Goal: Task Accomplishment & Management: Manage account settings

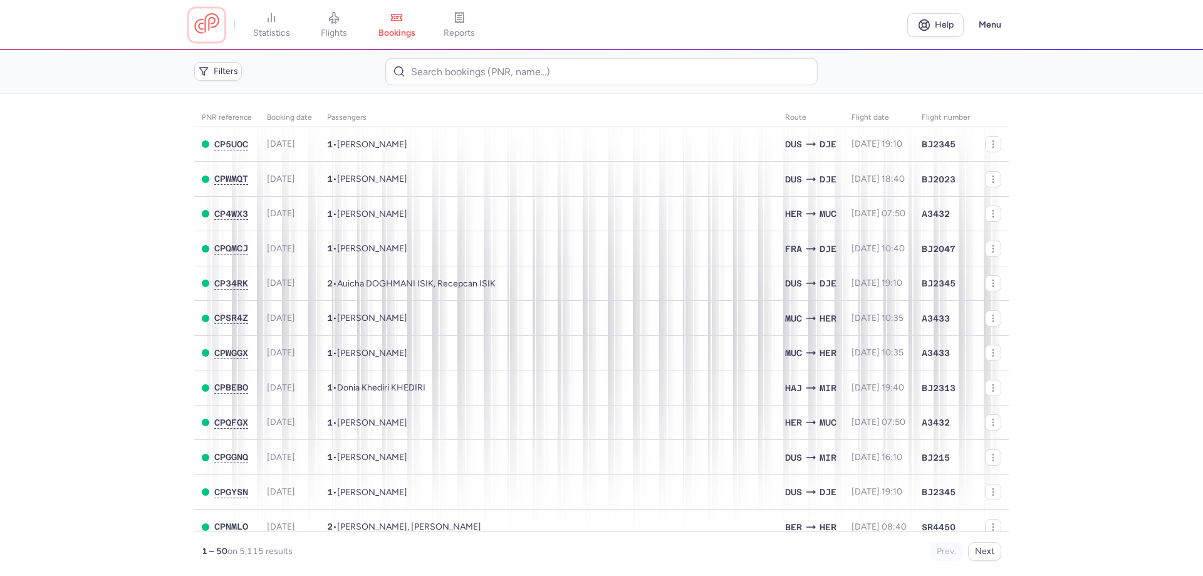
click at [209, 24] on link at bounding box center [206, 24] width 25 height 23
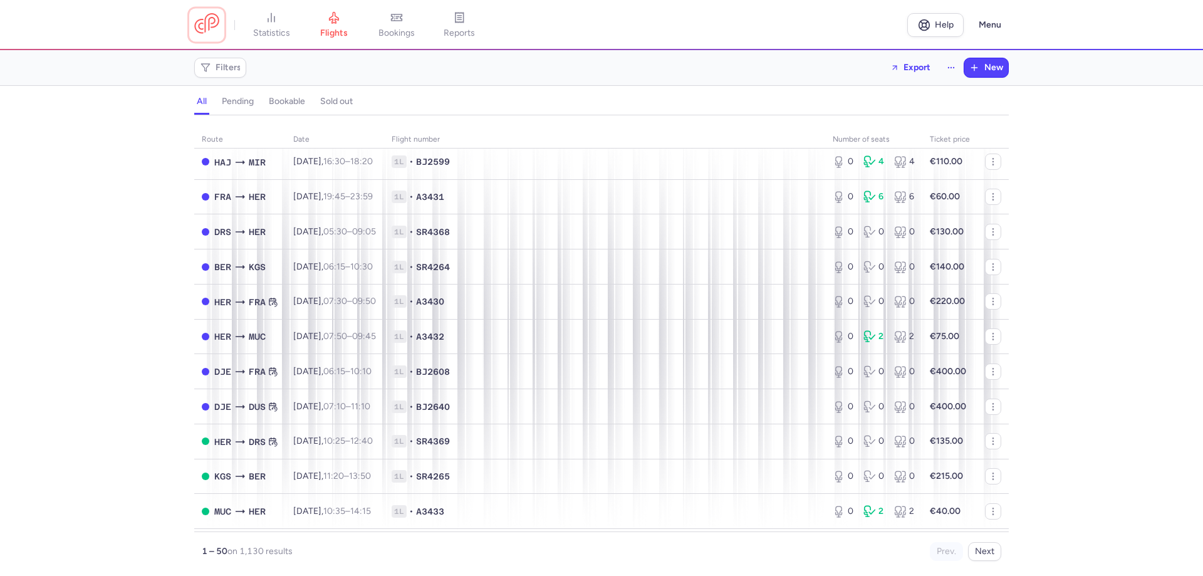
scroll to position [1384, 0]
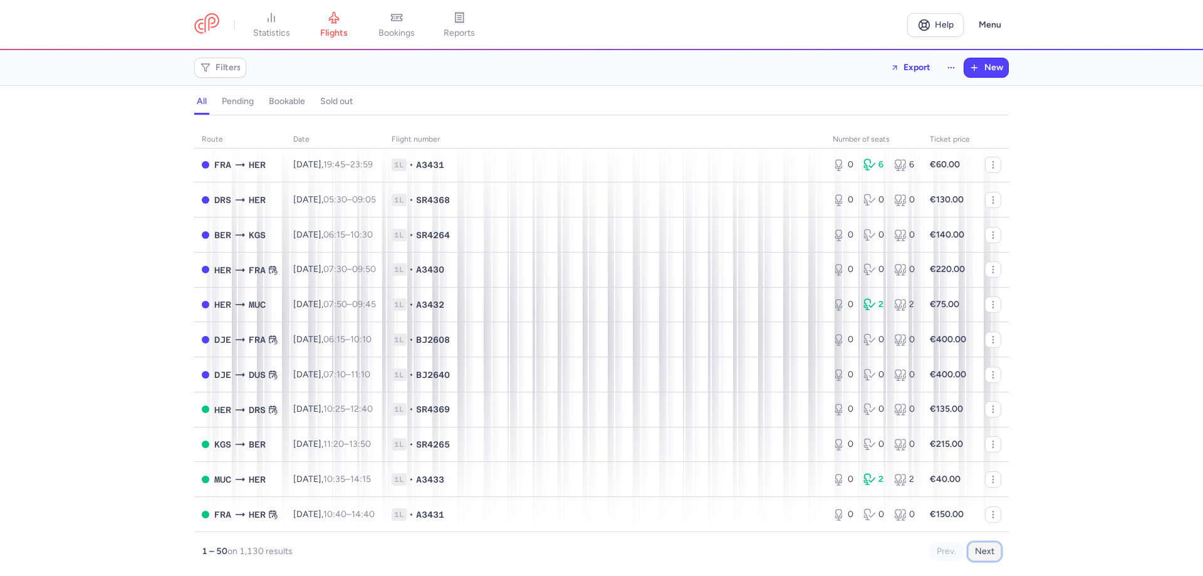
click at [993, 557] on button "Next" at bounding box center [984, 551] width 33 height 19
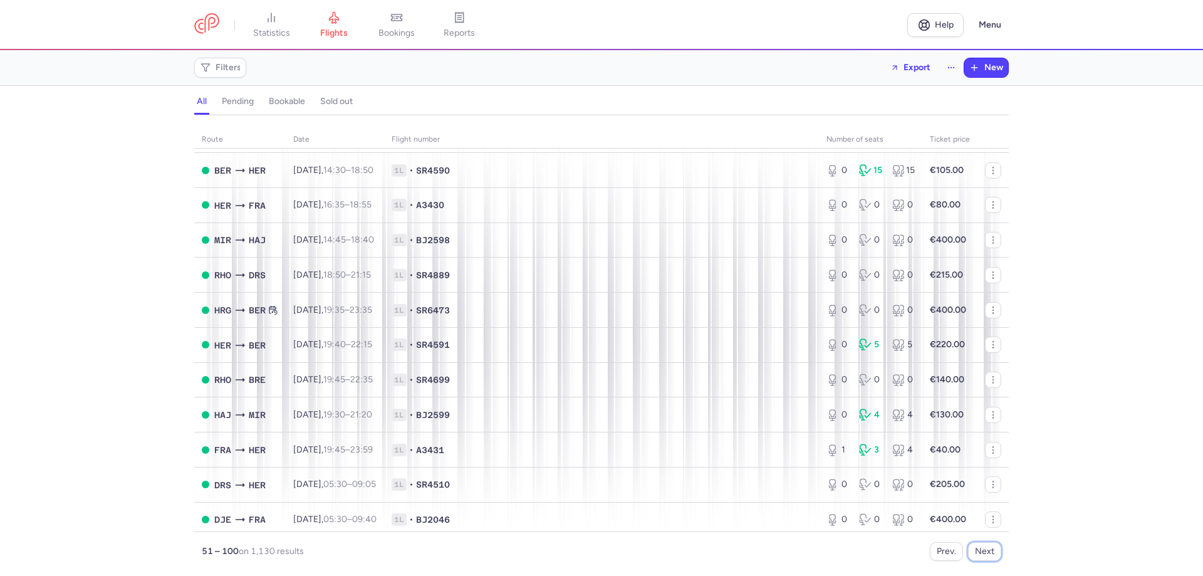
scroll to position [689, 0]
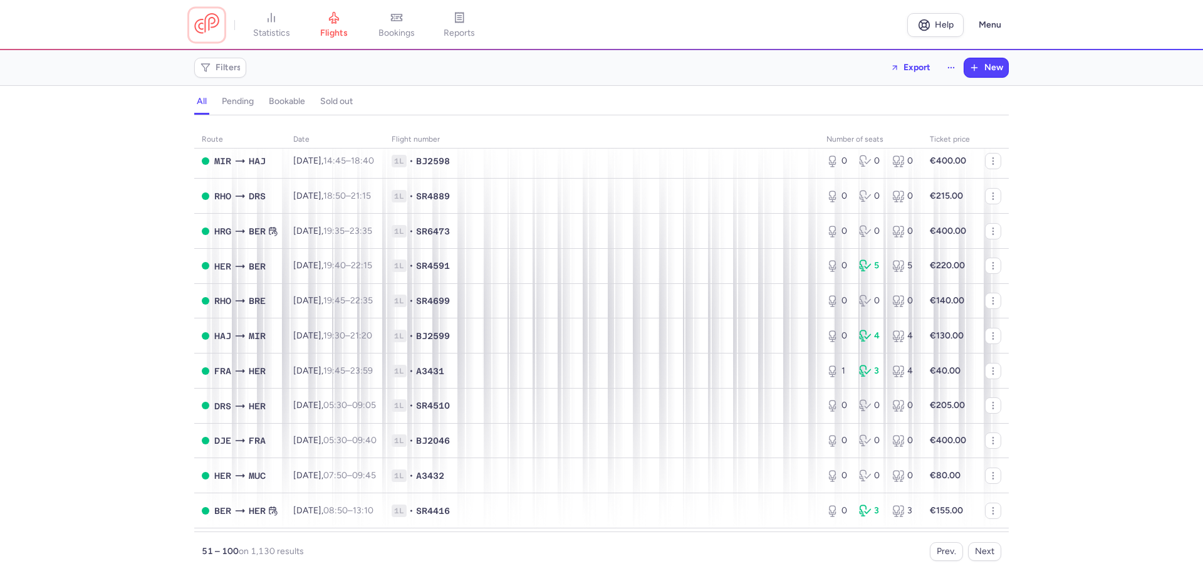
click at [216, 27] on link at bounding box center [206, 24] width 25 height 23
click at [911, 62] on span "Export" at bounding box center [917, 66] width 27 height 9
click at [869, 106] on p "Export flights" at bounding box center [848, 101] width 52 height 10
click at [214, 71] on span "Filters" at bounding box center [220, 67] width 47 height 15
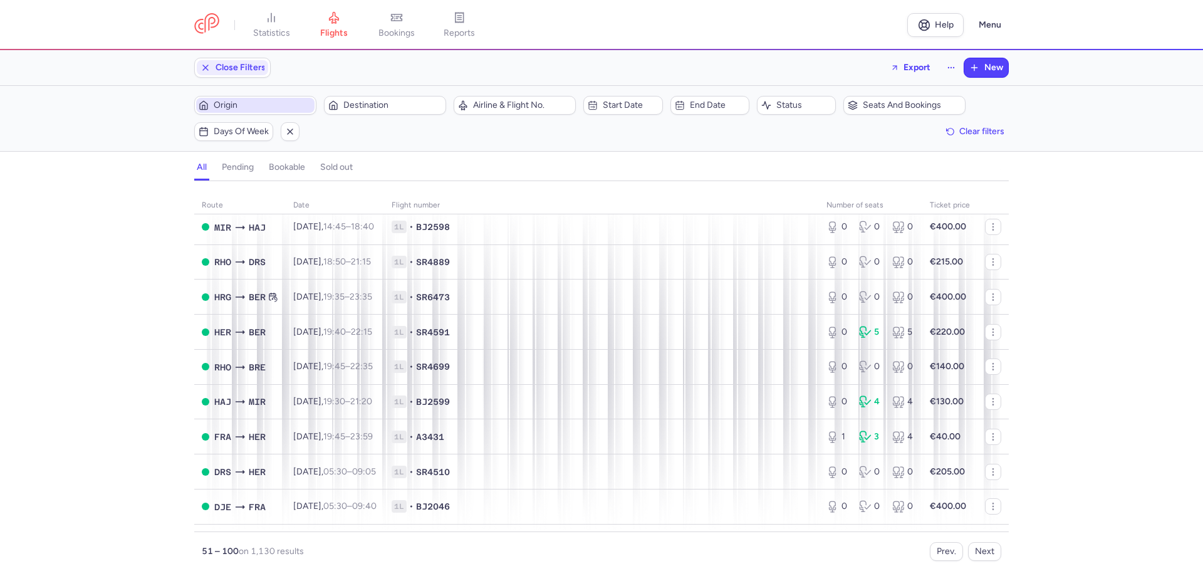
scroll to position [0, 0]
click at [242, 108] on span "Origin" at bounding box center [263, 105] width 98 height 10
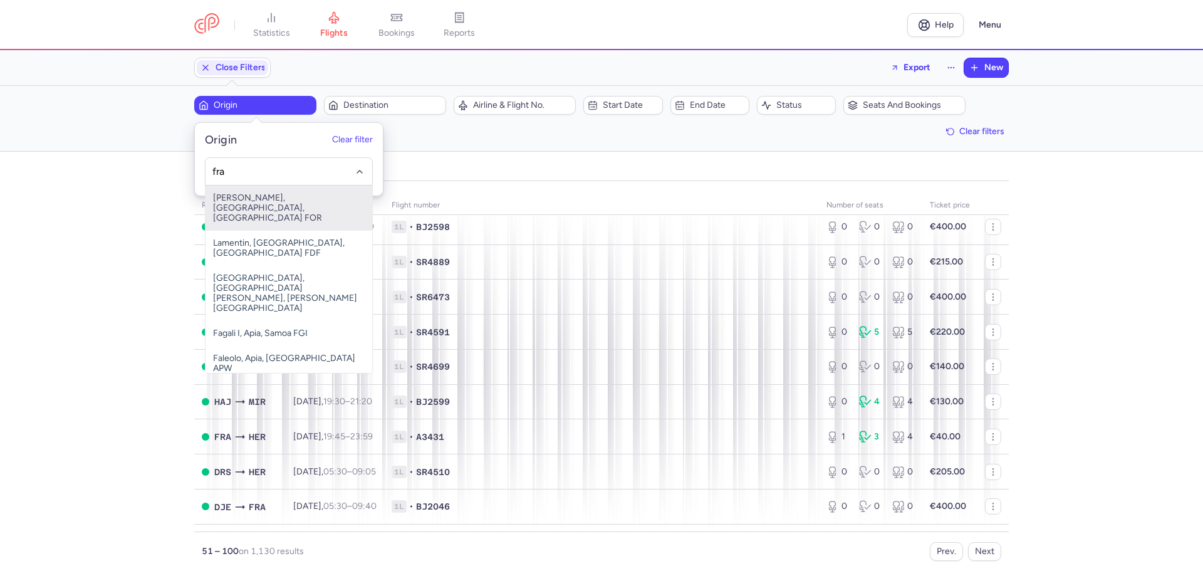
click at [253, 202] on span "Pinto Martins, Fortaleza, Brazil FOR" at bounding box center [289, 208] width 167 height 45
type input "fra"
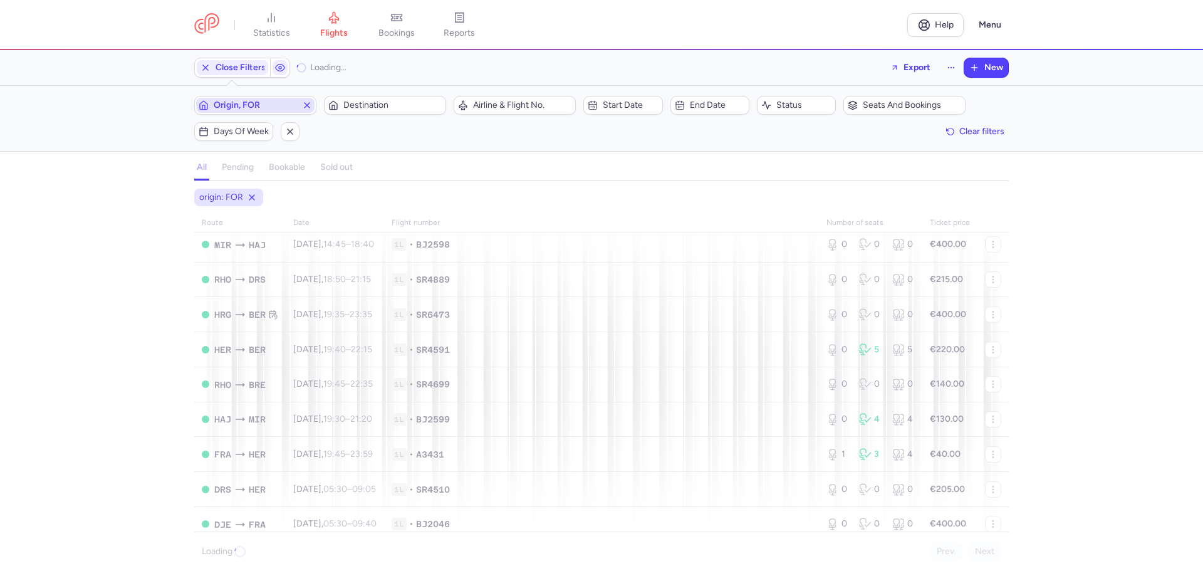
click at [246, 106] on span "Origin, FOR" at bounding box center [255, 105] width 83 height 10
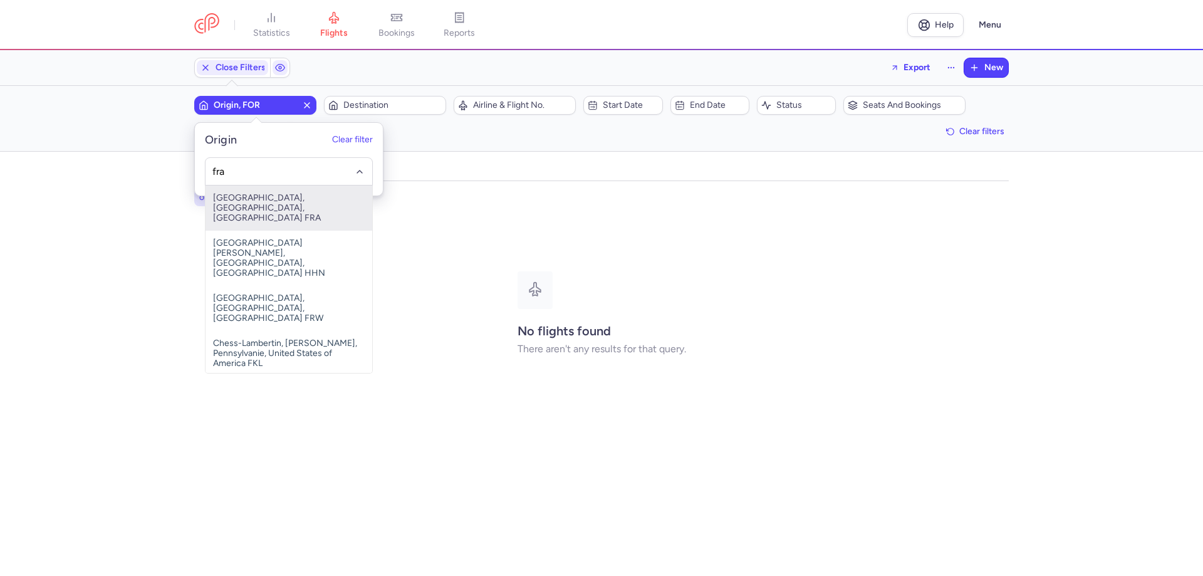
click at [264, 204] on span "Frankfurt International Airport, Frankfurt am Main, Germany FRA" at bounding box center [289, 208] width 167 height 45
type input "fra"
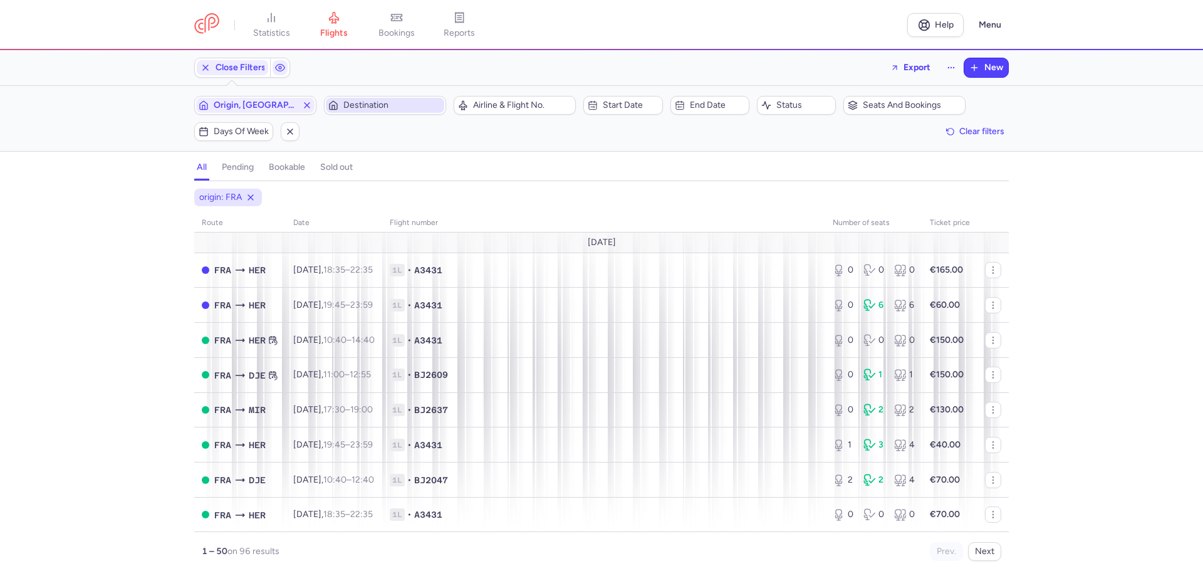
click at [355, 106] on span "Destination" at bounding box center [392, 105] width 98 height 10
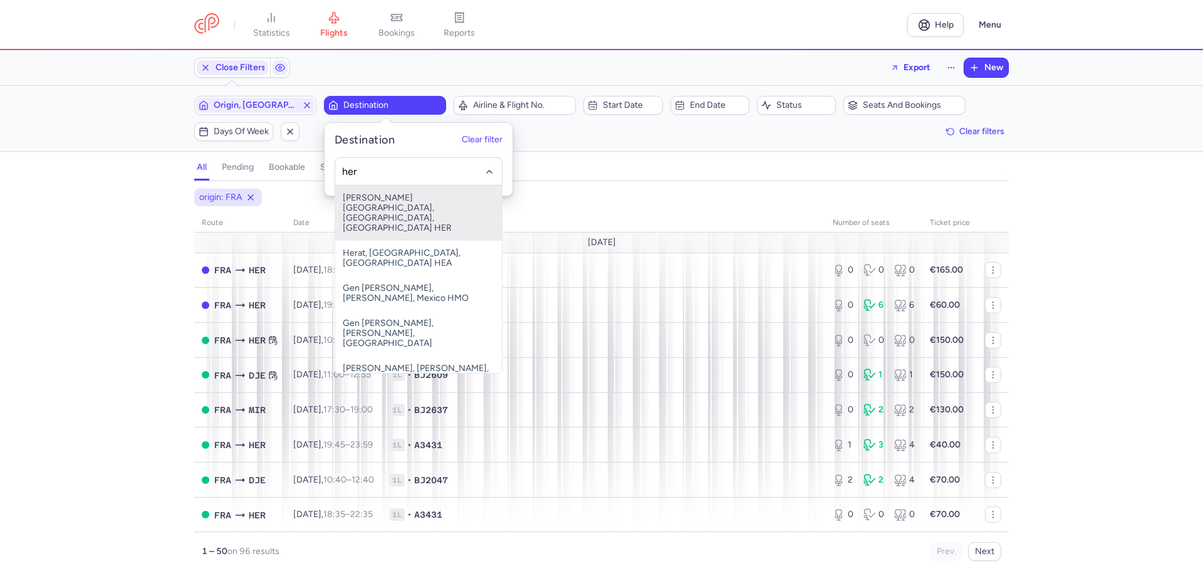
click at [376, 201] on span "Nikos Kazantzakis Airport, Irákleion, Greece HER" at bounding box center [418, 213] width 167 height 55
type input "her"
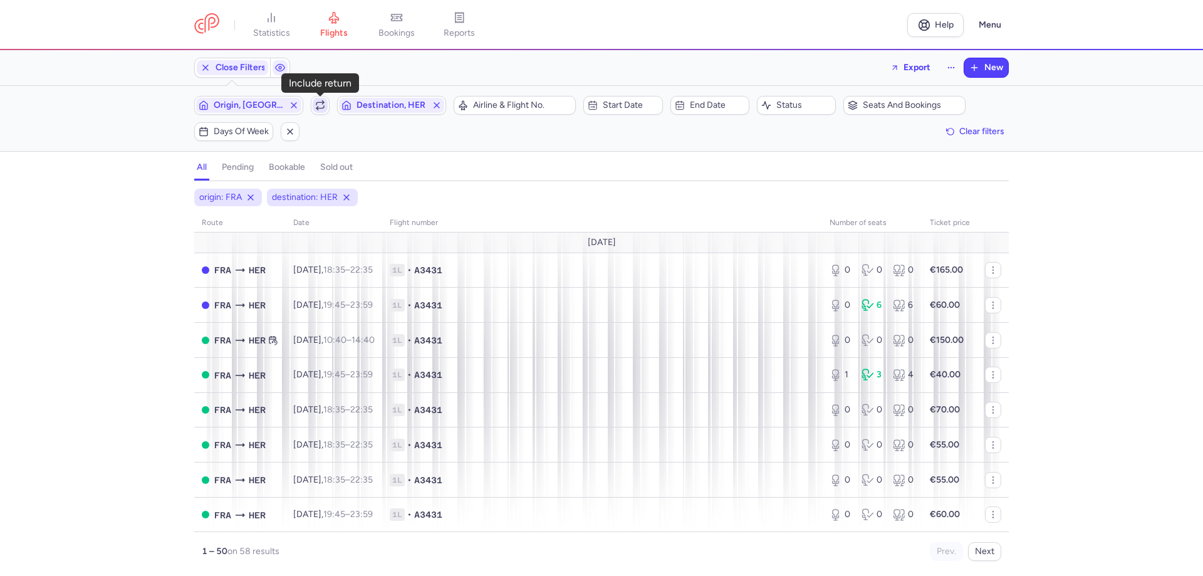
click at [315, 104] on span "button" at bounding box center [320, 105] width 15 height 15
click at [904, 105] on span "Seats and bookings" at bounding box center [912, 105] width 98 height 10
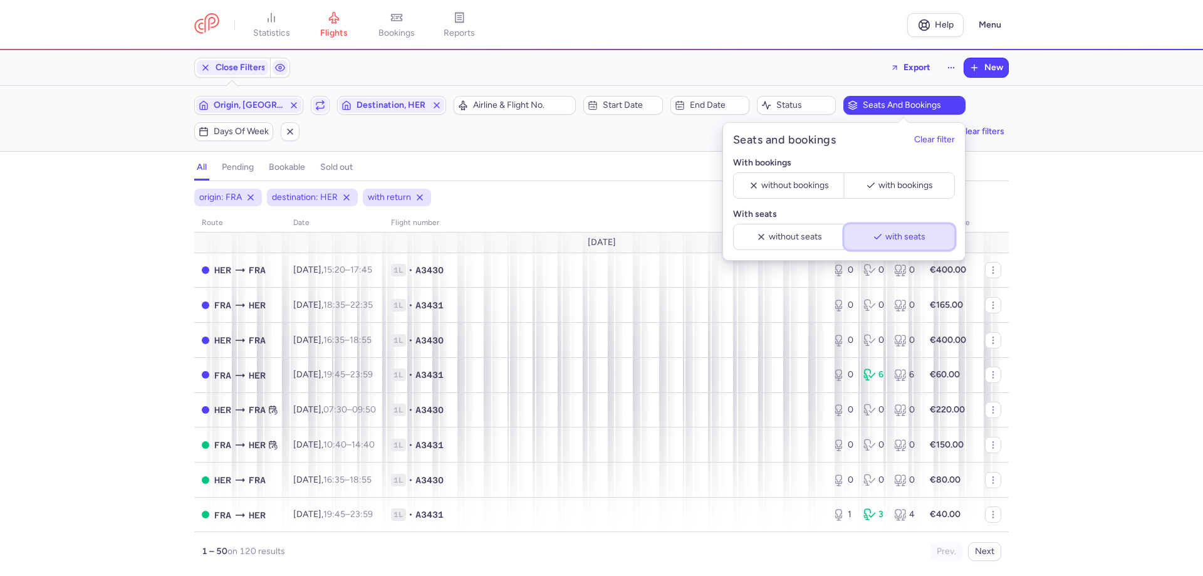
click at [907, 240] on span "with seats" at bounding box center [906, 237] width 40 height 10
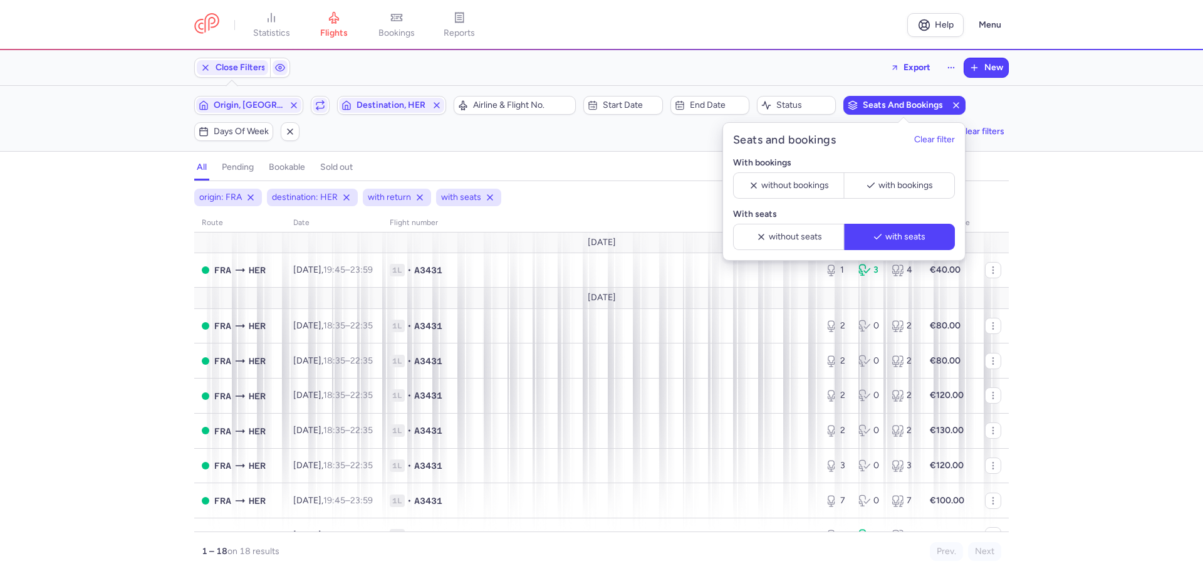
click at [103, 294] on div "origin: FRA destination: HER with return with seats route date Flight number nu…" at bounding box center [601, 382] width 1203 height 387
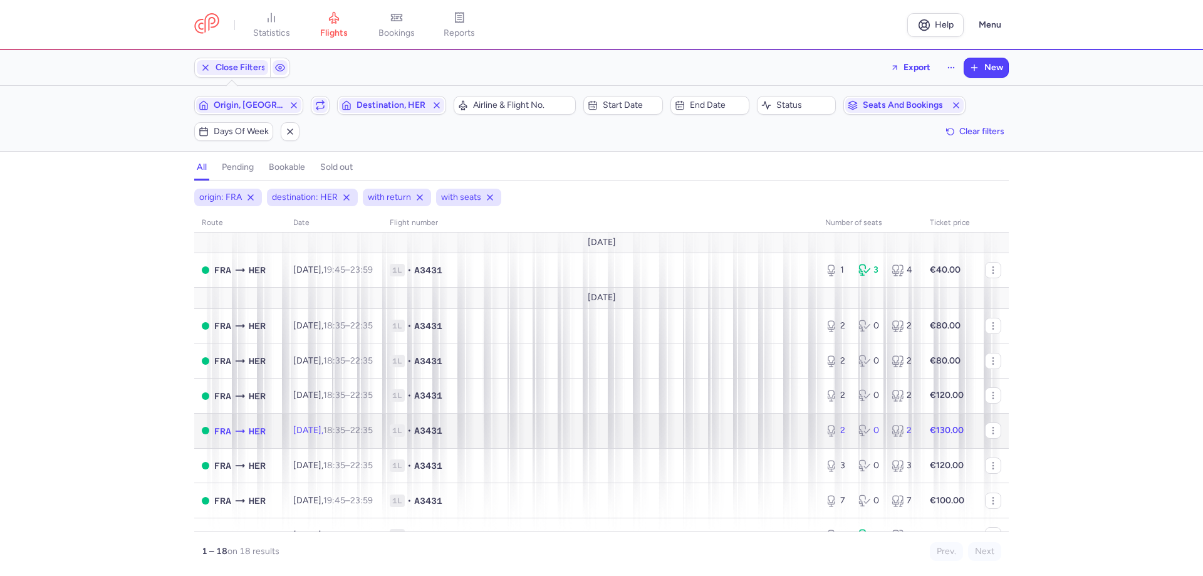
click at [438, 427] on span "1L • A3431" at bounding box center [600, 430] width 421 height 13
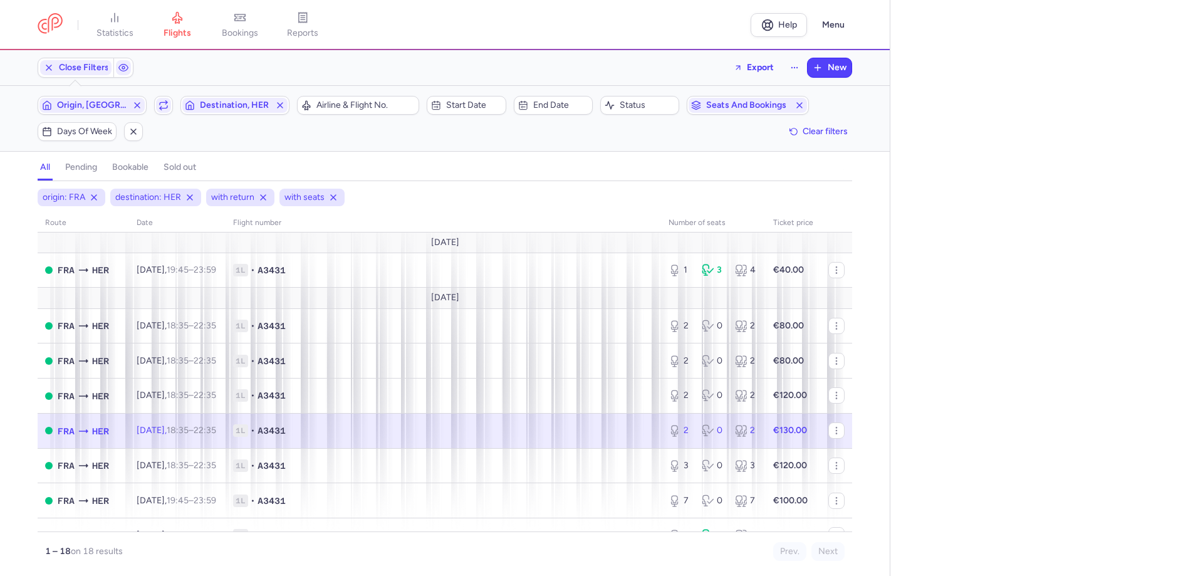
select select "days"
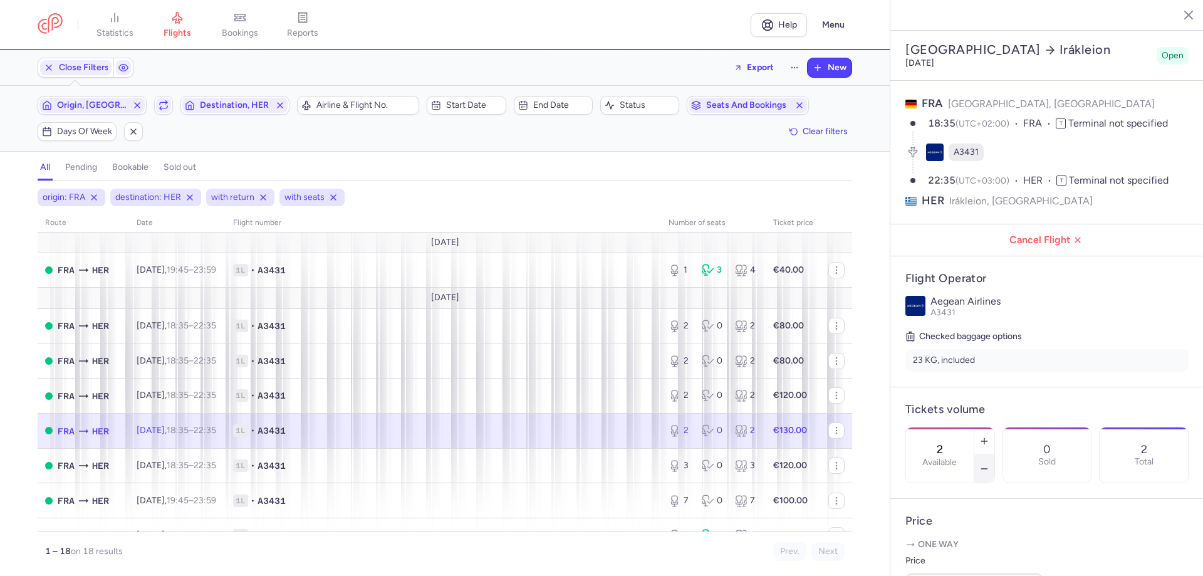
click at [990, 464] on icon "button" at bounding box center [985, 469] width 10 height 10
click at [935, 544] on button "Save changes" at bounding box center [947, 552] width 83 height 28
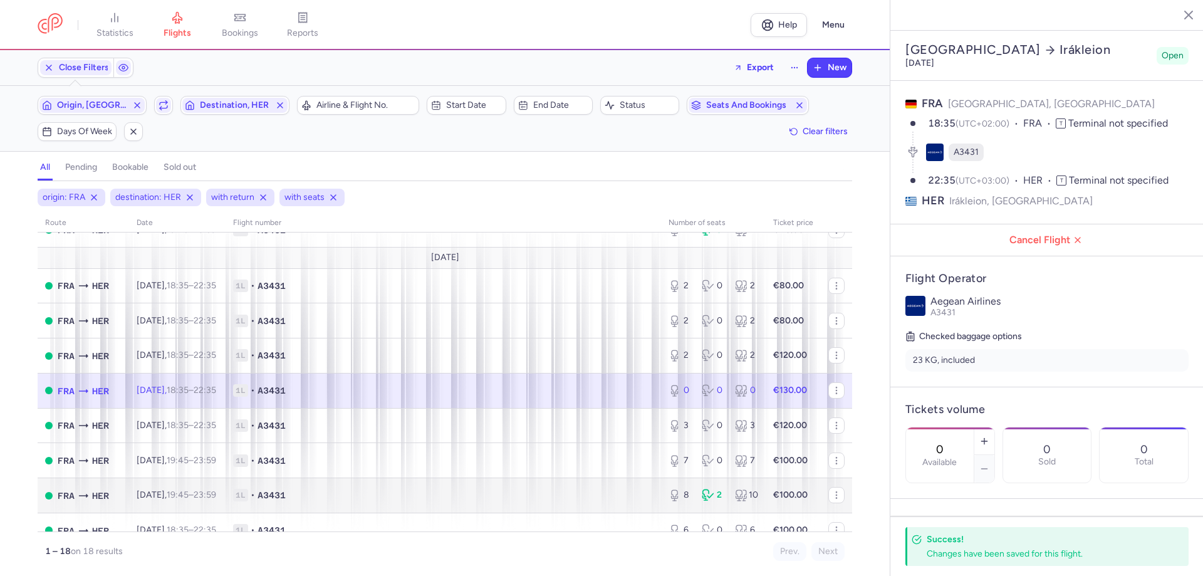
scroll to position [63, 0]
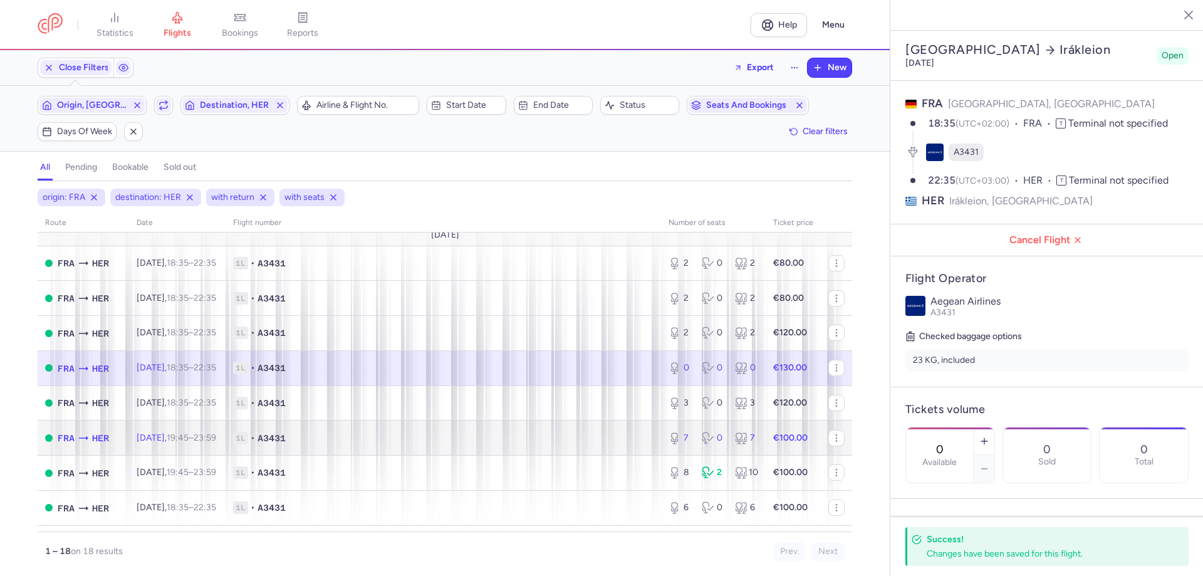
click at [226, 445] on td "Fri, 26 Sep, 19:45 – 23:59 +0" at bounding box center [177, 438] width 97 height 35
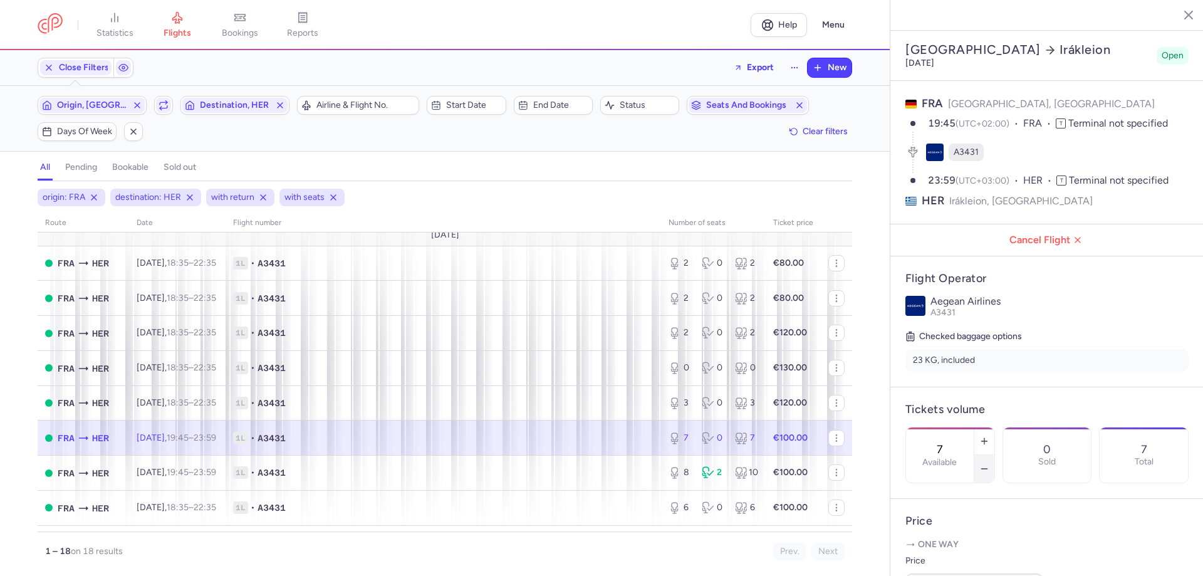
click at [987, 469] on line "button" at bounding box center [984, 469] width 6 height 0
click at [952, 550] on span "Save changes" at bounding box center [947, 552] width 62 height 11
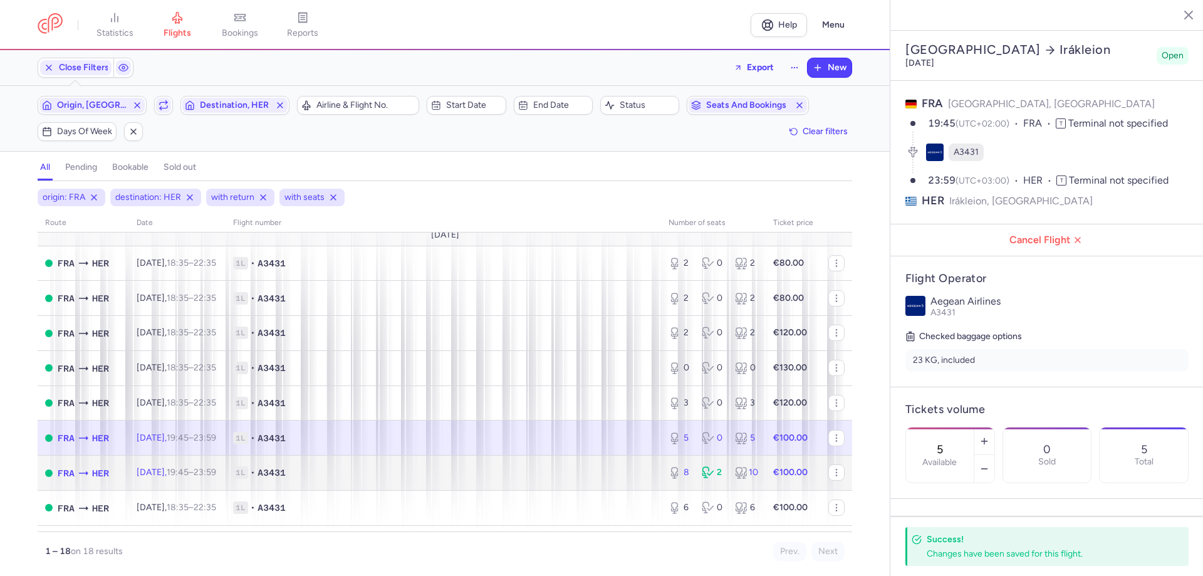
click at [329, 471] on span "1L • A3431" at bounding box center [443, 472] width 421 height 13
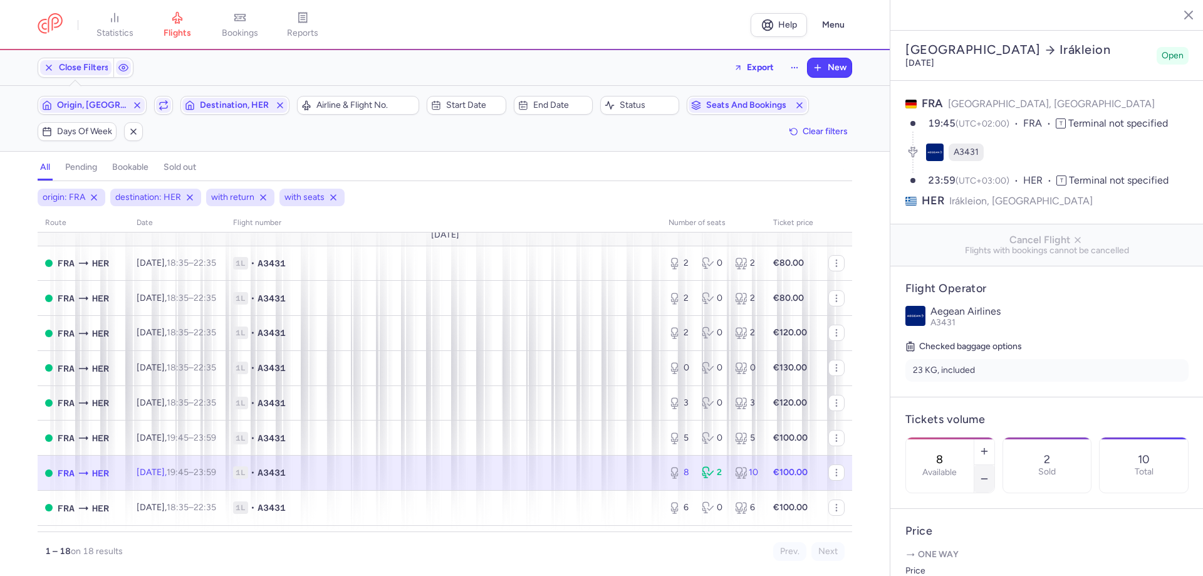
click at [990, 474] on icon "button" at bounding box center [985, 479] width 10 height 10
type input "4"
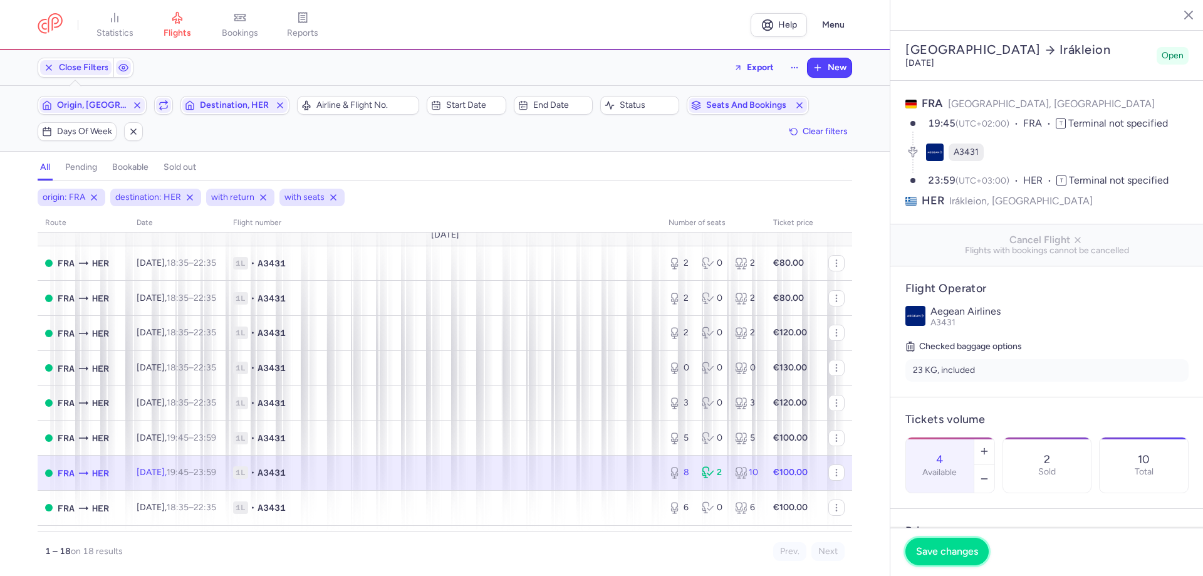
click at [931, 554] on span "Save changes" at bounding box center [947, 551] width 62 height 11
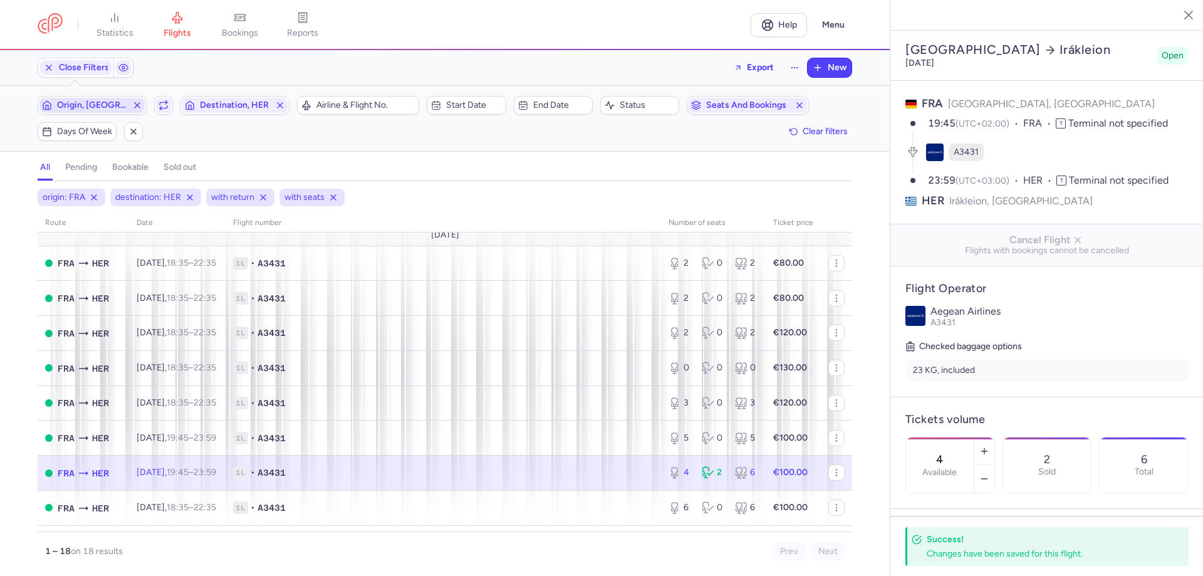
click at [97, 107] on span "Origin, FRA" at bounding box center [92, 105] width 70 height 10
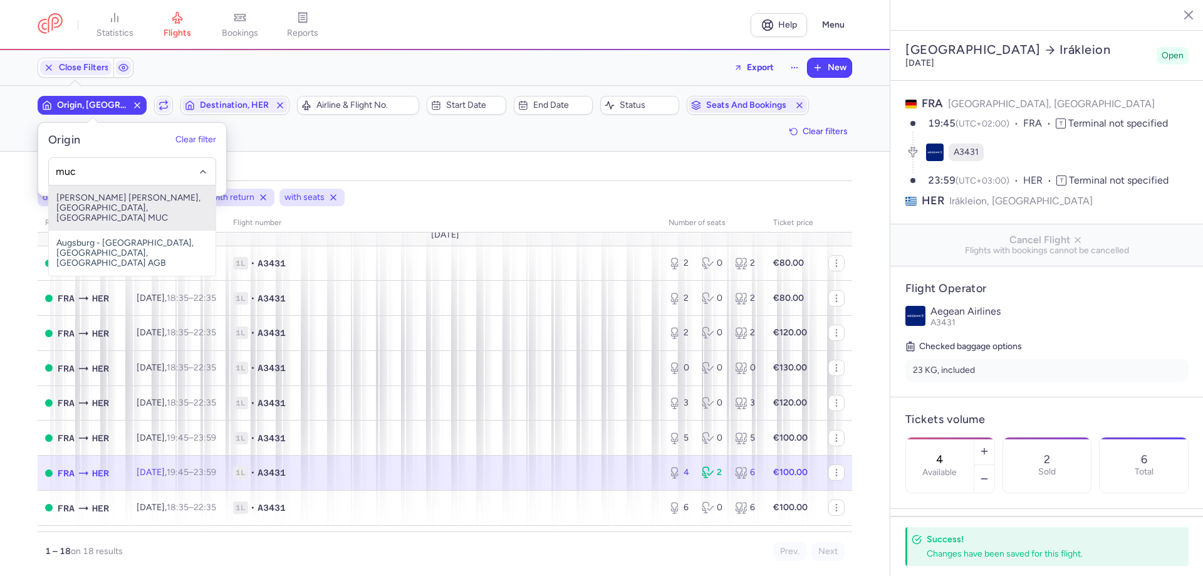
click at [103, 198] on span "Franz Josef Strauss, Munich, Germany MUC" at bounding box center [132, 208] width 167 height 45
type input "muc"
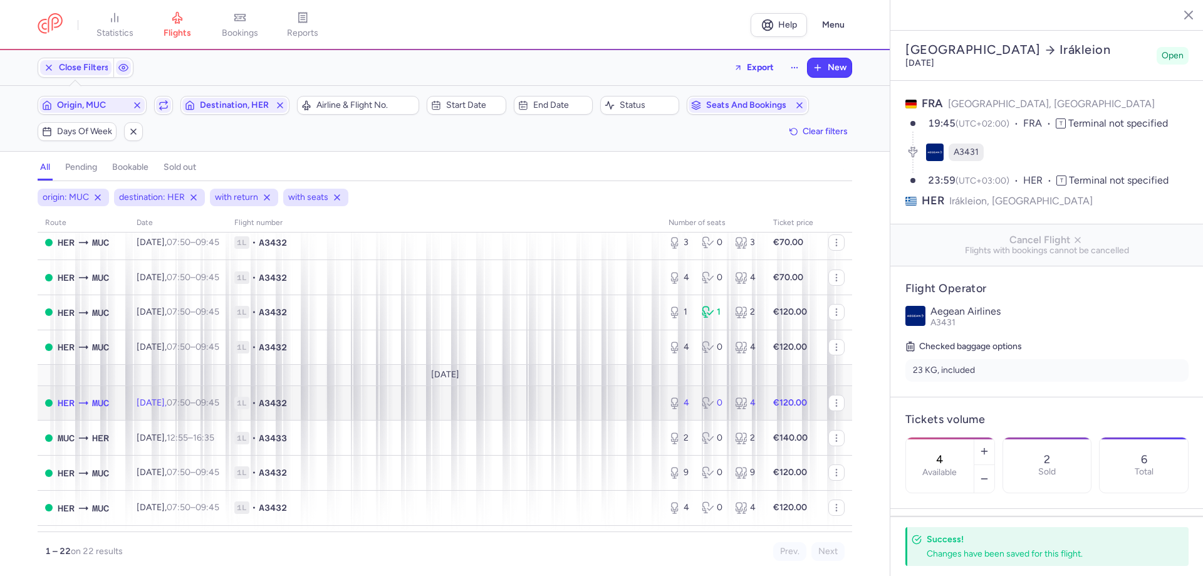
click at [253, 409] on td "1L • A3432" at bounding box center [444, 402] width 434 height 35
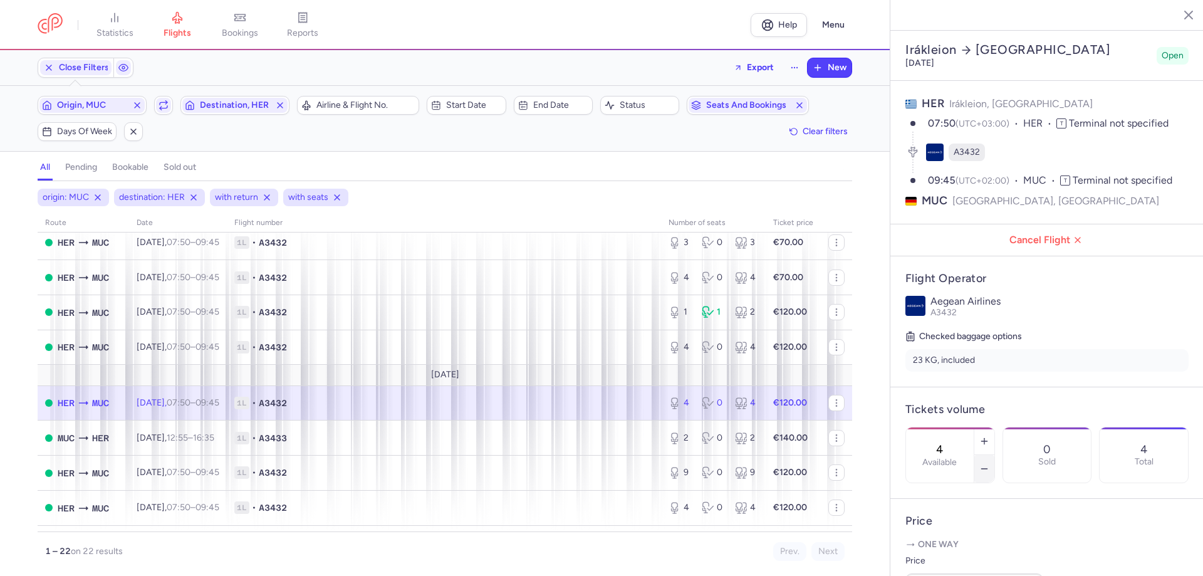
click at [990, 464] on icon "button" at bounding box center [985, 469] width 10 height 10
drag, startPoint x: 962, startPoint y: 553, endPoint x: 547, endPoint y: 561, distance: 415.6
click at [962, 553] on span "Save changes" at bounding box center [947, 551] width 62 height 11
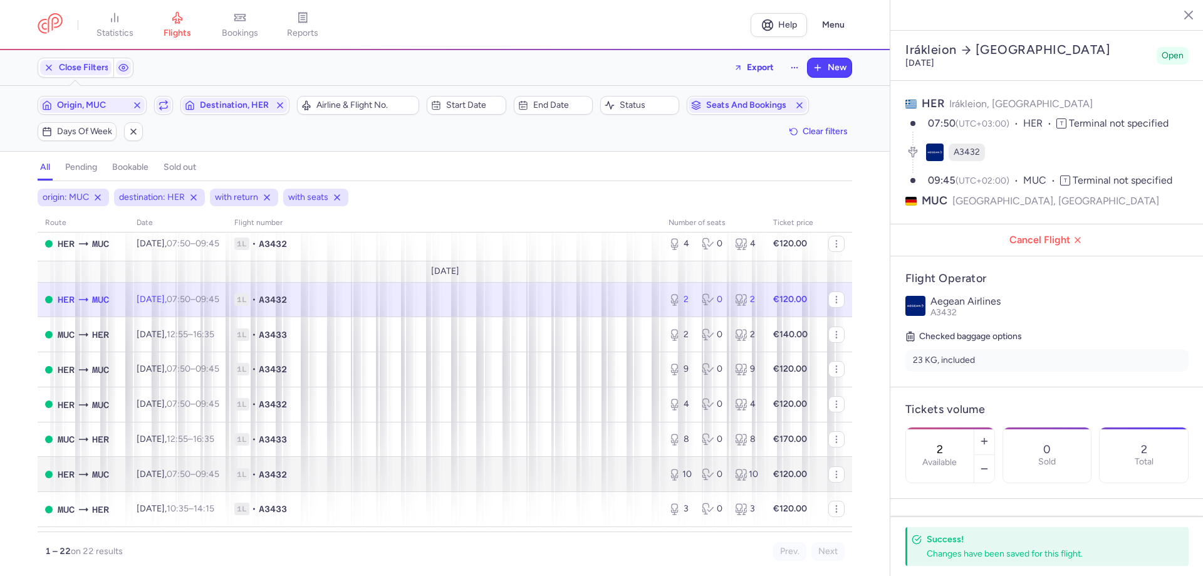
scroll to position [188, 0]
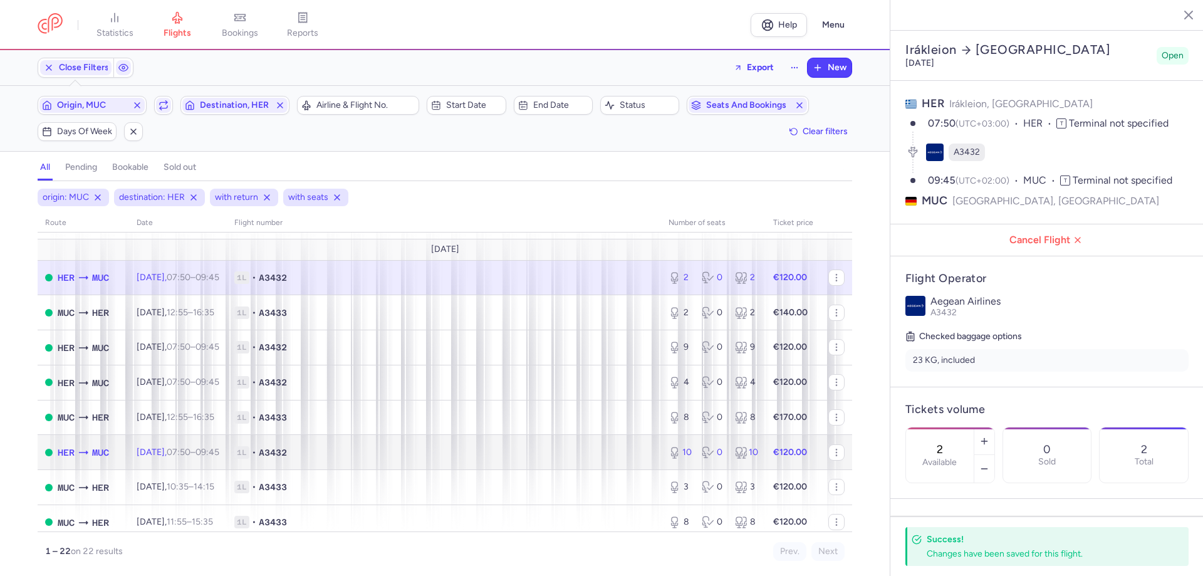
click at [219, 456] on time "09:45 +0" at bounding box center [208, 452] width 24 height 11
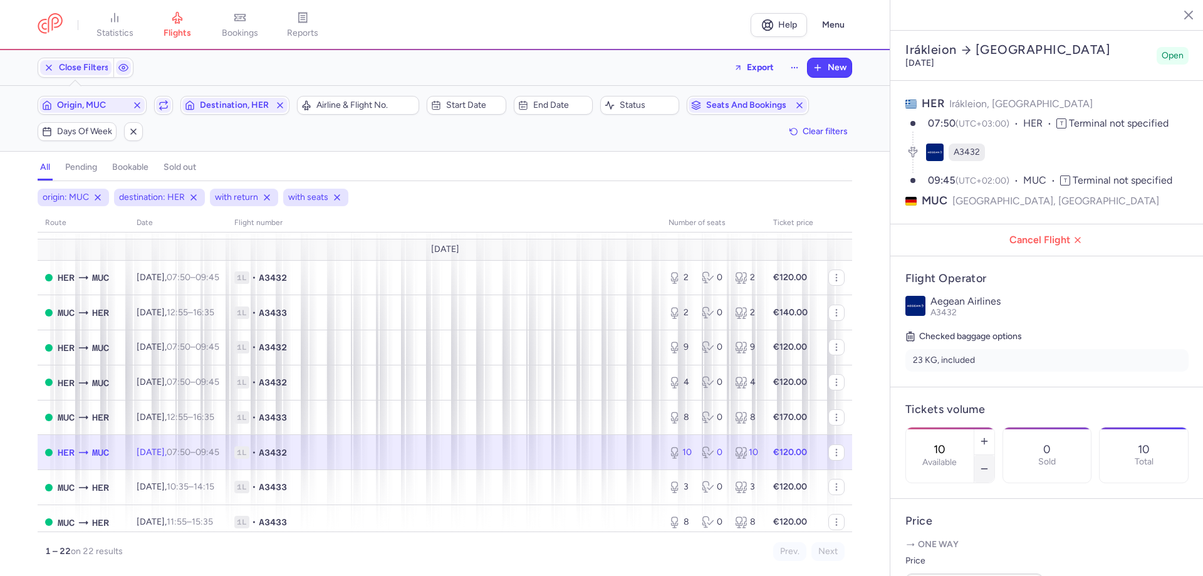
click at [990, 464] on icon "button" at bounding box center [985, 469] width 10 height 10
type input "8"
click at [945, 546] on span "Save changes" at bounding box center [947, 551] width 62 height 11
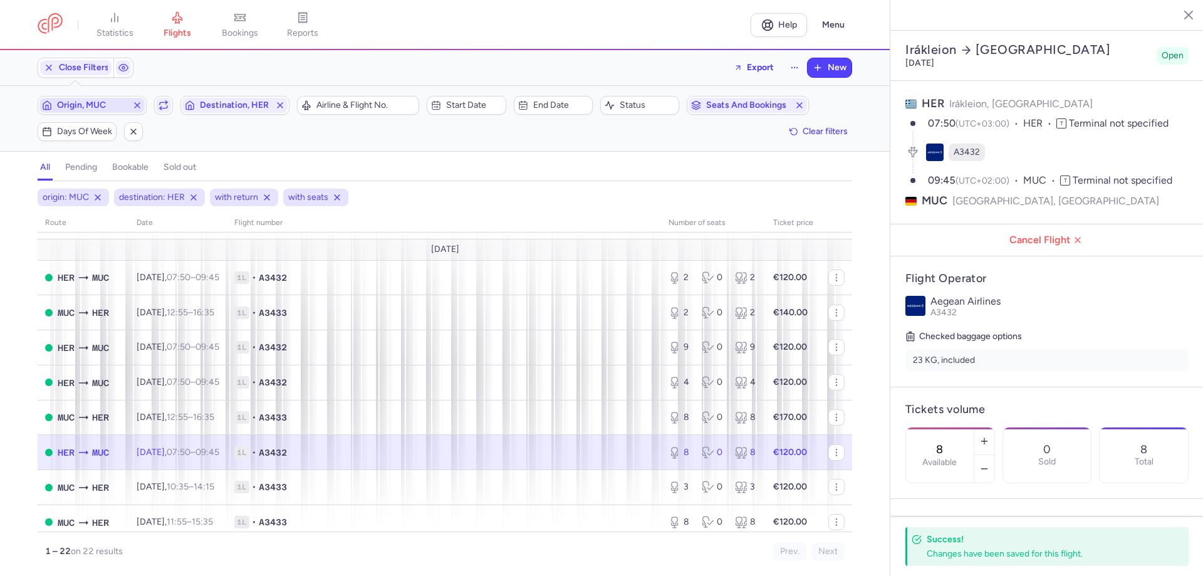
click at [69, 105] on span "Origin, MUC" at bounding box center [92, 105] width 70 height 10
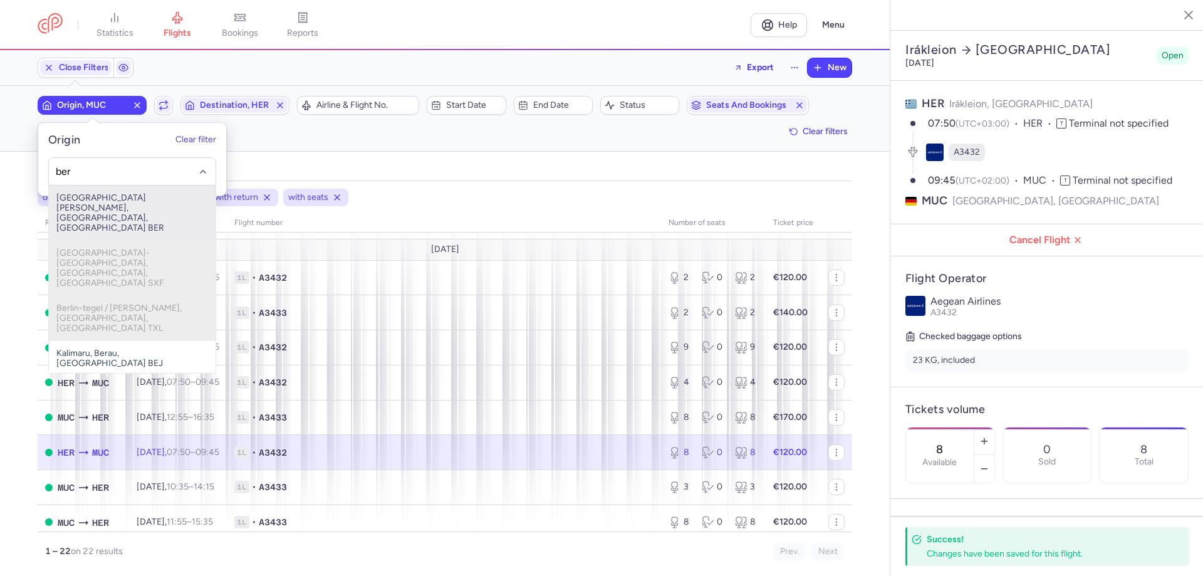
click at [102, 206] on span "Berlin Brandenburg Airport, Berlin, Germany BER" at bounding box center [132, 213] width 167 height 55
type input "ber"
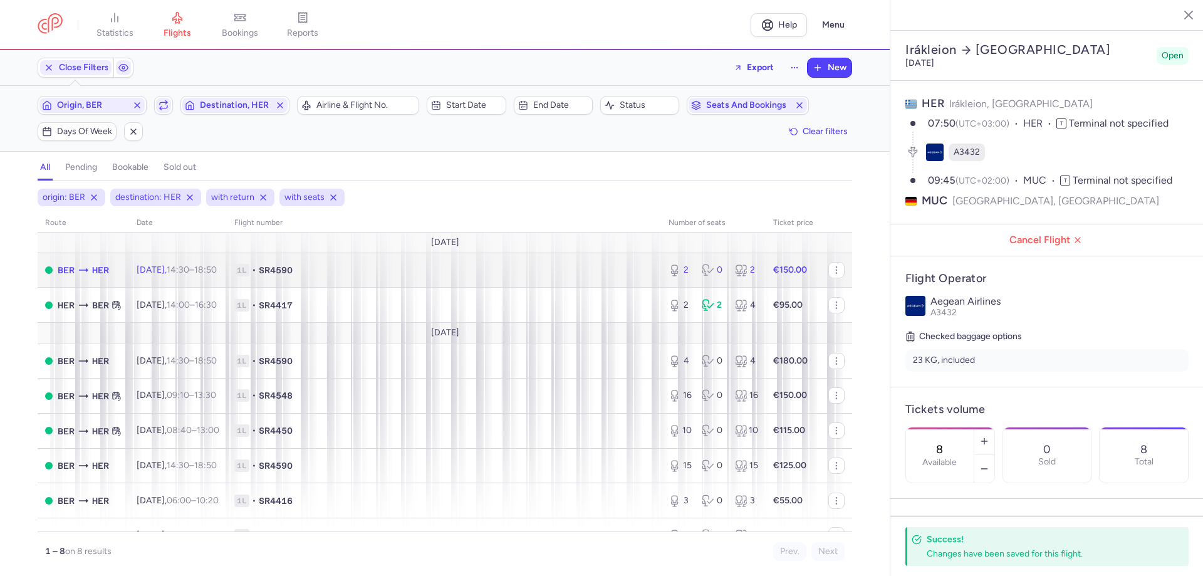
click at [224, 0] on body "statistics flights bookings reports Help Menu Close Filters Export New Filters …" at bounding box center [601, 0] width 1203 height 0
click at [90, 269] on div "BER HER" at bounding box center [83, 270] width 51 height 14
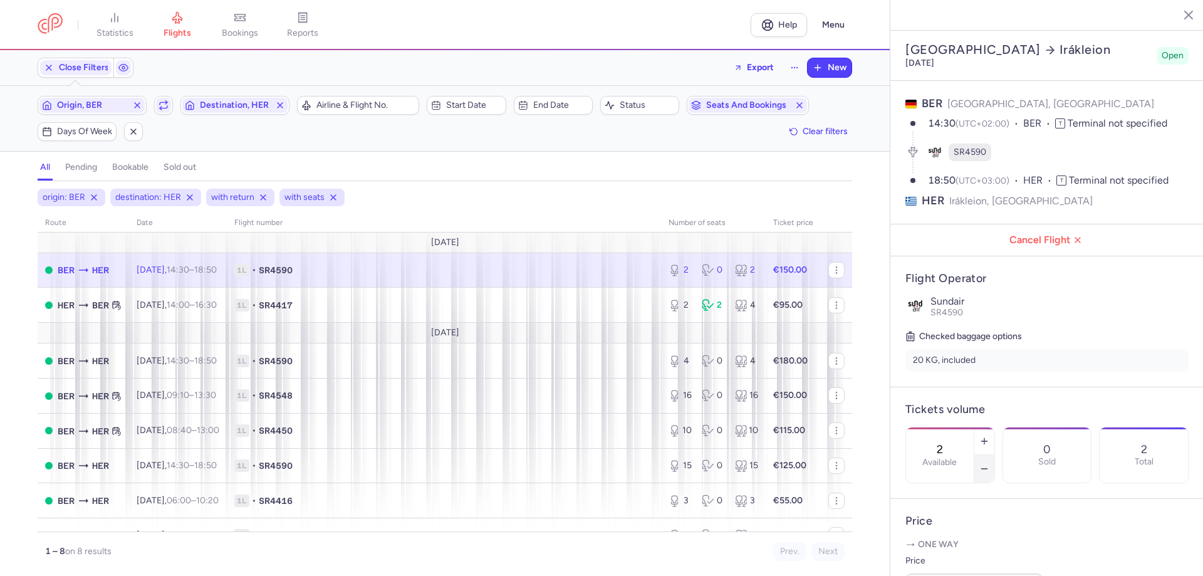
click at [990, 464] on icon "button" at bounding box center [985, 469] width 10 height 10
click at [958, 546] on span "Save changes" at bounding box center [947, 551] width 62 height 11
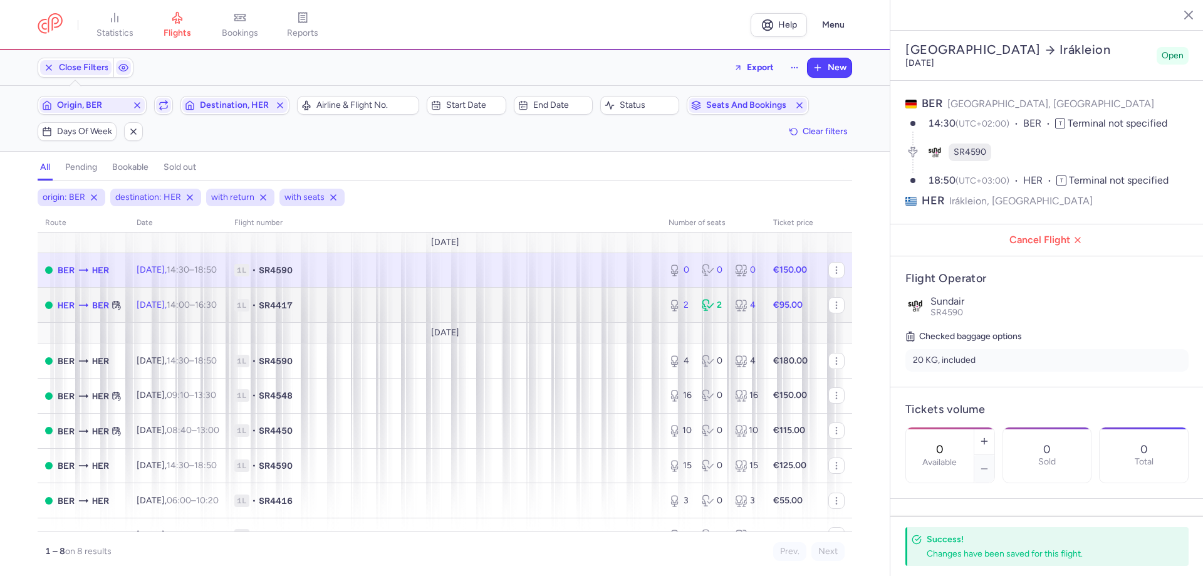
click at [206, 311] on td "Mon, 15 Sep, 14:00 – 16:30 +0" at bounding box center [178, 305] width 98 height 35
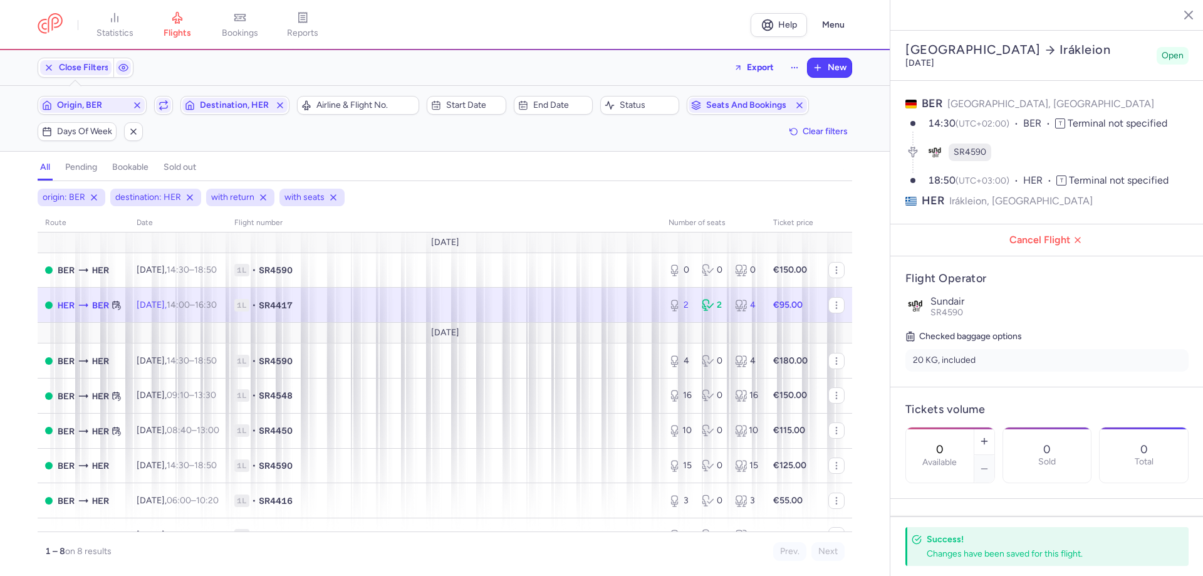
type input "2"
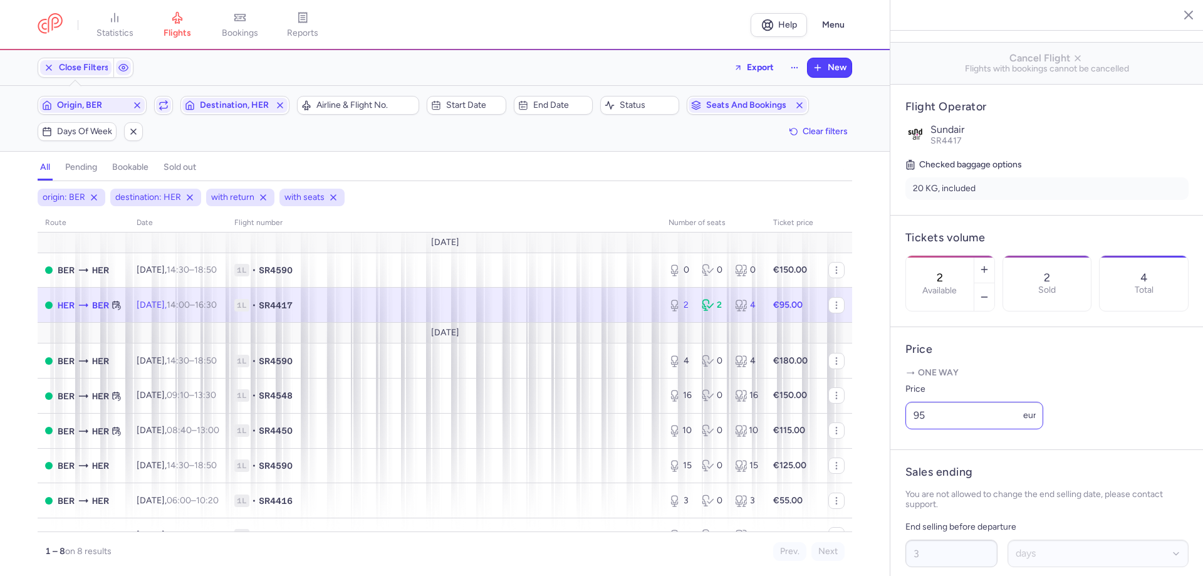
scroll to position [188, 0]
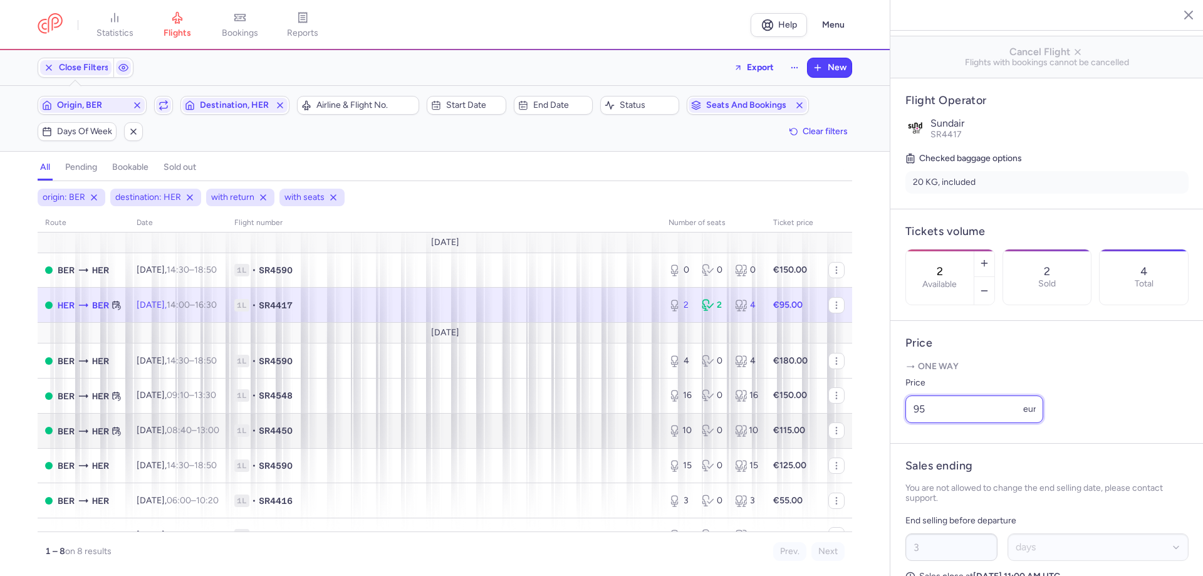
drag, startPoint x: 953, startPoint y: 444, endPoint x: 829, endPoint y: 442, distance: 124.7
click at [830, 442] on div "statistics flights bookings reports Help Menu Close Filters Export New Filters …" at bounding box center [601, 288] width 1203 height 576
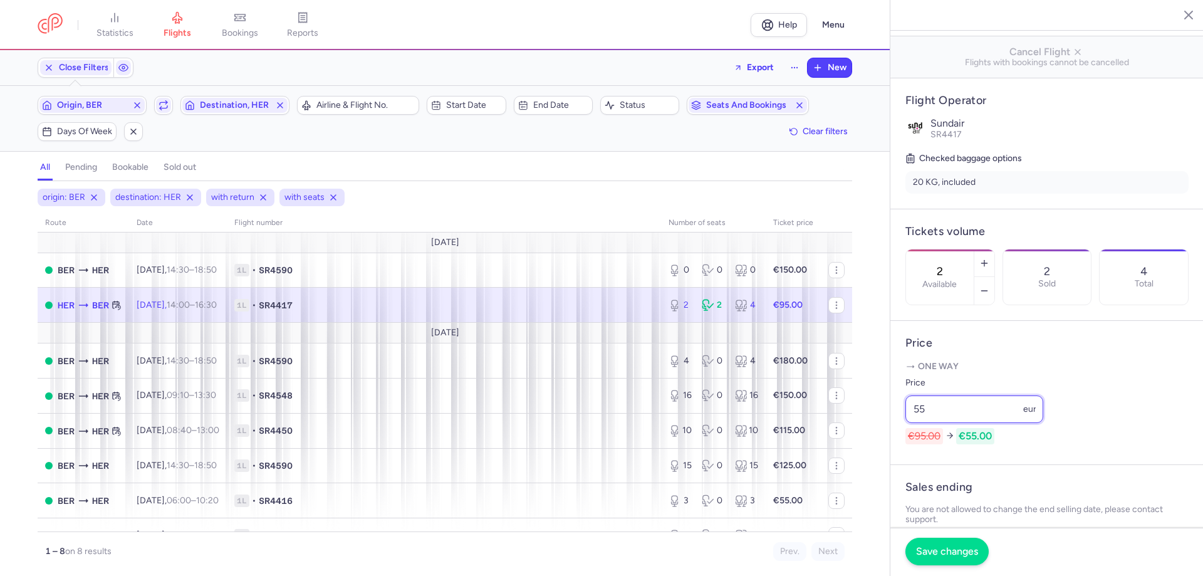
type input "55"
click at [946, 547] on span "Save changes" at bounding box center [947, 551] width 62 height 11
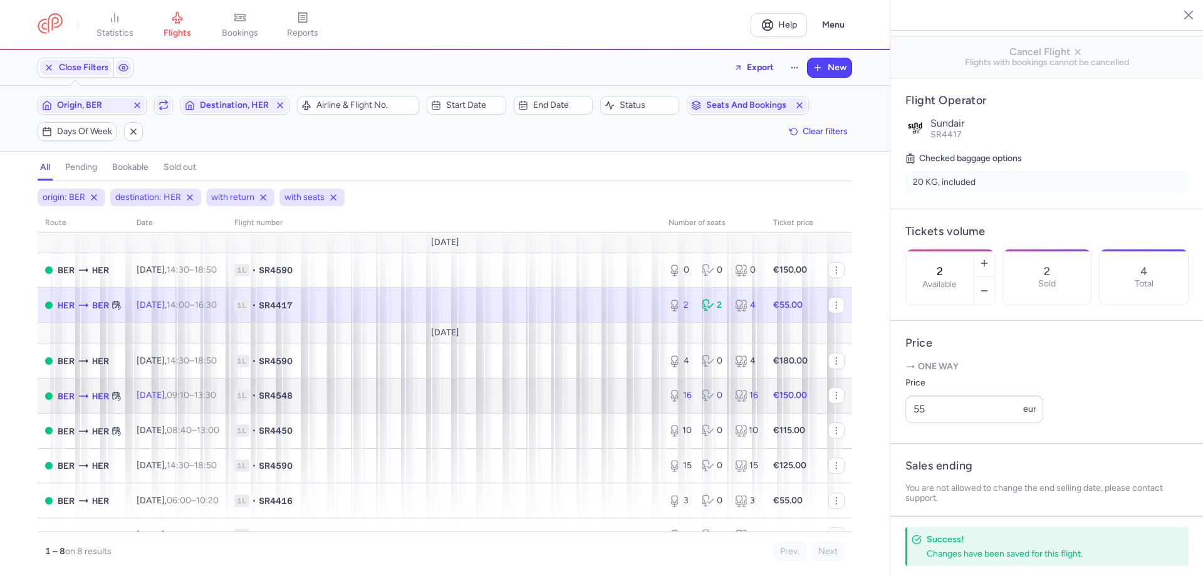
click at [293, 395] on span "SR4548" at bounding box center [276, 395] width 34 height 13
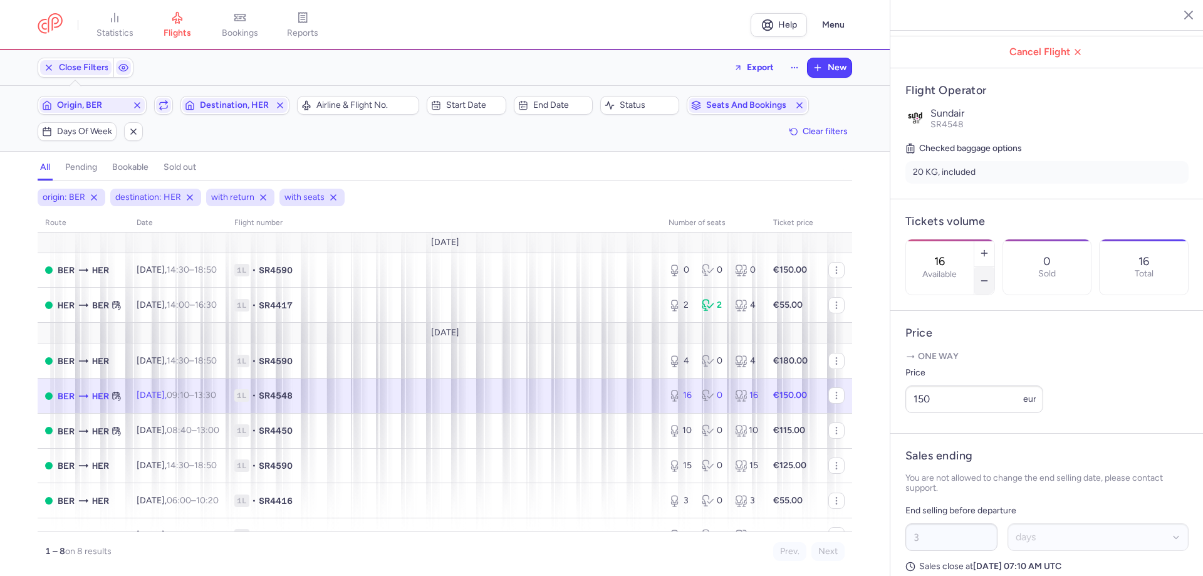
click at [990, 276] on icon "button" at bounding box center [985, 281] width 10 height 10
type input "13"
click at [933, 558] on button "Save changes" at bounding box center [947, 552] width 83 height 28
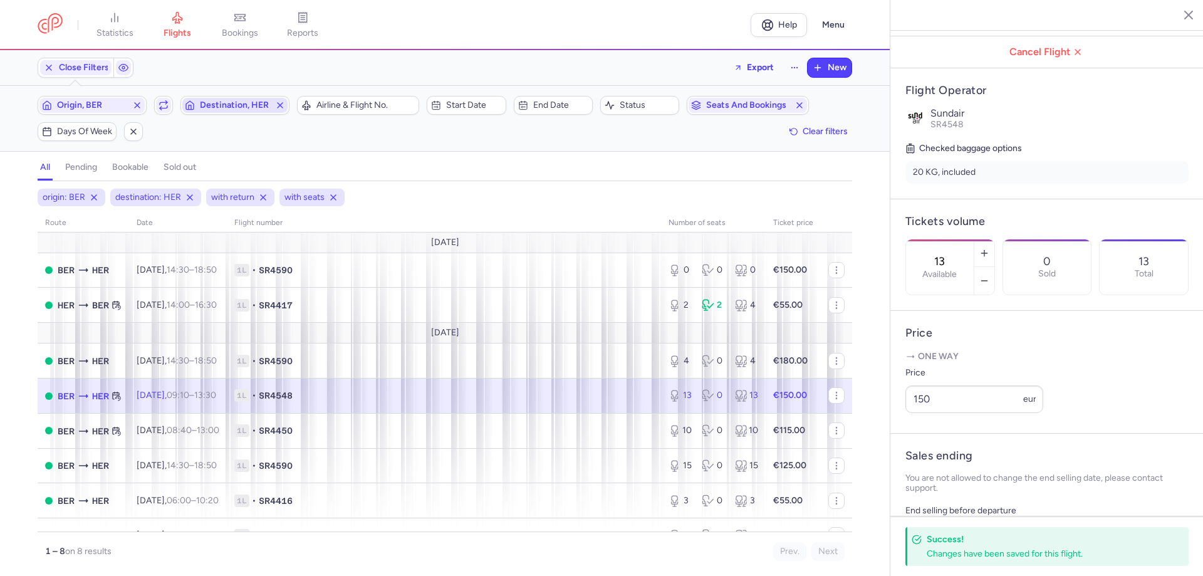
click at [201, 107] on span "Destination, HER" at bounding box center [235, 105] width 70 height 10
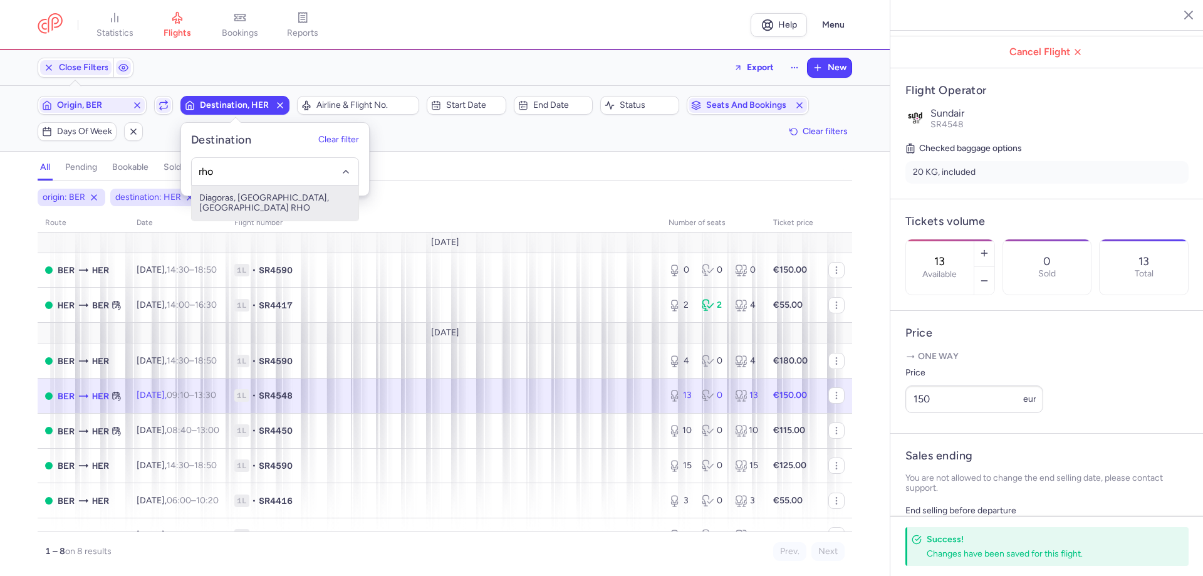
click at [245, 201] on span "Diagoras, Ródos, Greece RHO" at bounding box center [275, 203] width 167 height 35
type input "rho"
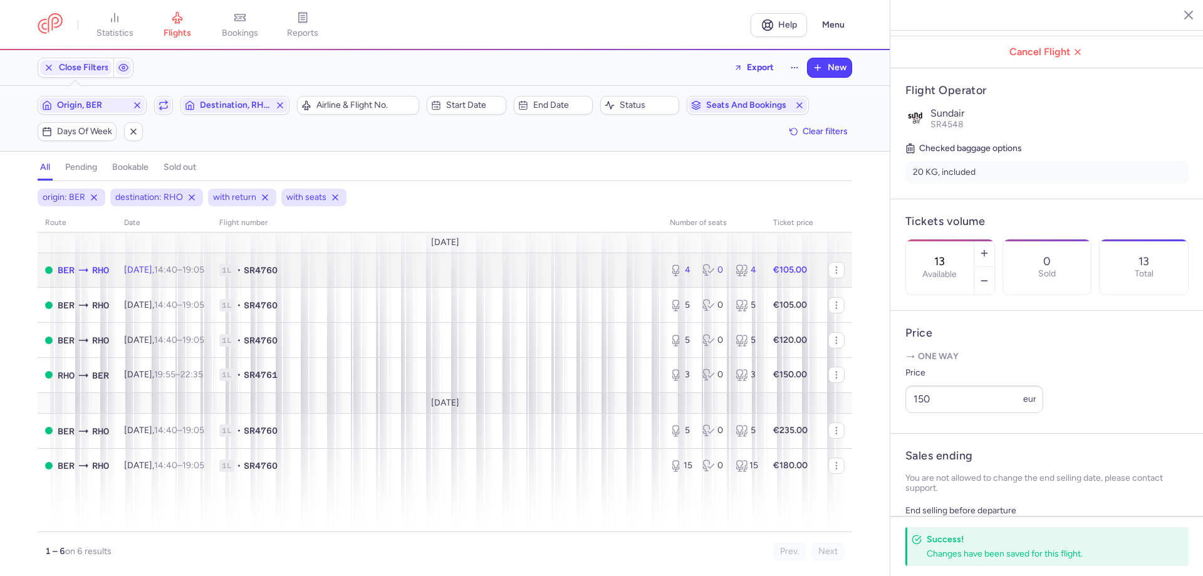
click at [234, 270] on span "1L" at bounding box center [226, 270] width 15 height 13
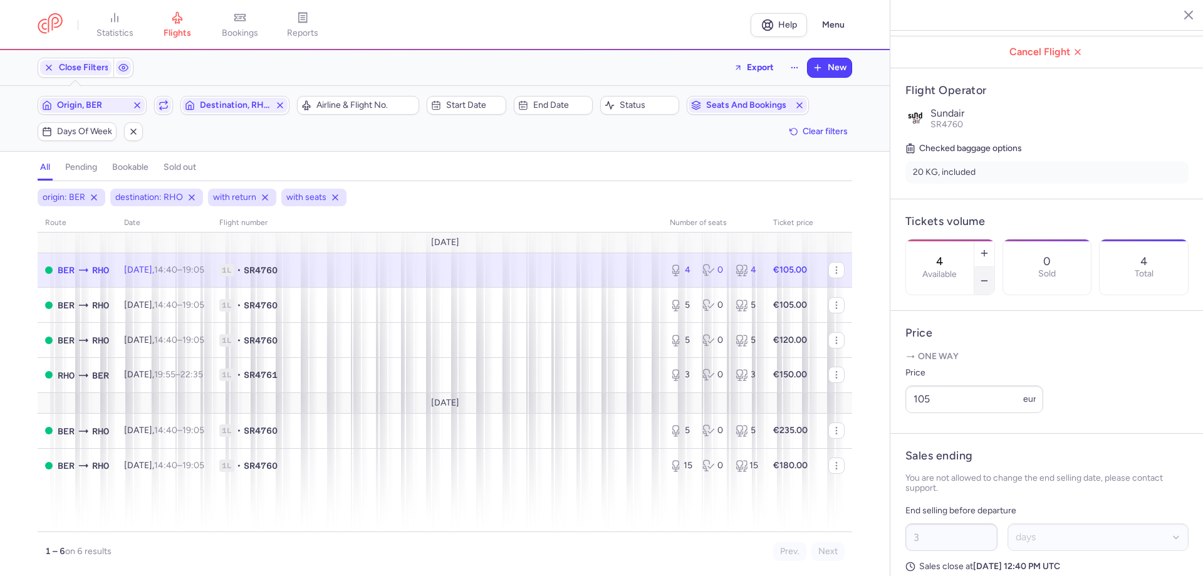
click at [990, 276] on icon "button" at bounding box center [985, 281] width 10 height 10
type input "1"
click at [941, 550] on span "Save changes" at bounding box center [947, 551] width 62 height 11
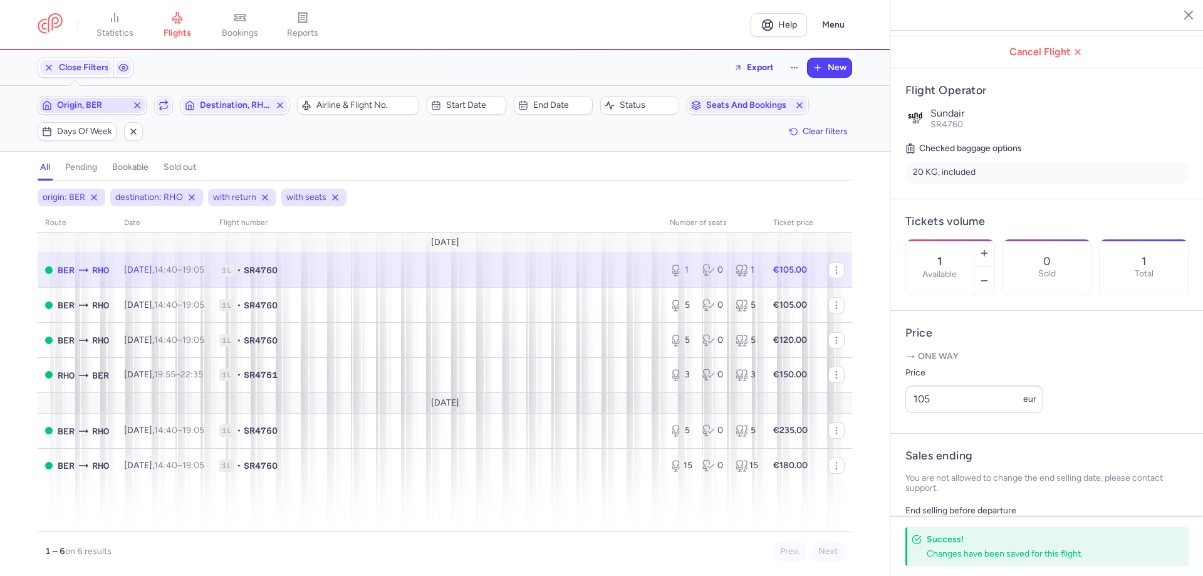
click at [108, 106] on span "Origin, BER" at bounding box center [92, 105] width 70 height 10
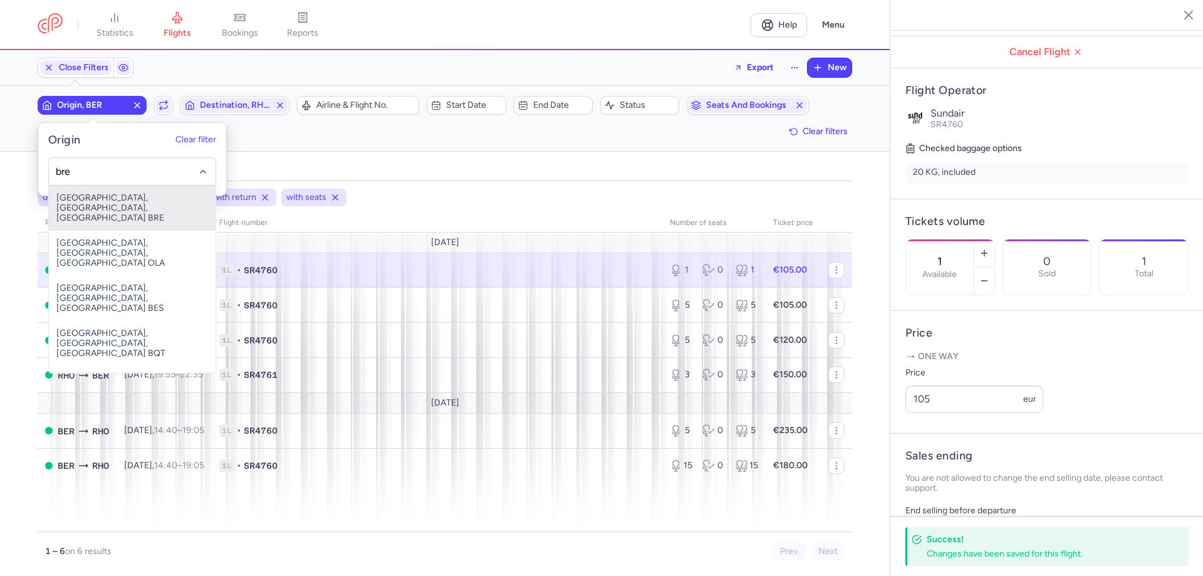
click at [100, 199] on span "Bremen, Bremen, Germany BRE" at bounding box center [132, 208] width 167 height 45
type input "bre"
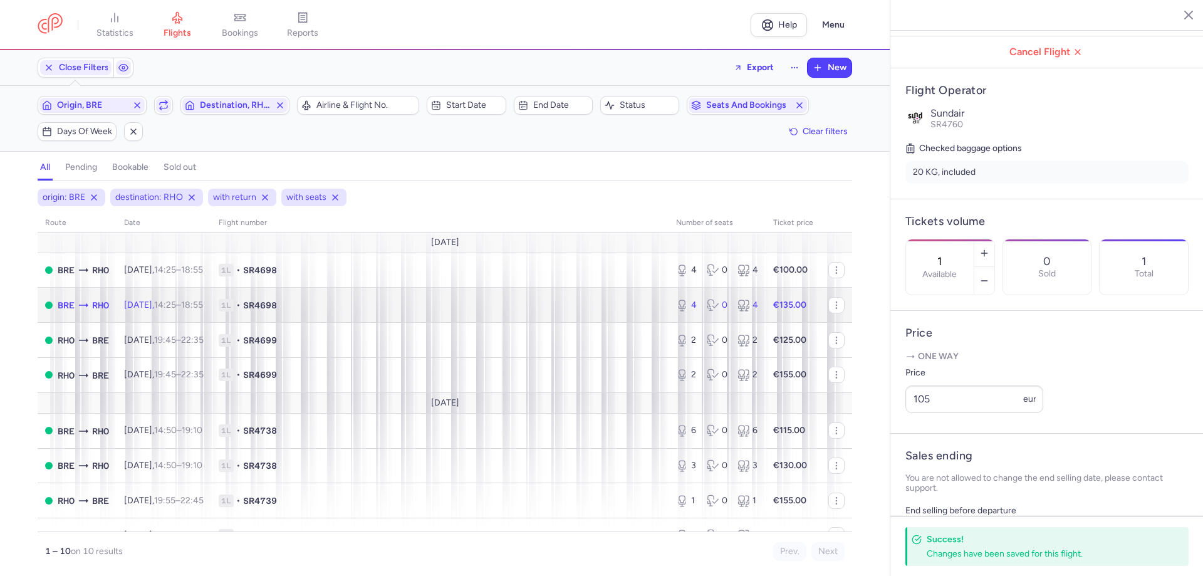
click at [241, 306] on td "1L • SR4698" at bounding box center [440, 305] width 458 height 35
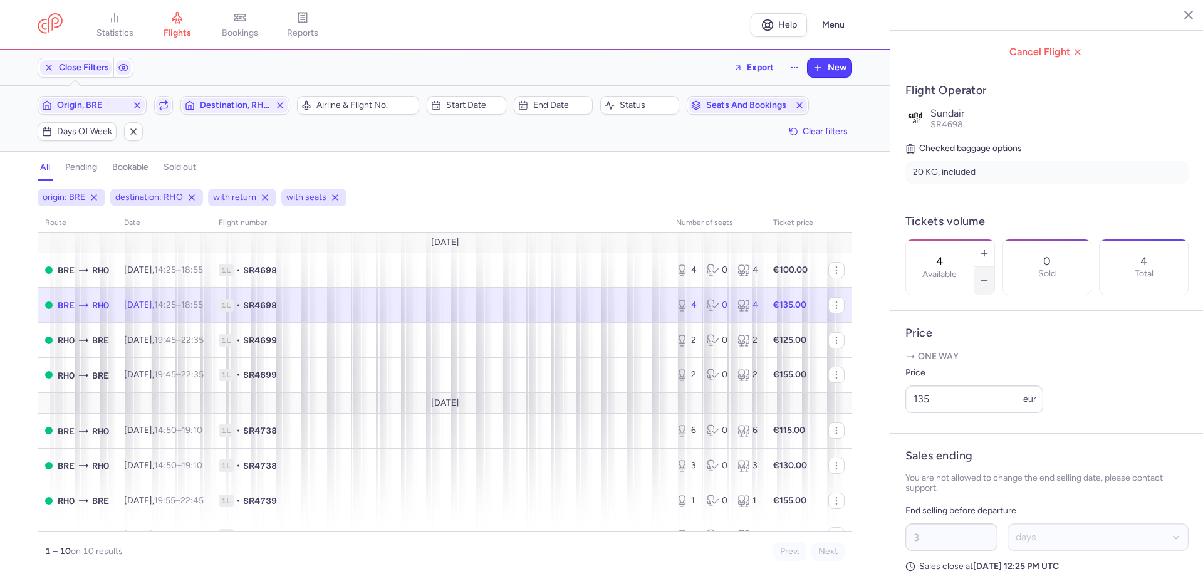
click at [990, 276] on icon "button" at bounding box center [985, 281] width 10 height 10
type input "2"
click at [931, 543] on button "Save changes" at bounding box center [947, 552] width 83 height 28
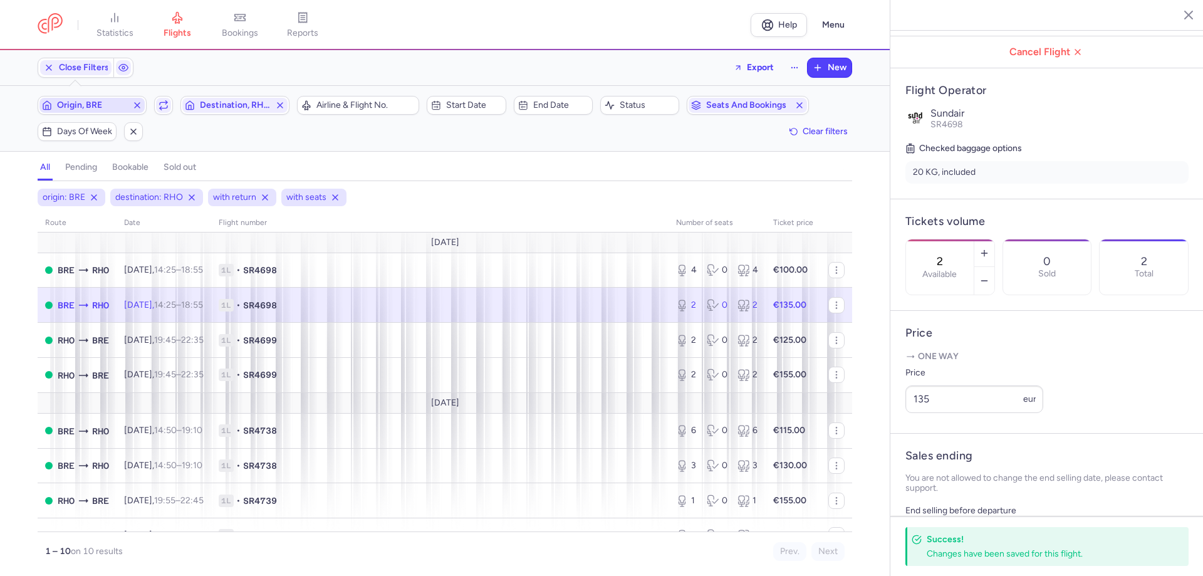
click at [115, 105] on span "Origin, BRE" at bounding box center [92, 105] width 70 height 10
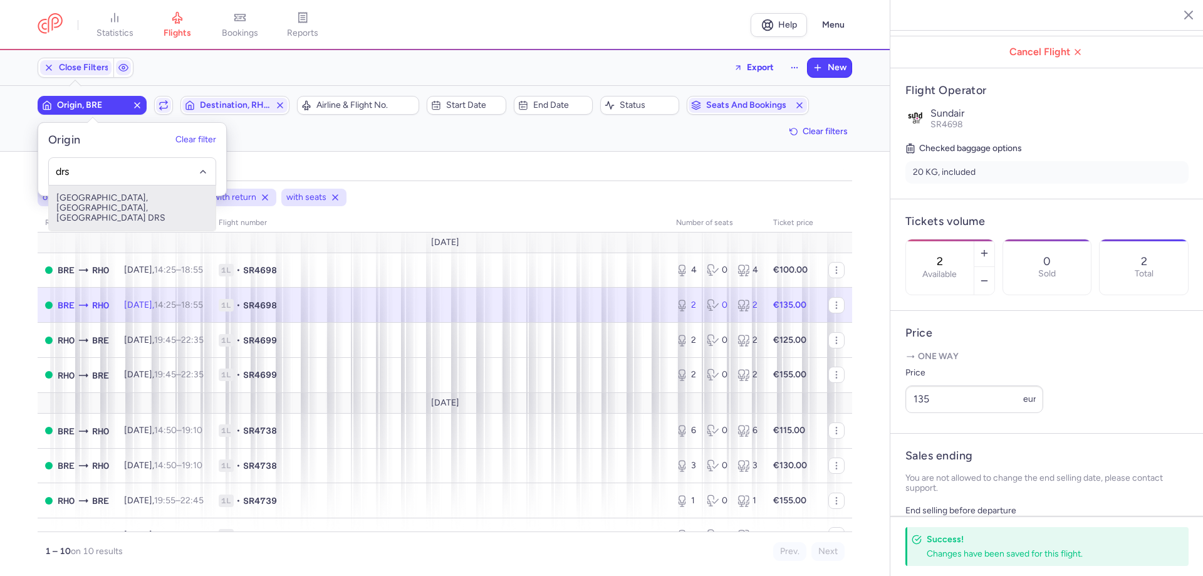
click at [103, 195] on span "Dresden Airport, Dresden, Germany DRS" at bounding box center [132, 208] width 167 height 45
type input "drs"
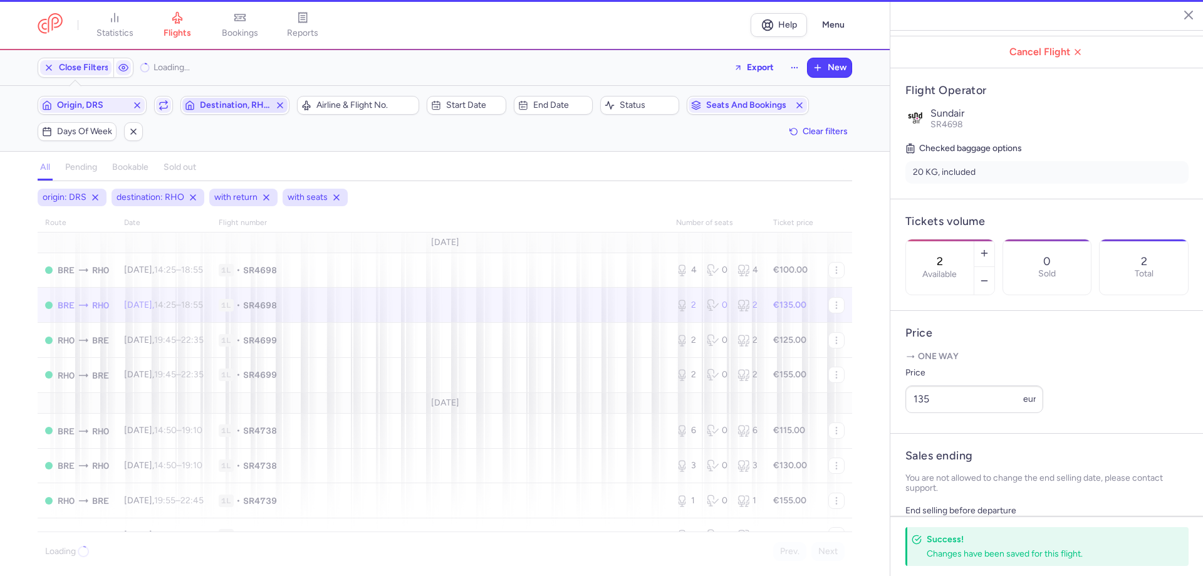
click at [211, 106] on span "Destination, RHO" at bounding box center [235, 105] width 70 height 10
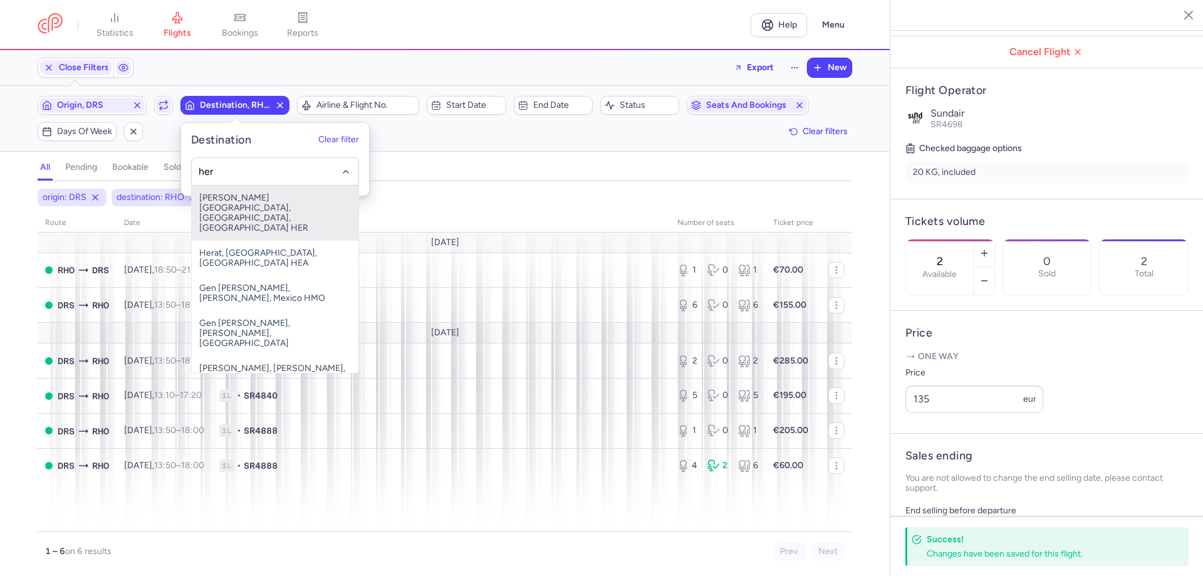
click at [235, 200] on span "Nikos Kazantzakis Airport, Irákleion, Greece HER" at bounding box center [275, 213] width 167 height 55
type input "her"
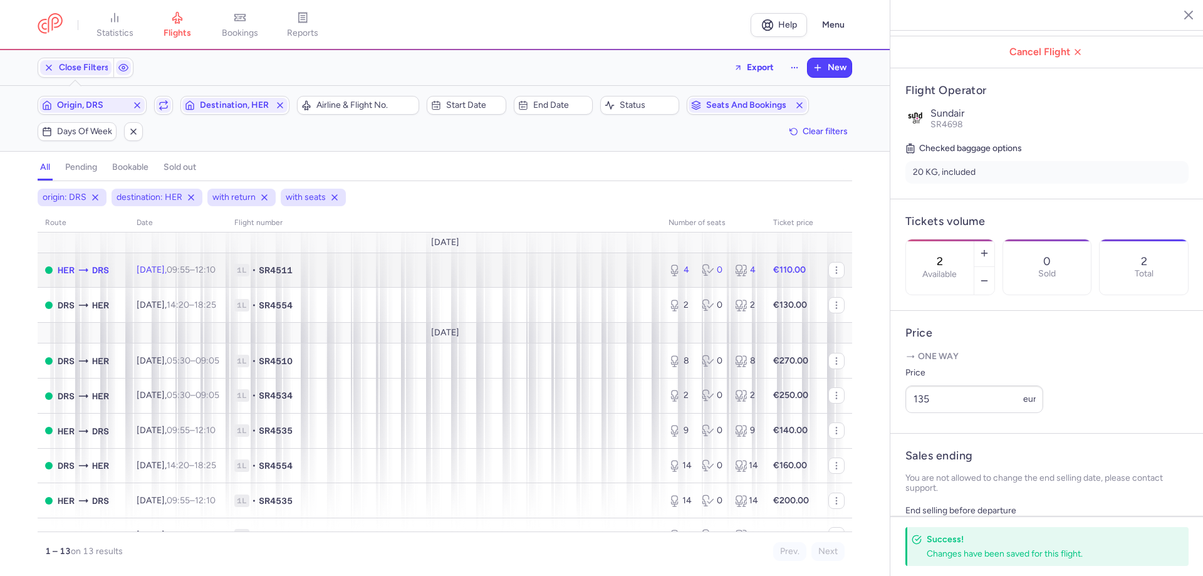
click at [249, 276] on span "1L" at bounding box center [241, 270] width 15 height 13
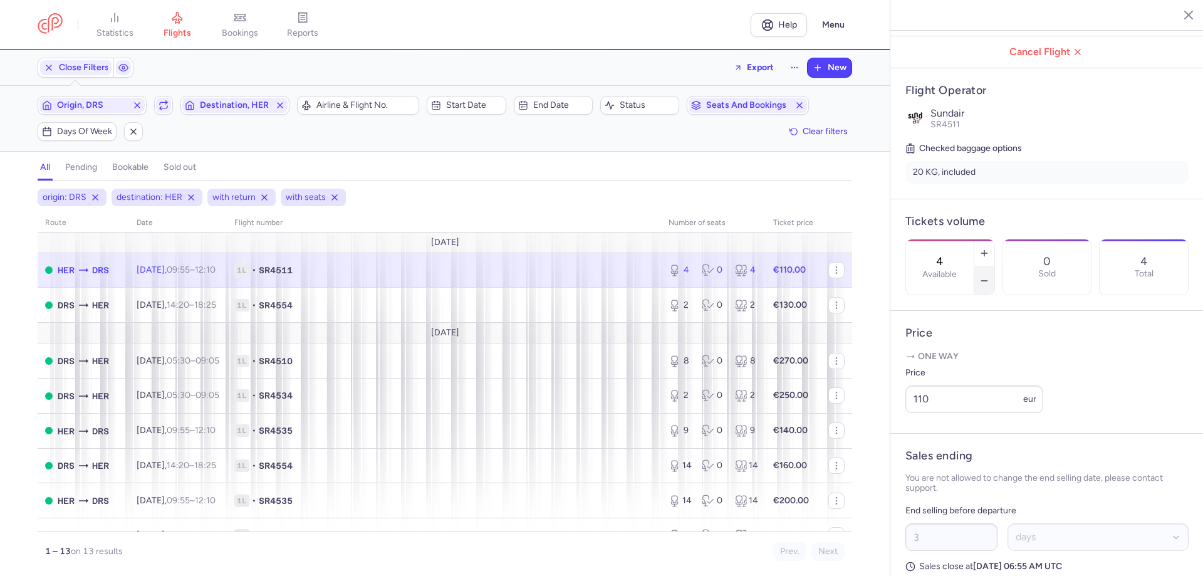
click at [990, 276] on icon "button" at bounding box center [985, 281] width 10 height 10
click at [944, 549] on span "Save changes" at bounding box center [947, 551] width 62 height 11
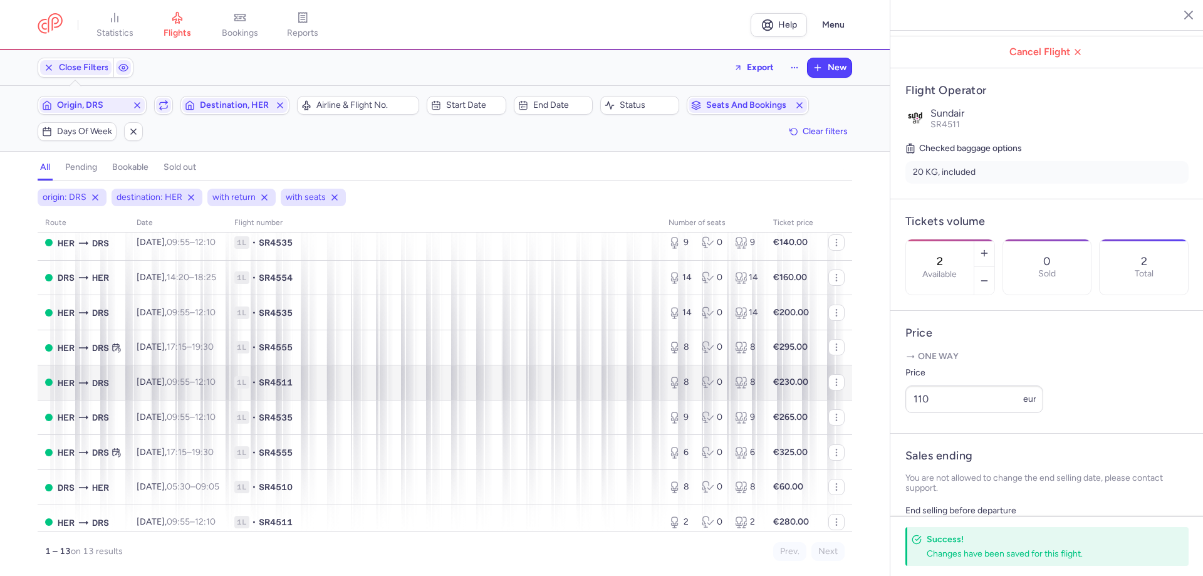
scroll to position [196, 0]
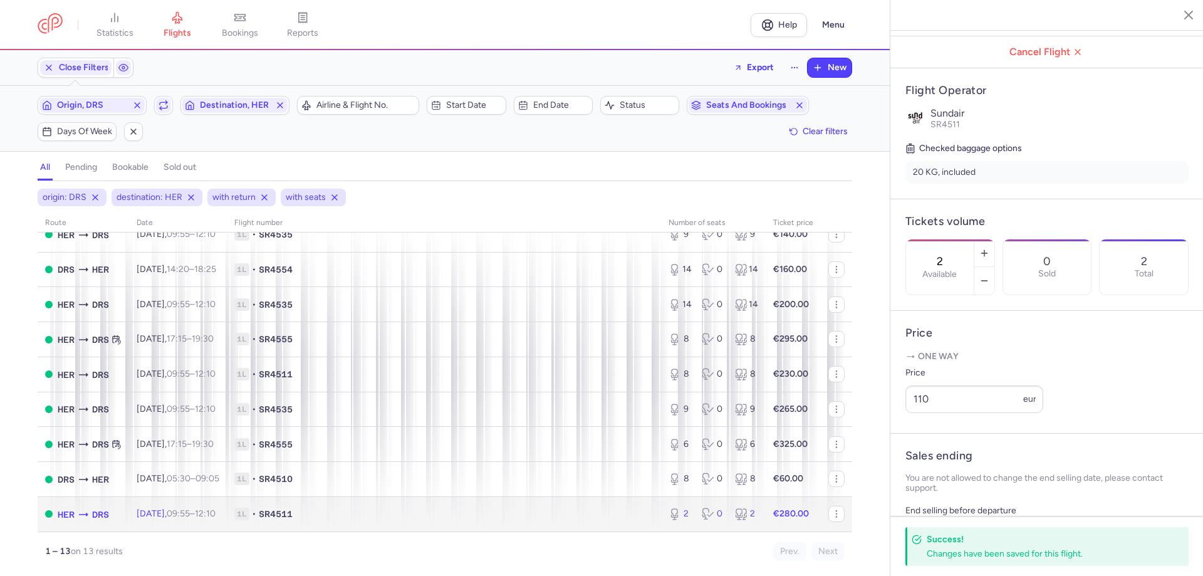
click at [186, 508] on td "Mon, 27 Oct, 09:55 – 12:10 +0" at bounding box center [178, 513] width 98 height 34
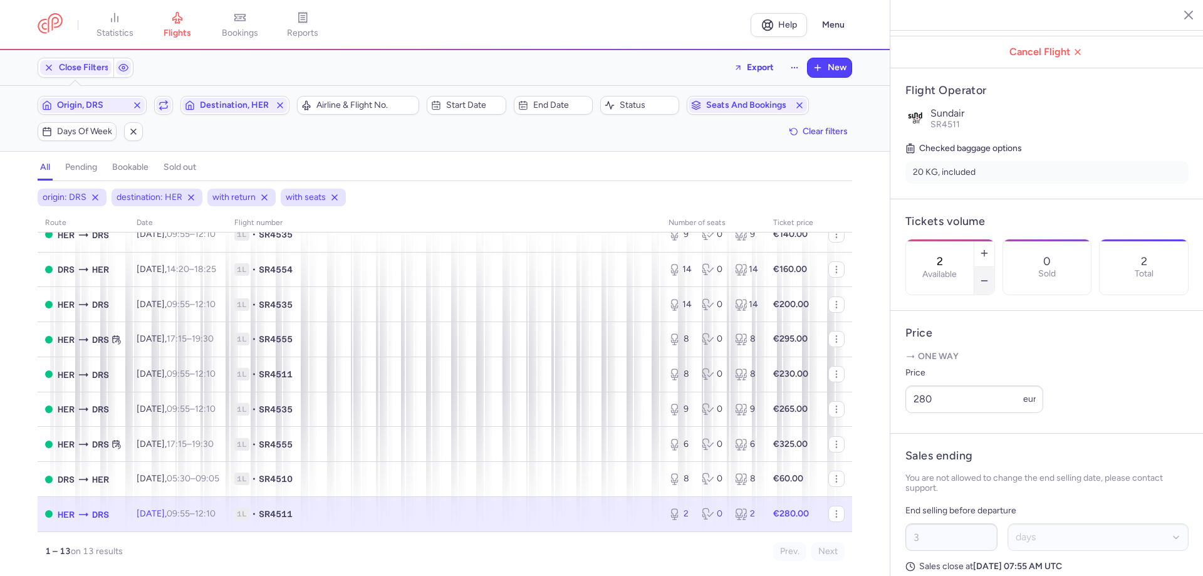
click at [987, 281] on line "button" at bounding box center [984, 281] width 6 height 0
type input "0"
click at [941, 550] on span "Save changes" at bounding box center [947, 551] width 62 height 11
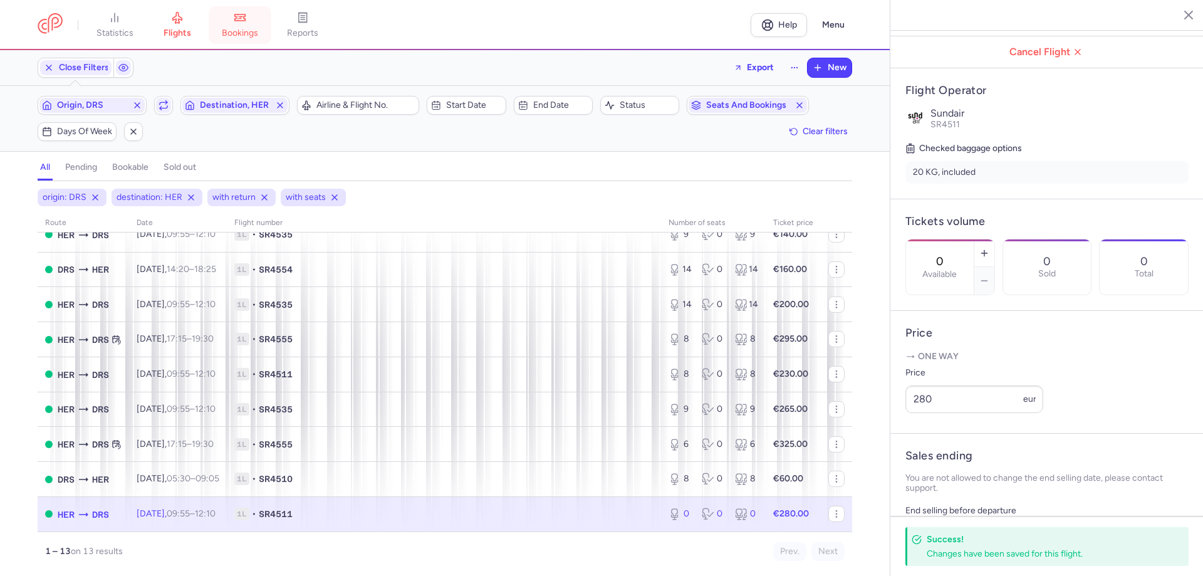
click at [248, 28] on span "bookings" at bounding box center [240, 33] width 36 height 11
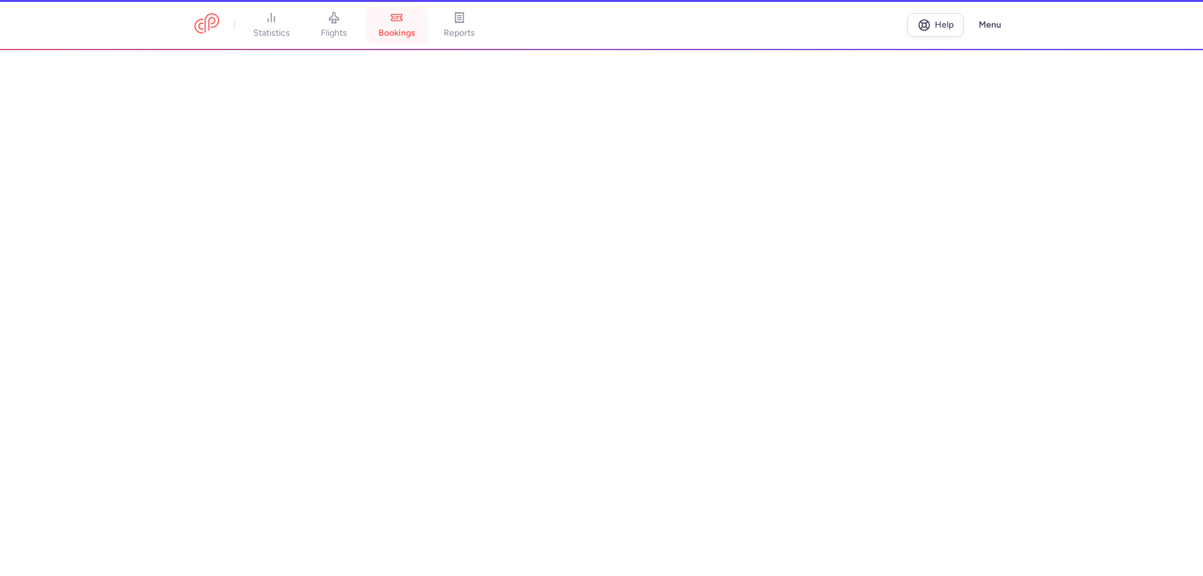
scroll to position [179, 0]
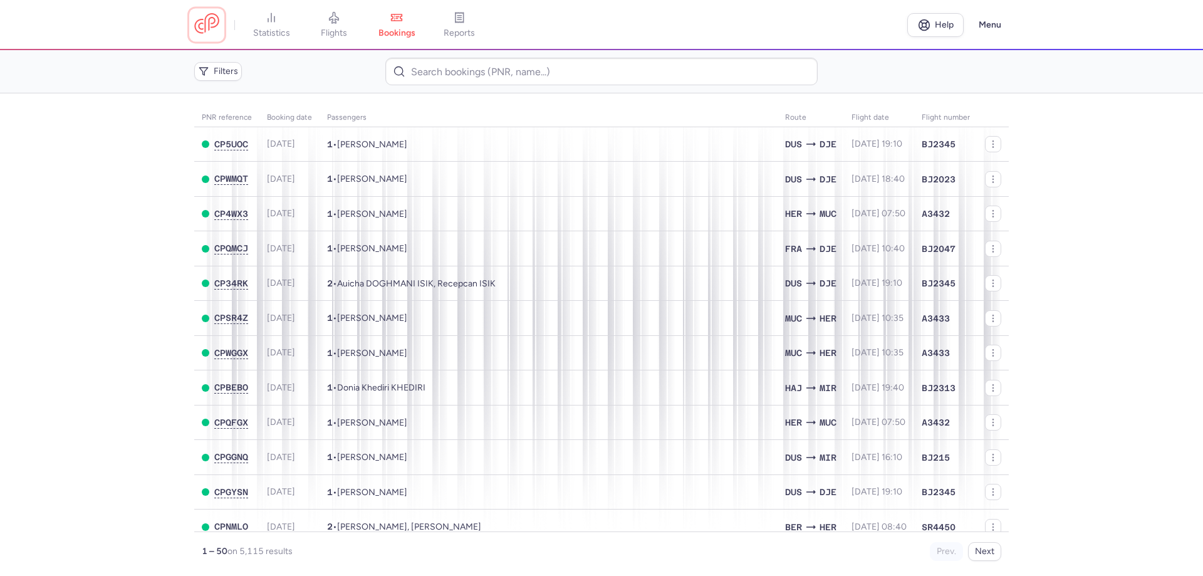
click at [197, 28] on link at bounding box center [206, 24] width 25 height 23
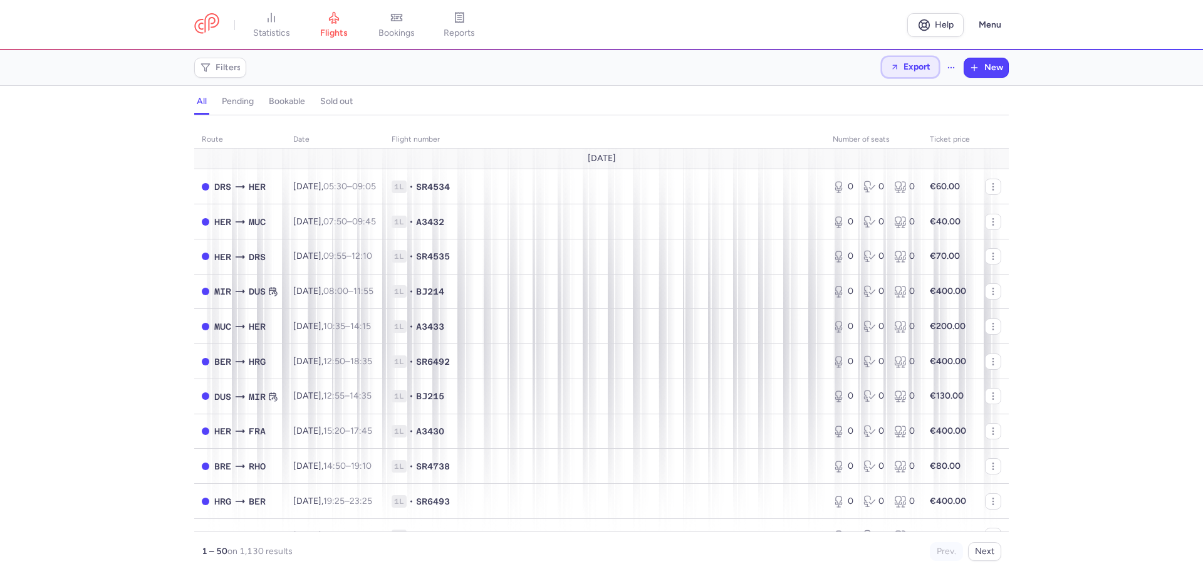
click at [902, 65] on span "Export" at bounding box center [911, 66] width 40 height 9
click at [887, 105] on button "Export flights" at bounding box center [876, 101] width 124 height 20
click at [403, 22] on icon at bounding box center [396, 17] width 13 height 13
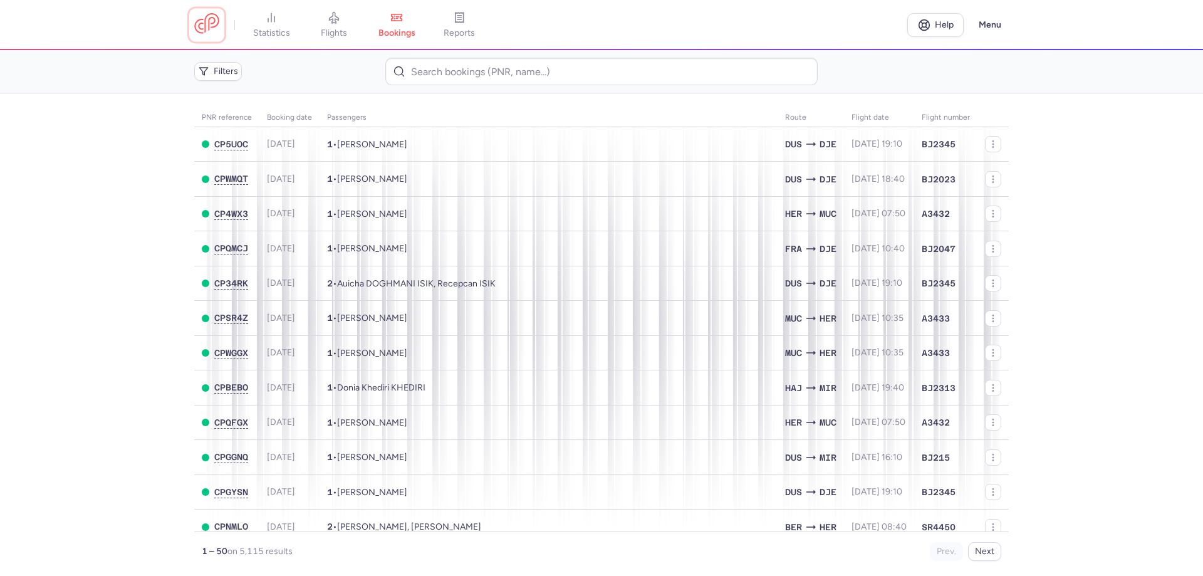
click at [201, 21] on link at bounding box center [206, 24] width 25 height 23
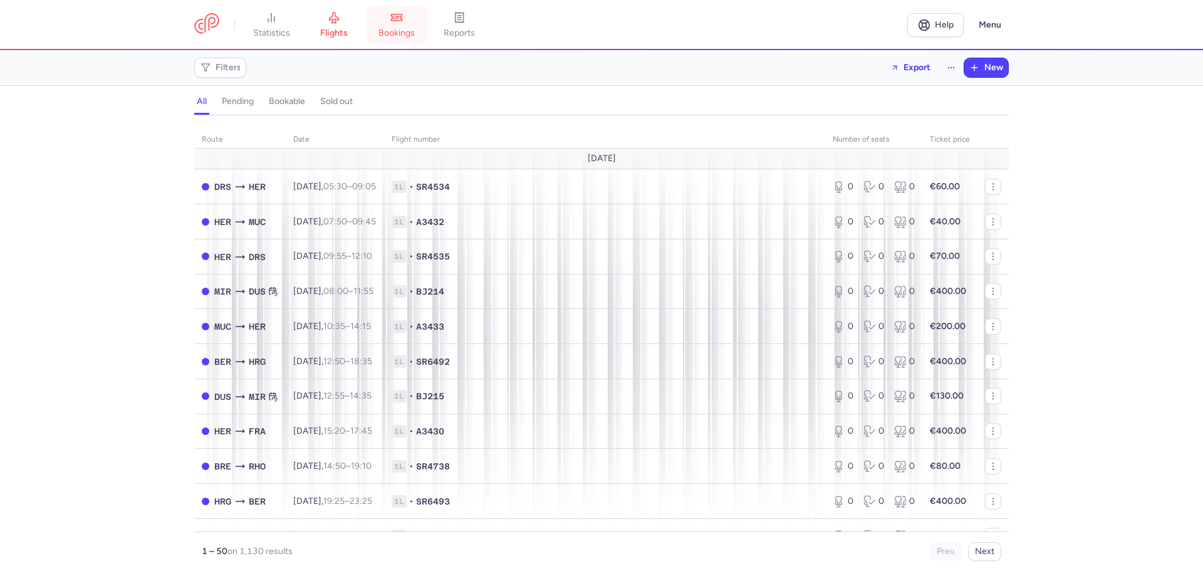
click at [402, 29] on span "bookings" at bounding box center [397, 33] width 36 height 11
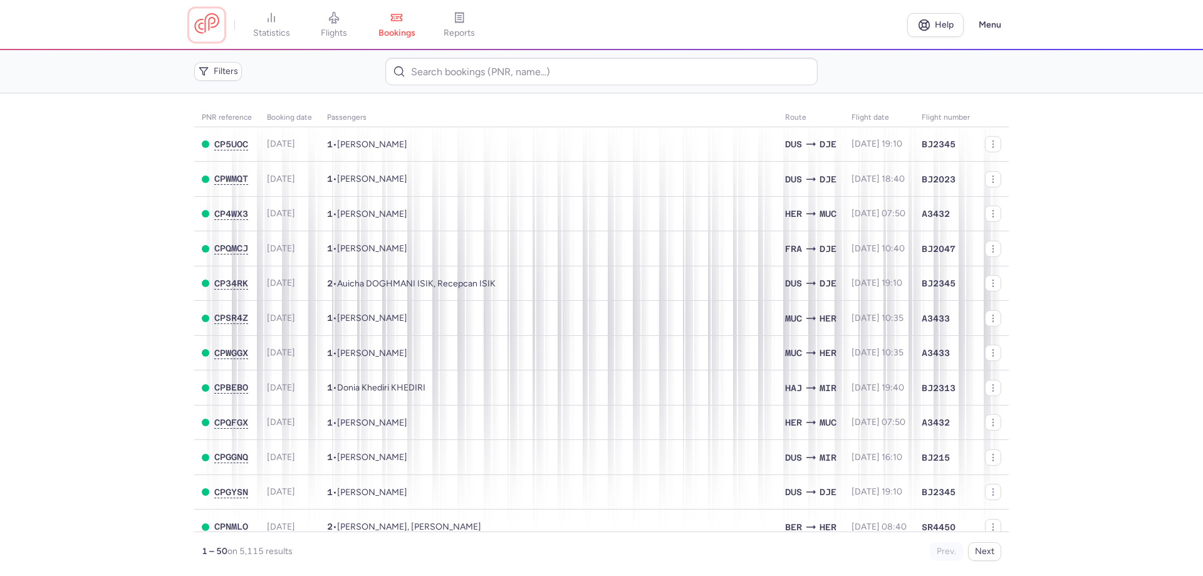
click at [203, 29] on link at bounding box center [206, 24] width 25 height 23
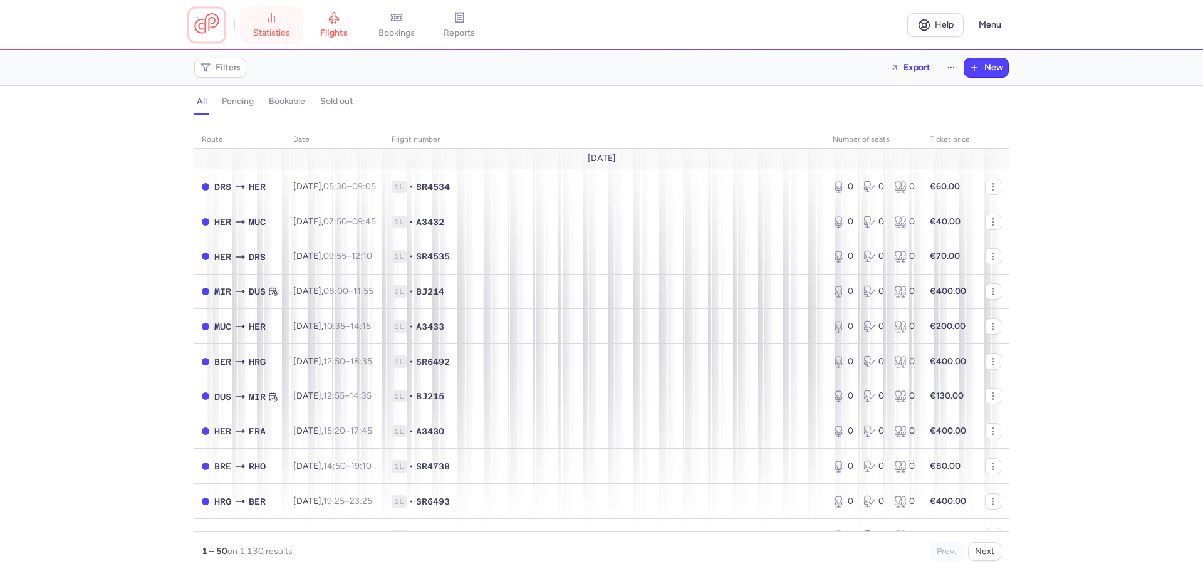
drag, startPoint x: 207, startPoint y: 28, endPoint x: 301, endPoint y: 9, distance: 95.1
click at [207, 27] on link at bounding box center [206, 24] width 25 height 23
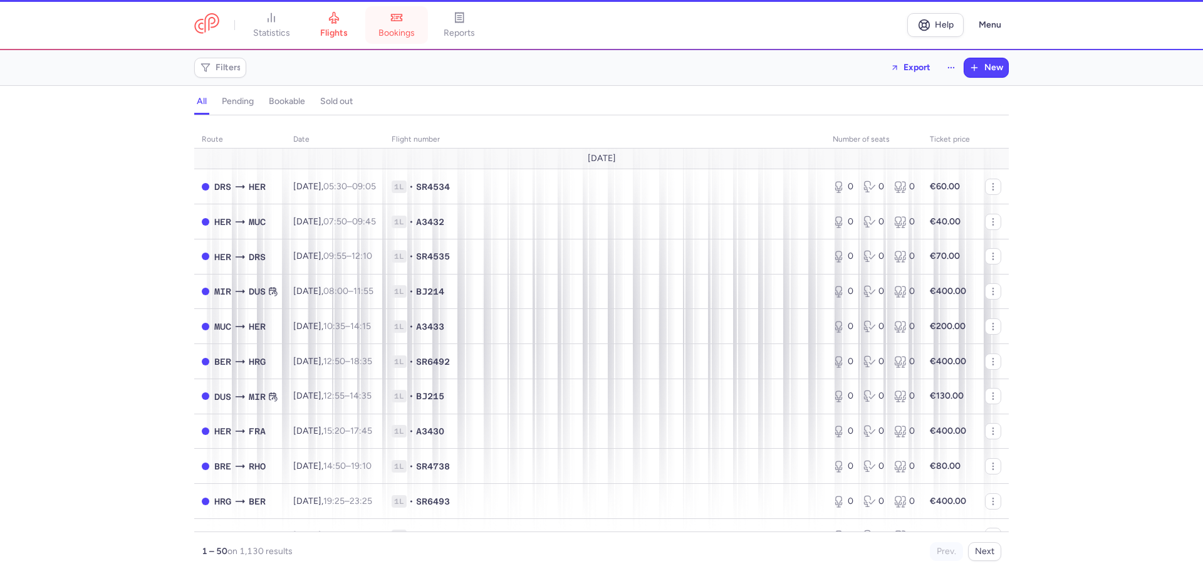
click at [399, 17] on icon at bounding box center [396, 17] width 13 height 13
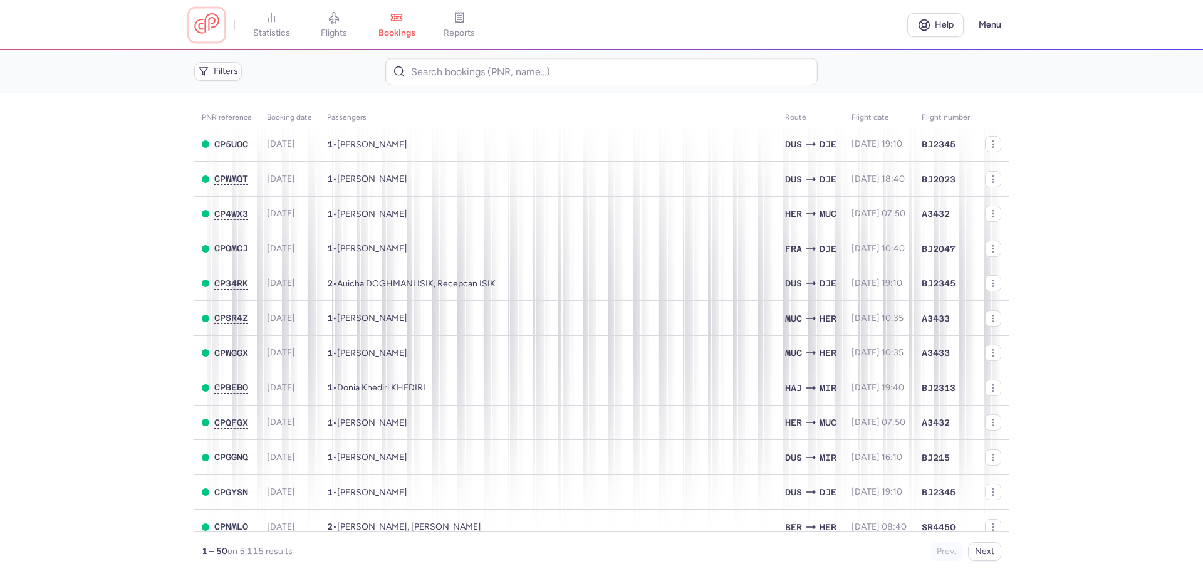
click at [210, 20] on link at bounding box center [206, 24] width 25 height 23
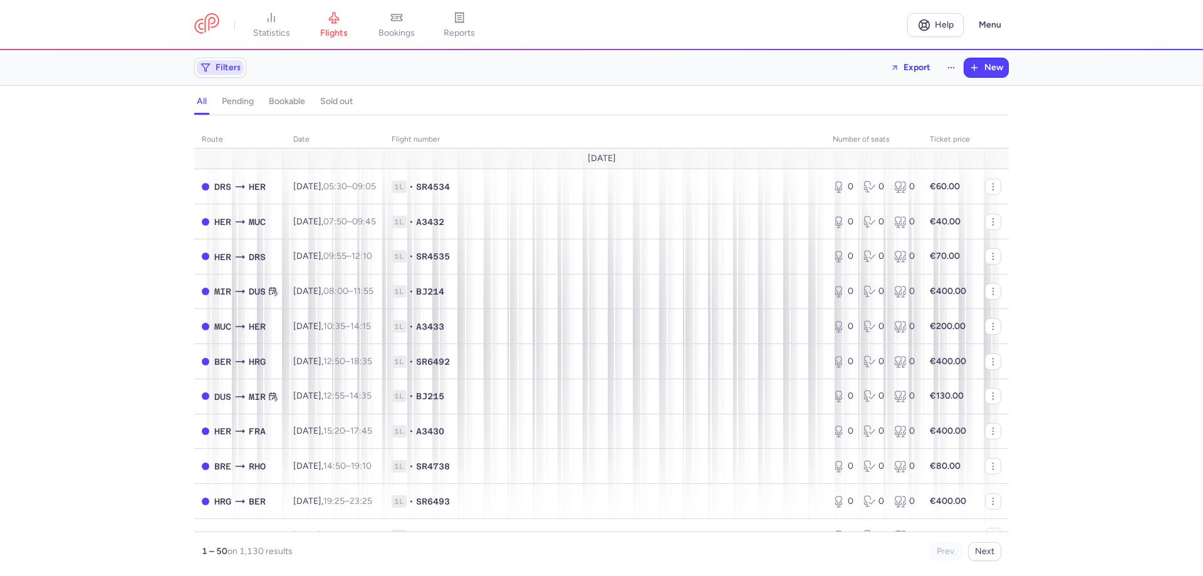
click at [208, 67] on icon "button" at bounding box center [206, 68] width 10 height 10
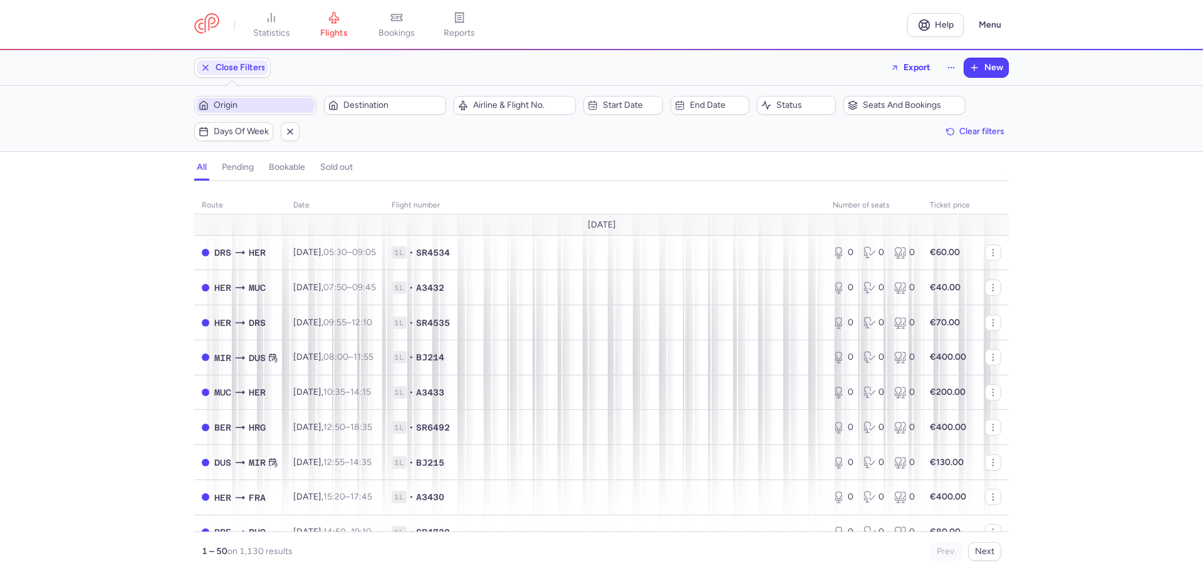
click at [249, 114] on div "Origin Destination" at bounding box center [320, 105] width 259 height 26
click at [248, 111] on span "Origin" at bounding box center [255, 105] width 118 height 15
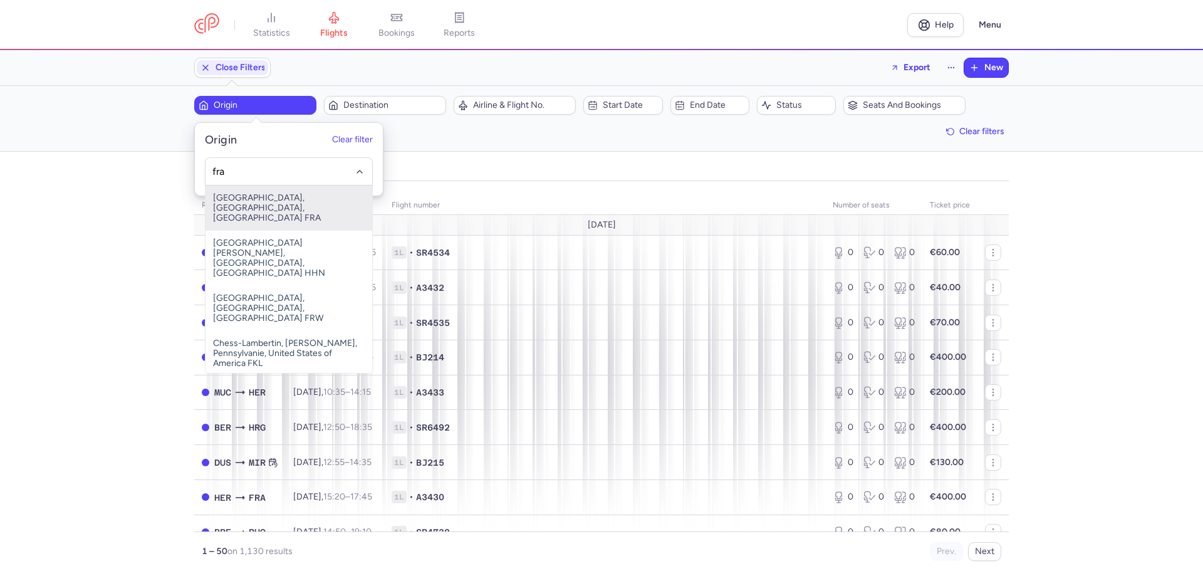
click at [278, 196] on span "Frankfurt International Airport, Frankfurt am Main, Germany FRA" at bounding box center [289, 208] width 167 height 45
type input "fra"
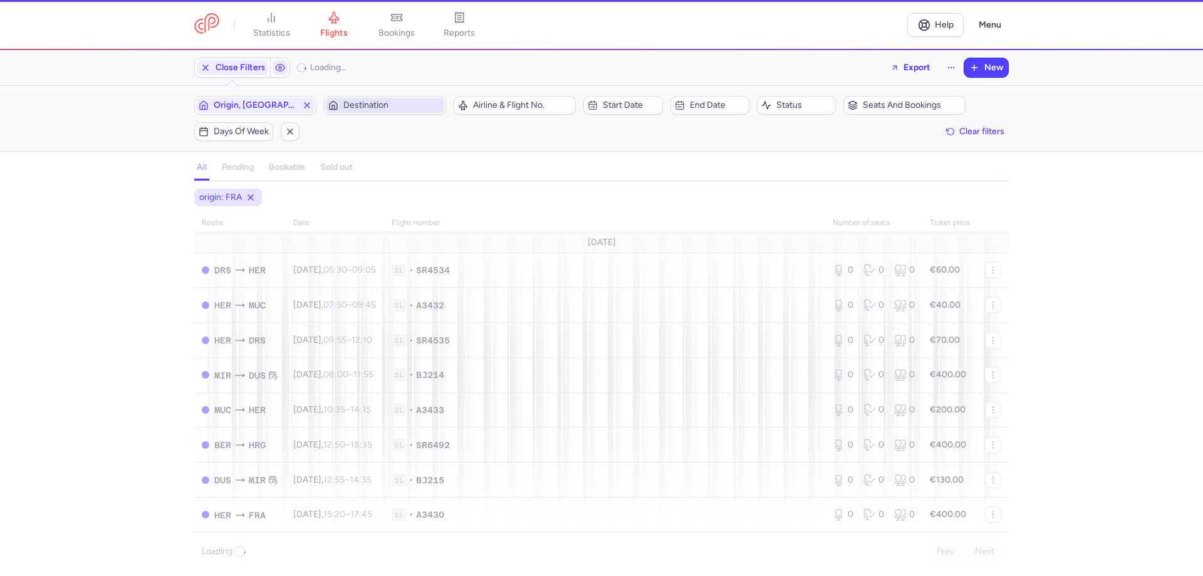
click at [370, 106] on span "Destination" at bounding box center [392, 105] width 98 height 10
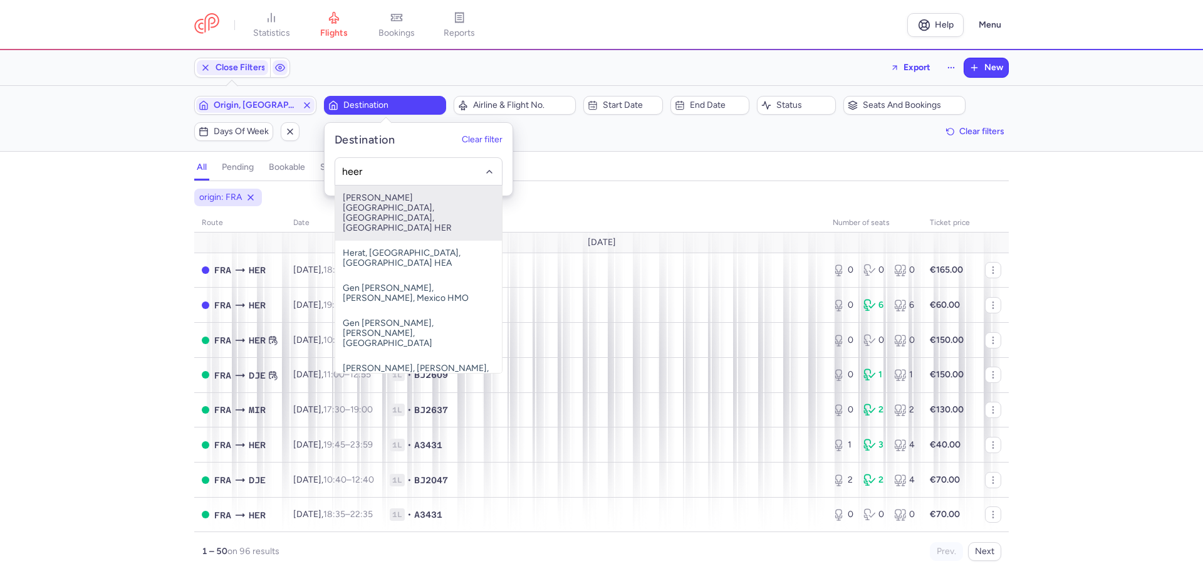
click at [378, 201] on span "Nikos Kazantzakis Airport, Irákleion, Greece HER" at bounding box center [418, 213] width 167 height 55
type input "heer"
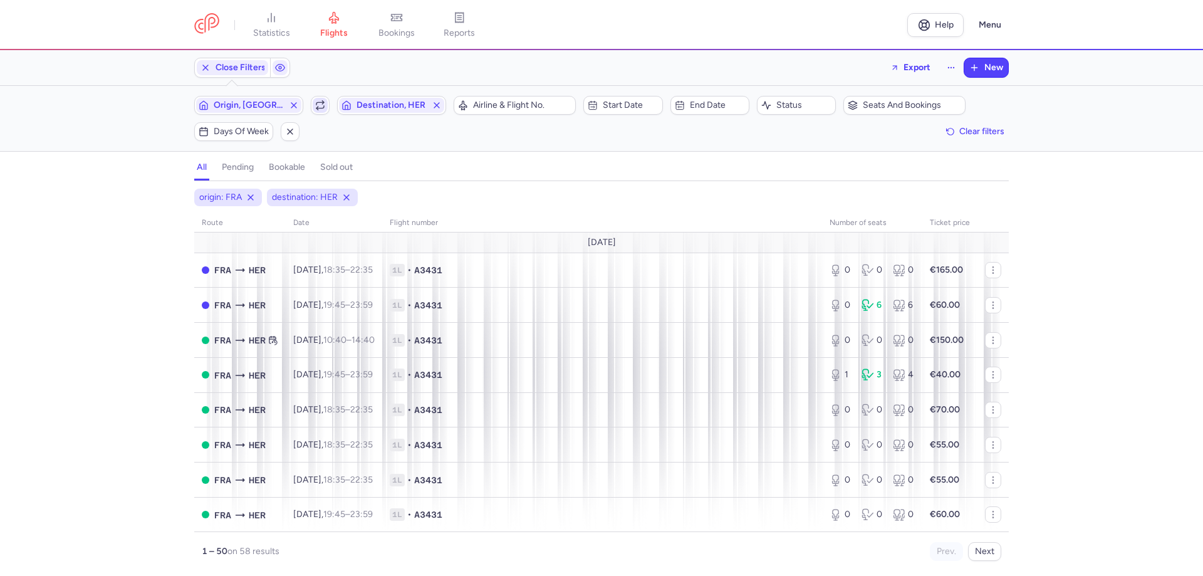
click at [317, 102] on icon "button" at bounding box center [320, 105] width 10 height 10
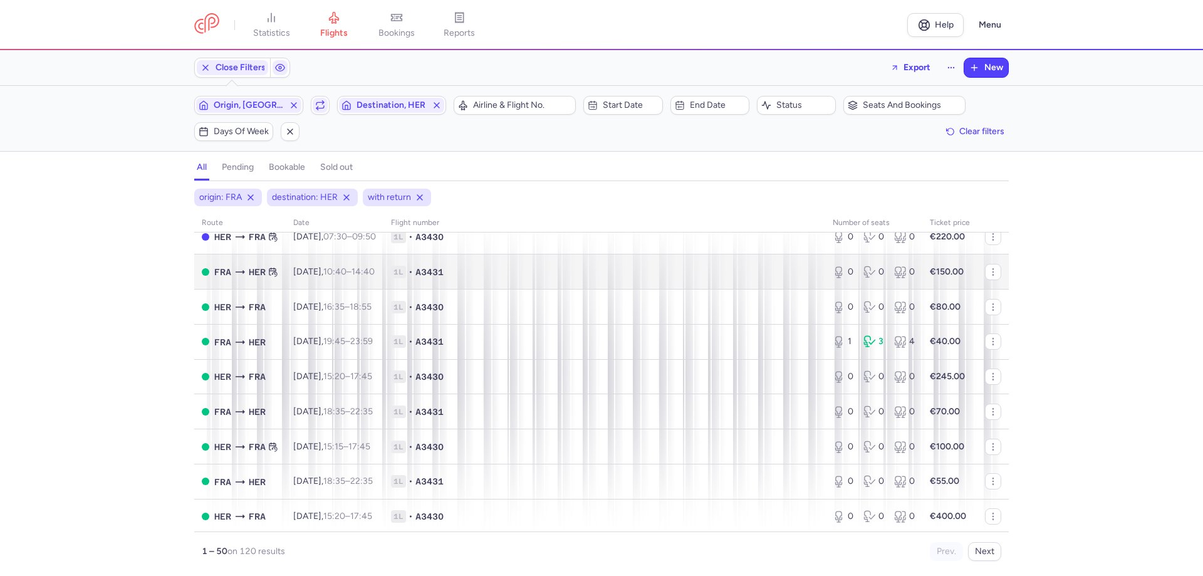
scroll to position [188, 0]
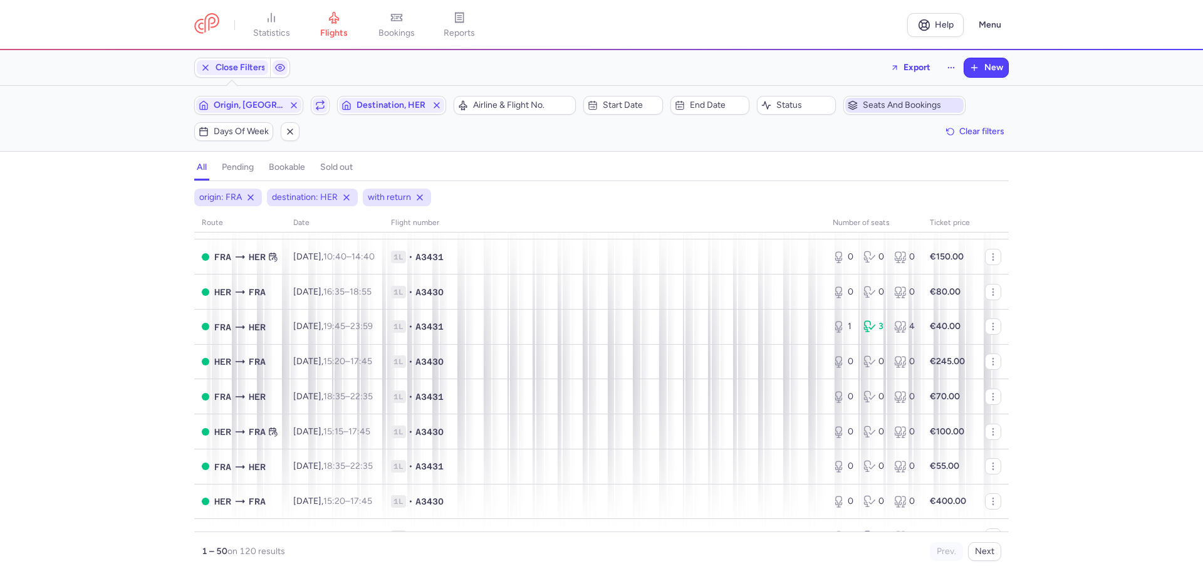
click at [883, 103] on span "Seats and bookings" at bounding box center [912, 105] width 98 height 10
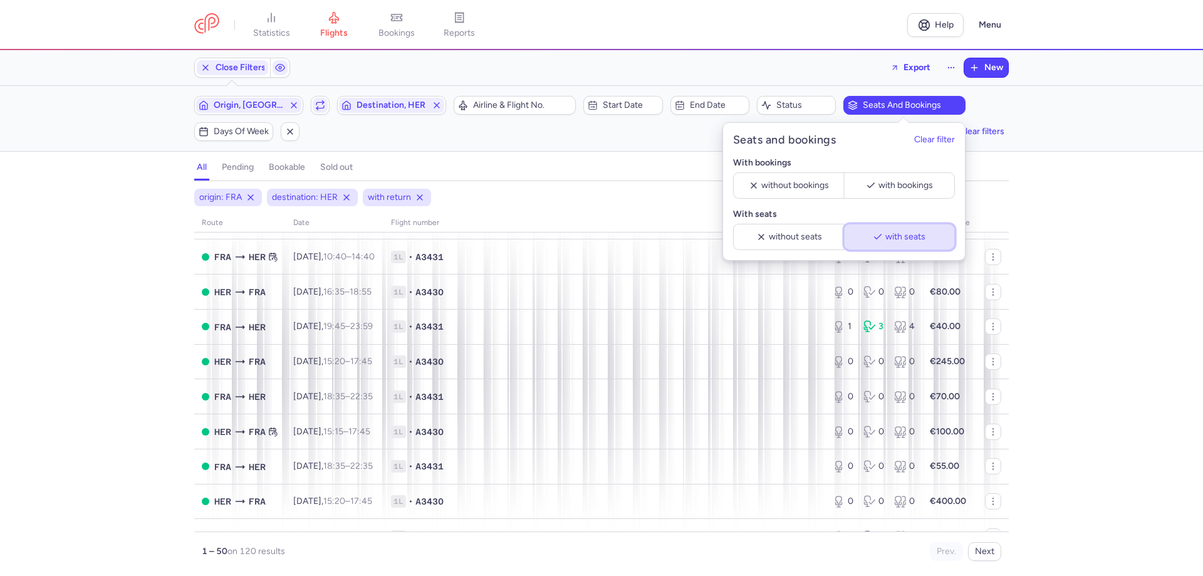
click at [908, 227] on button "with seats" at bounding box center [899, 237] width 111 height 26
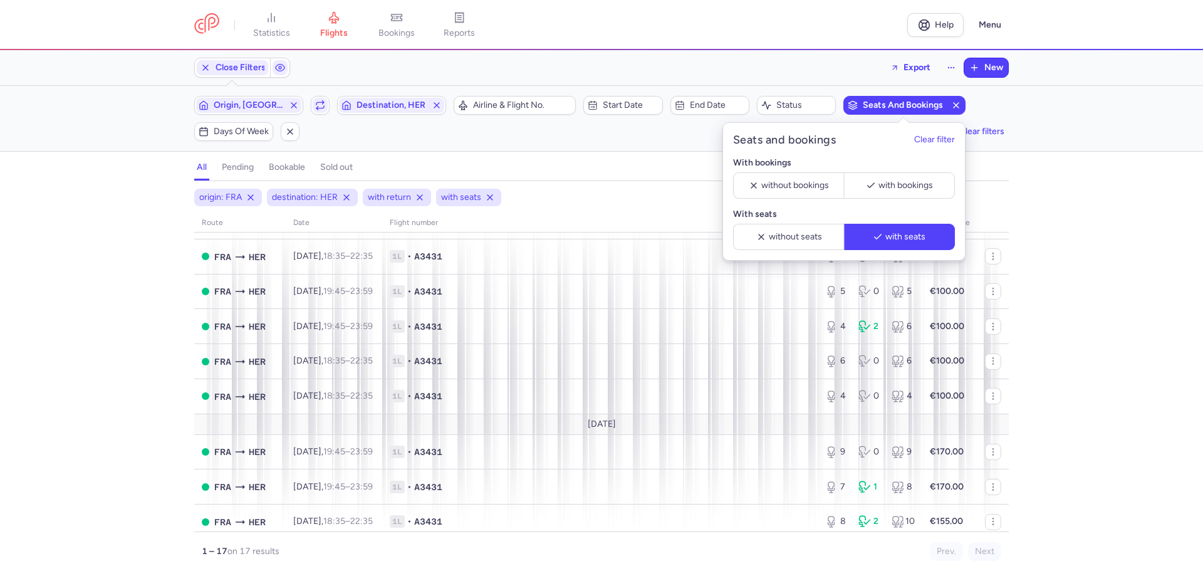
drag, startPoint x: 0, startPoint y: 358, endPoint x: 83, endPoint y: 339, distance: 84.8
click at [7, 357] on div "origin: FRA destination: HER with return with seats route date Flight number nu…" at bounding box center [601, 382] width 1203 height 387
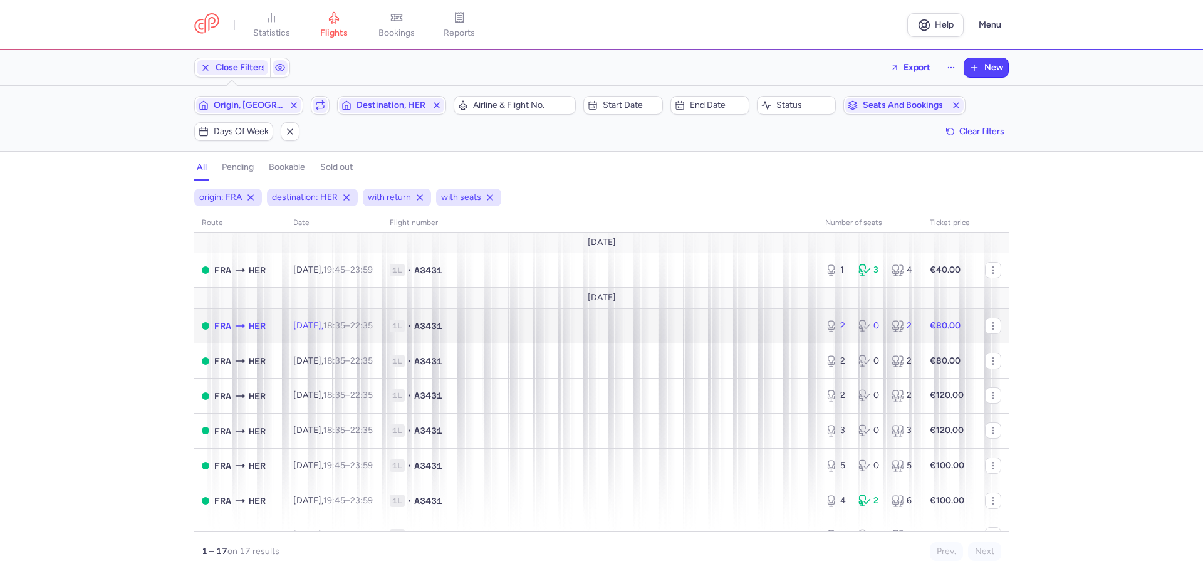
click at [355, 332] on td "Wed, 10 Sep, 18:35 – 22:35 +0" at bounding box center [334, 325] width 97 height 35
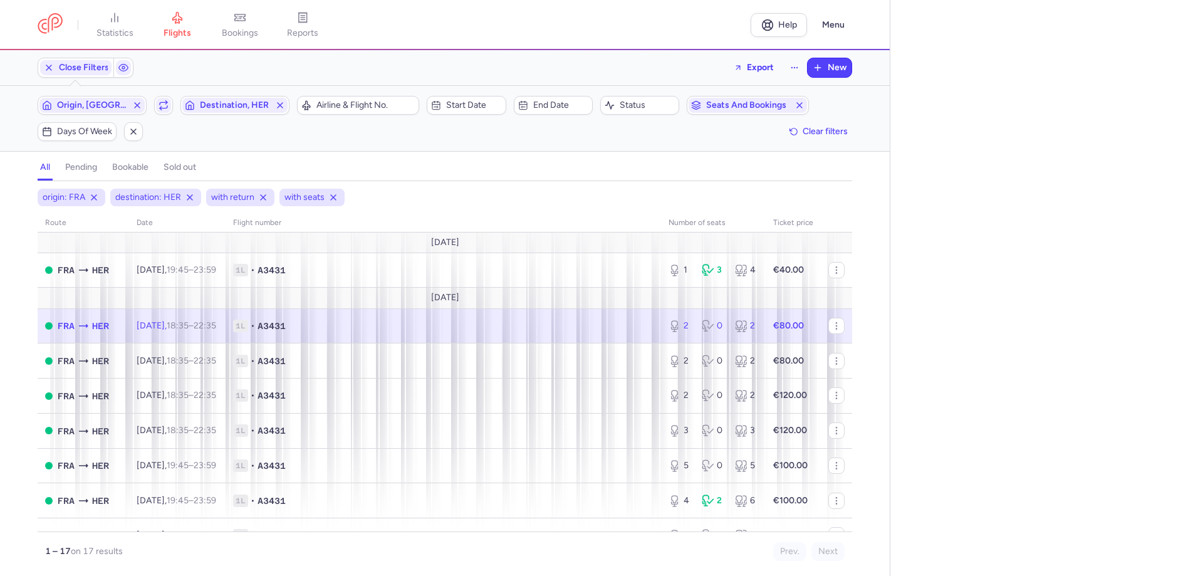
select select "days"
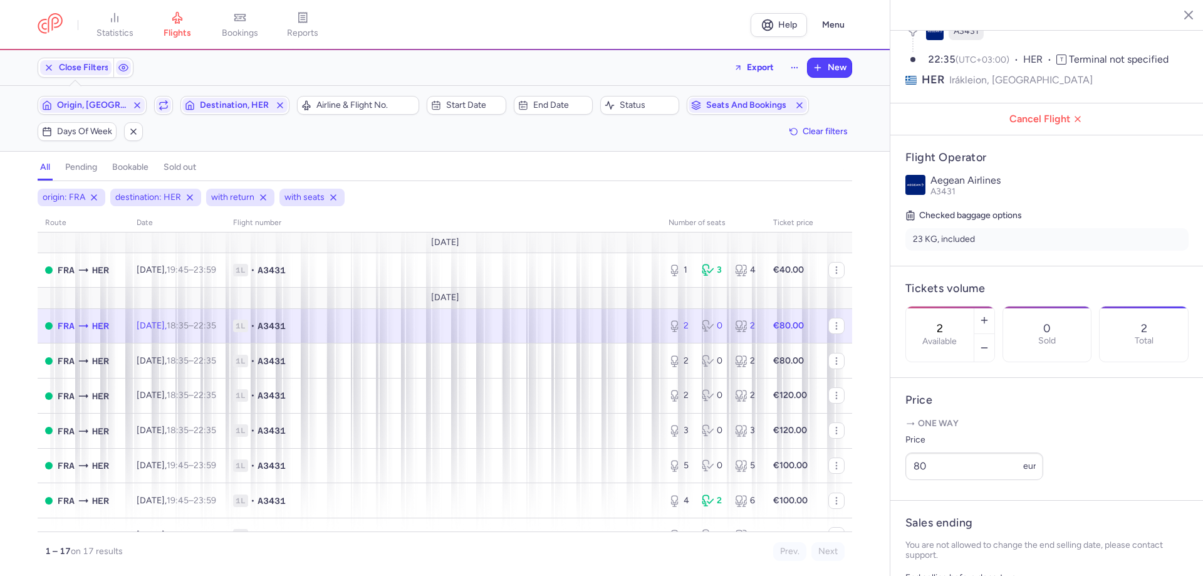
scroll to position [188, 0]
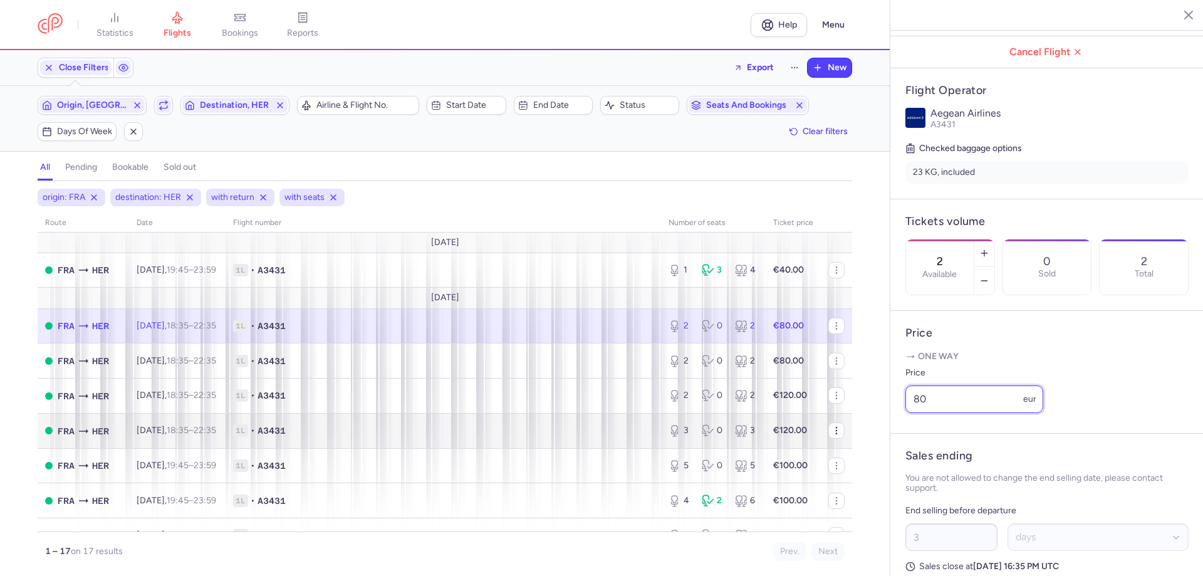
drag, startPoint x: 950, startPoint y: 436, endPoint x: 822, endPoint y: 432, distance: 127.9
click at [861, 437] on div "statistics flights bookings reports Help Menu Close Filters Export New Filters …" at bounding box center [601, 288] width 1203 height 576
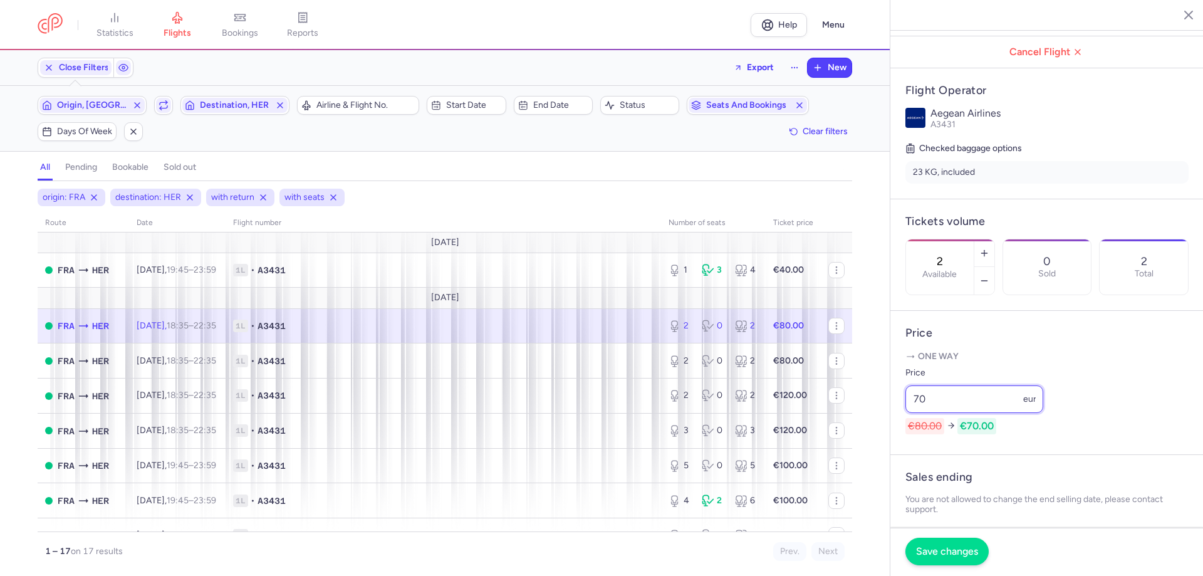
type input "70"
click at [947, 555] on span "Save changes" at bounding box center [947, 551] width 62 height 11
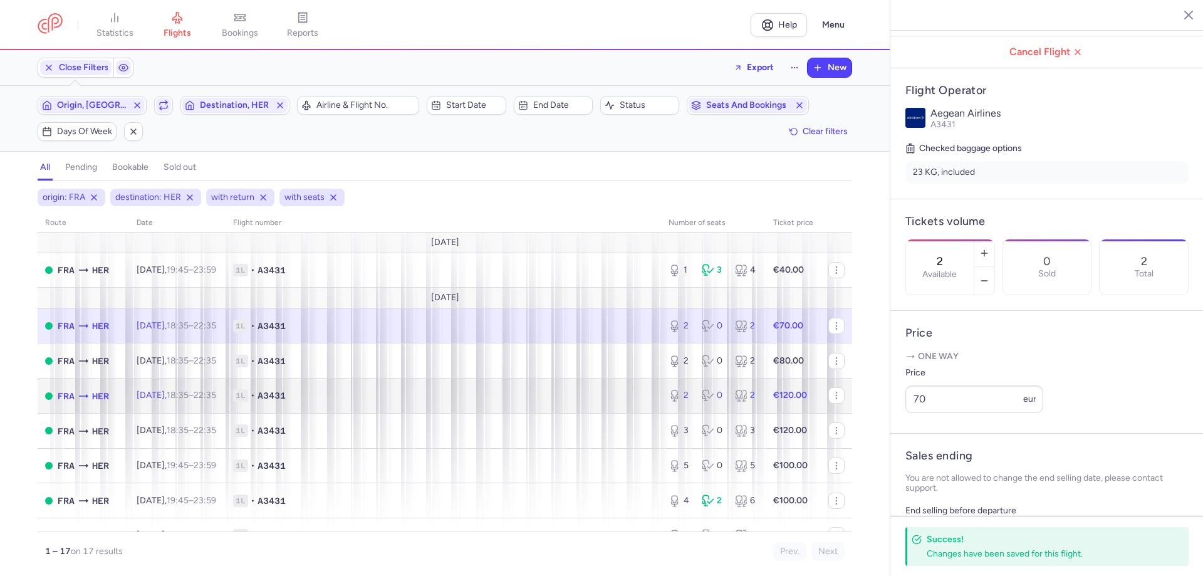
click at [345, 404] on td "1L • A3431" at bounding box center [444, 396] width 436 height 35
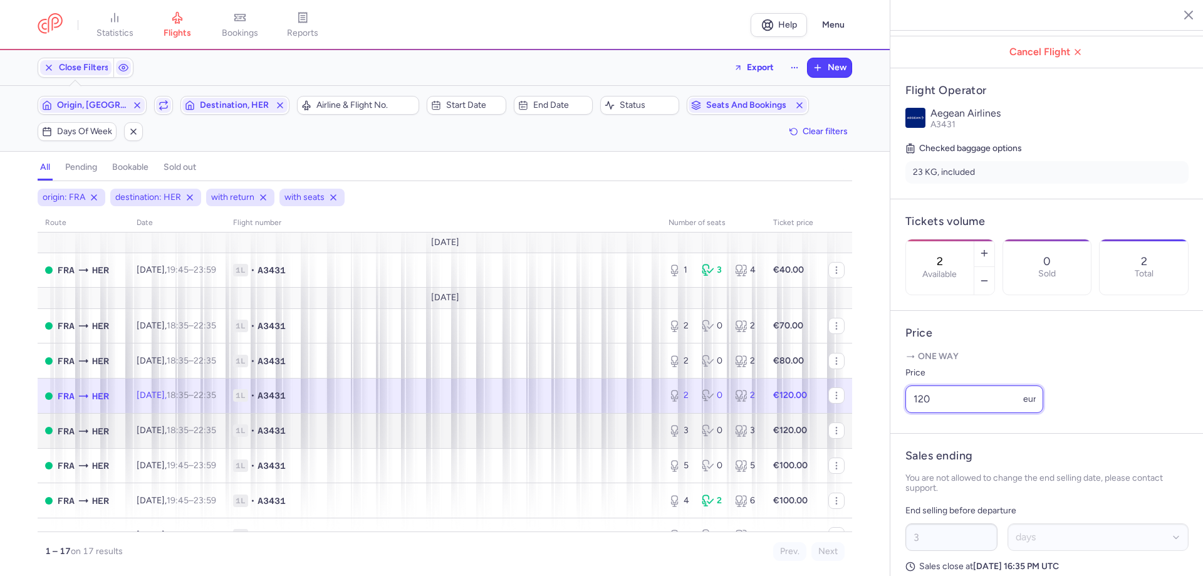
drag, startPoint x: 953, startPoint y: 437, endPoint x: 804, endPoint y: 434, distance: 149.2
click at [838, 437] on div "statistics flights bookings reports Help Menu Close Filters Export New Filters …" at bounding box center [601, 288] width 1203 height 576
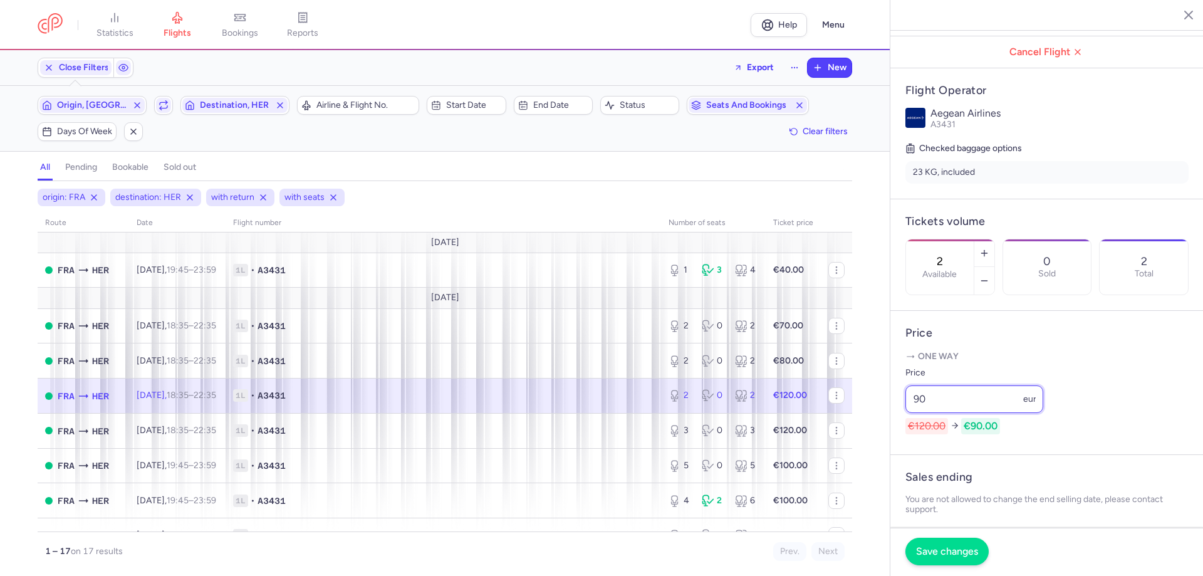
type input "90"
click at [953, 550] on span "Save changes" at bounding box center [947, 551] width 62 height 11
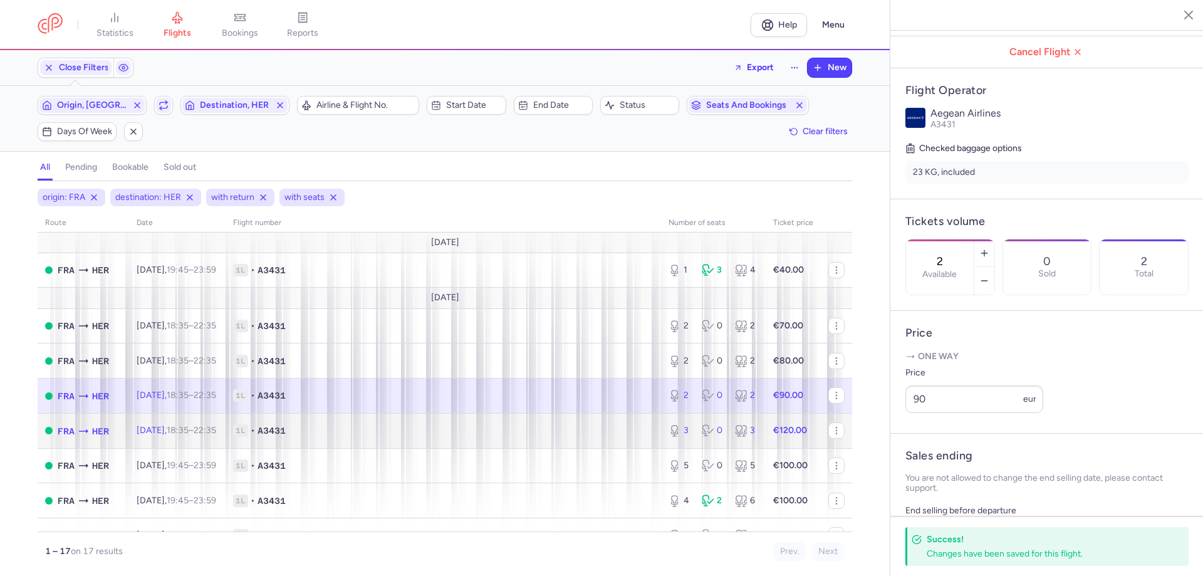
click at [292, 416] on td "1L • A3431" at bounding box center [444, 430] width 436 height 35
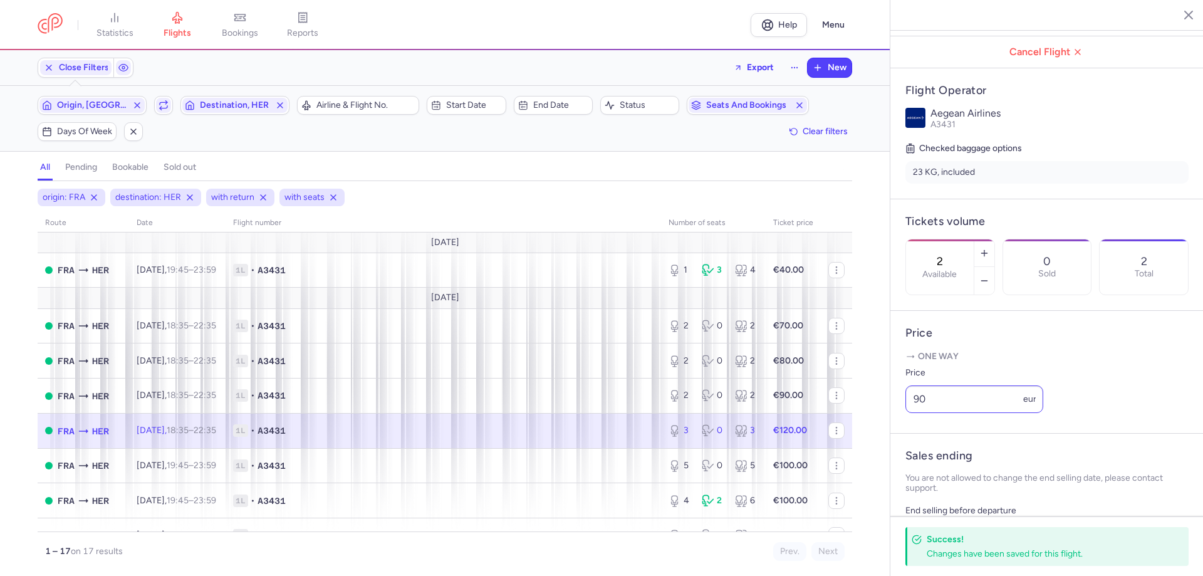
type input "3"
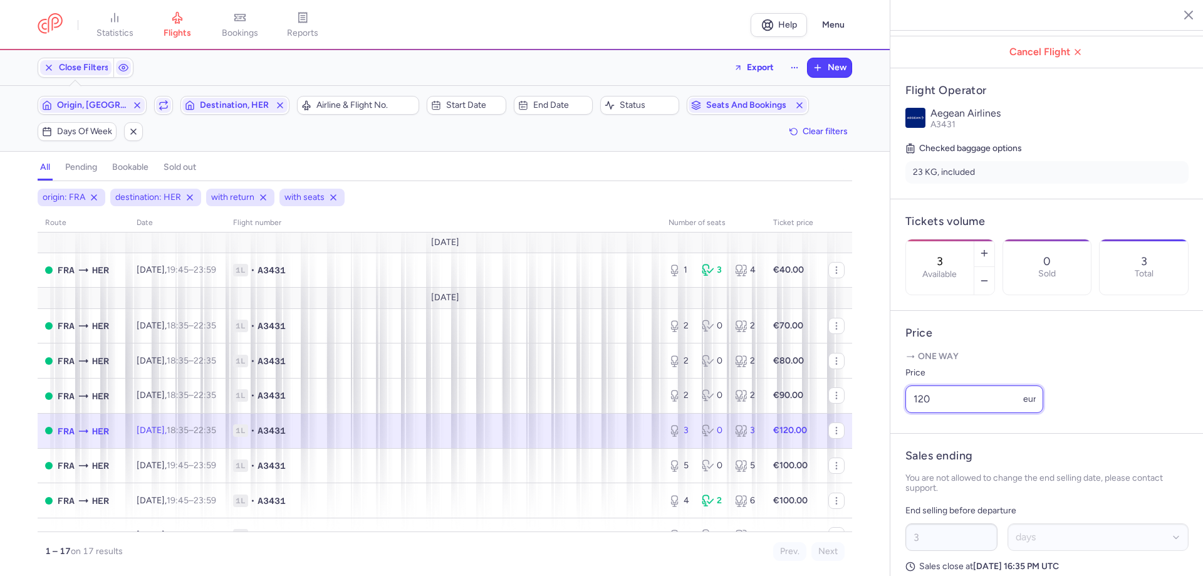
drag, startPoint x: 953, startPoint y: 432, endPoint x: 679, endPoint y: 428, distance: 274.5
click at [759, 432] on div "statistics flights bookings reports Help Menu Close Filters Export New Filters …" at bounding box center [601, 288] width 1203 height 576
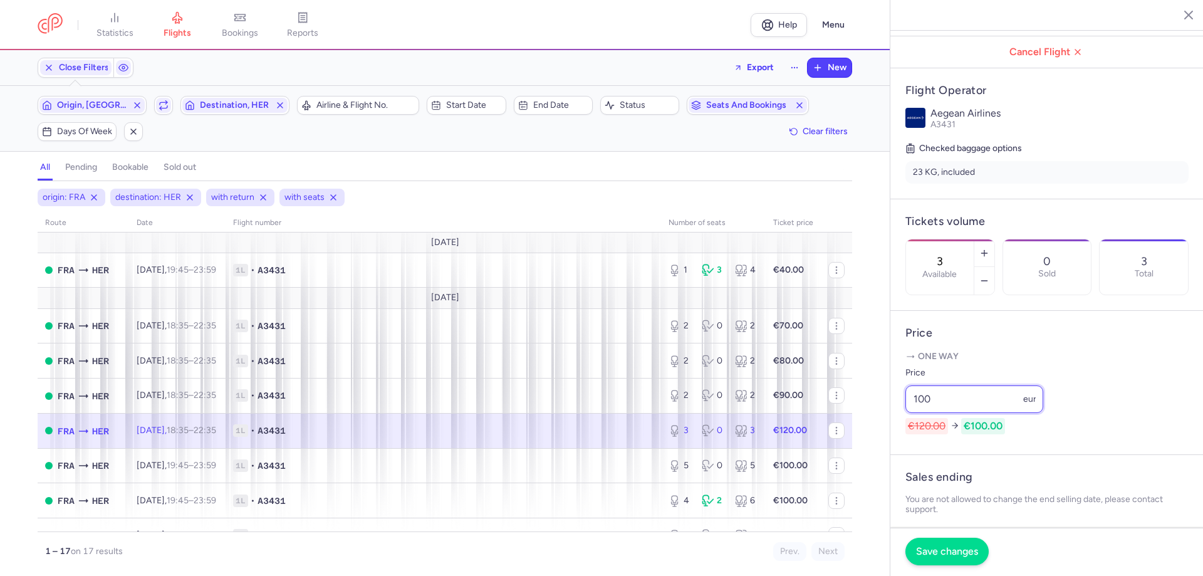
type input "100"
click at [951, 560] on button "Save changes" at bounding box center [947, 552] width 83 height 28
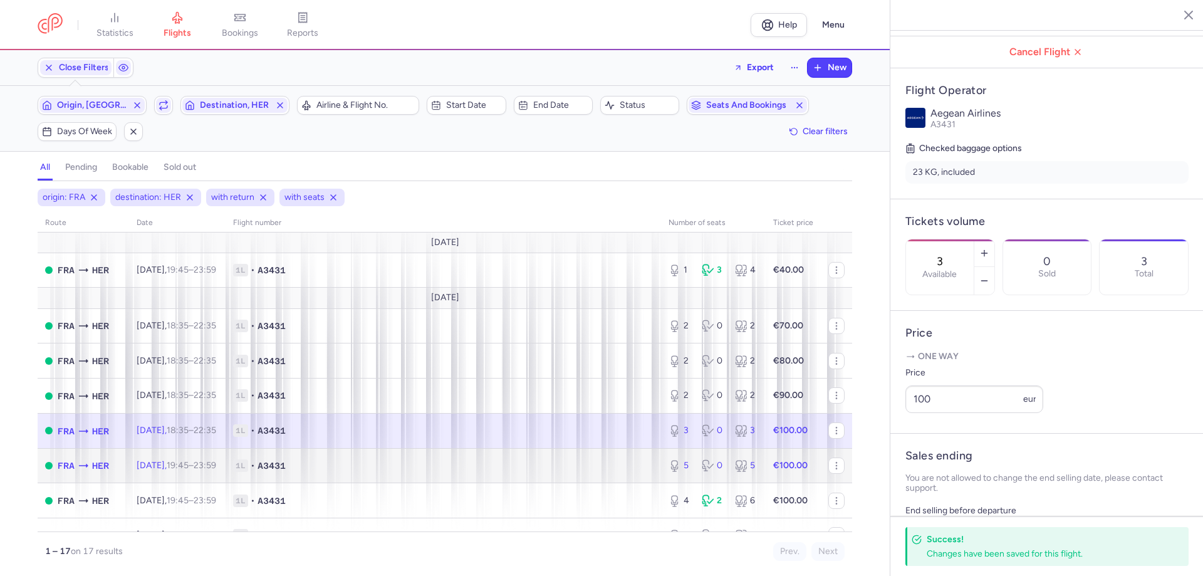
click at [226, 462] on td "Fri, 26 Sep, 19:45 – 23:59 +0" at bounding box center [177, 465] width 97 height 35
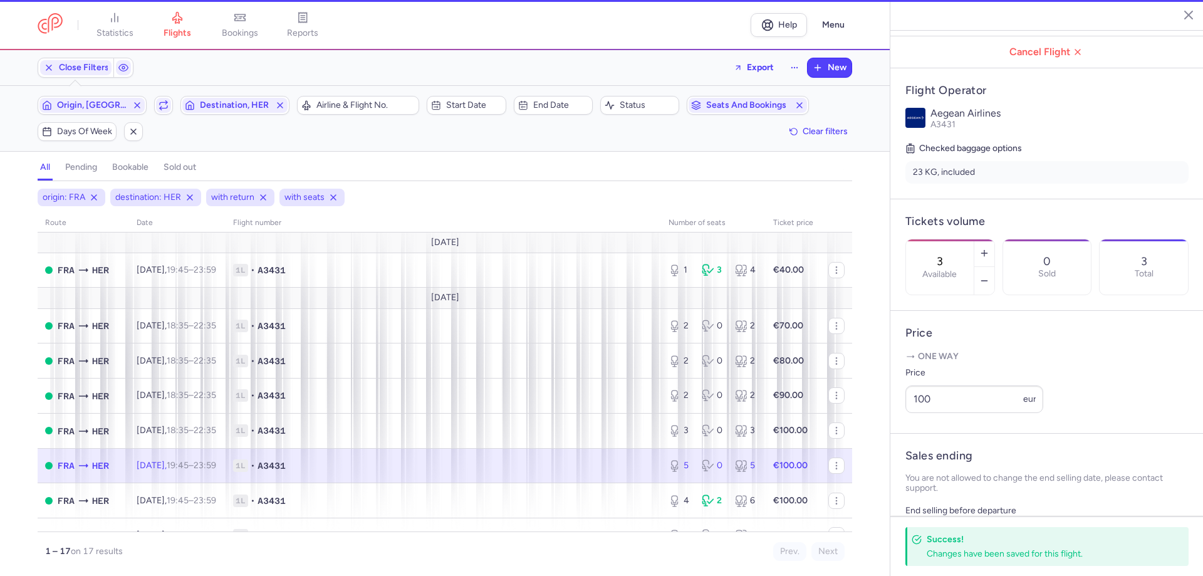
type input "5"
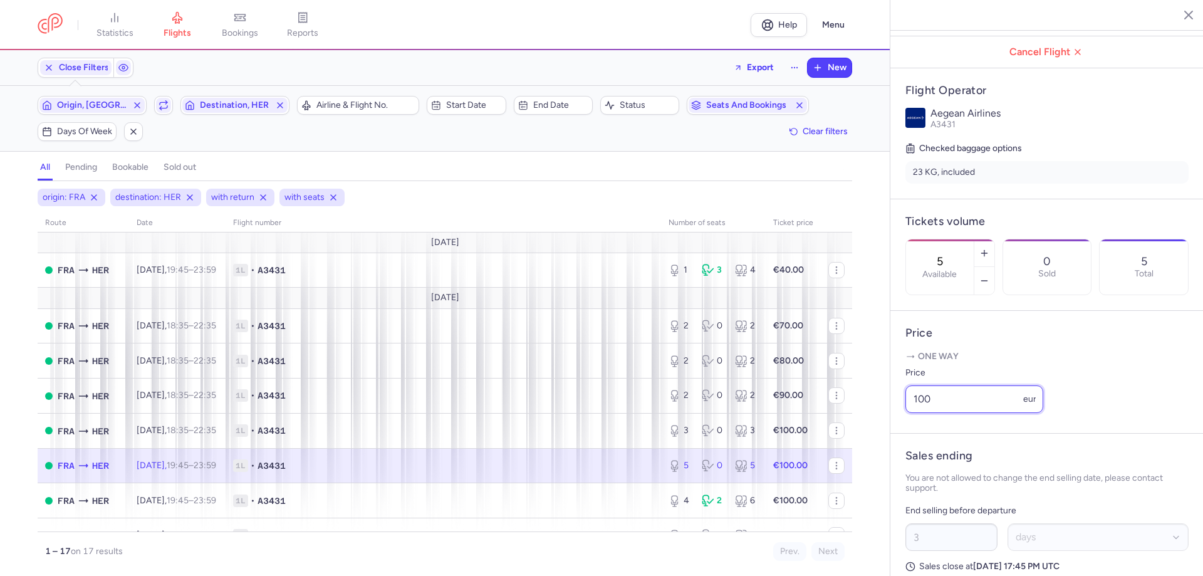
click at [958, 413] on input "100" at bounding box center [975, 399] width 138 height 28
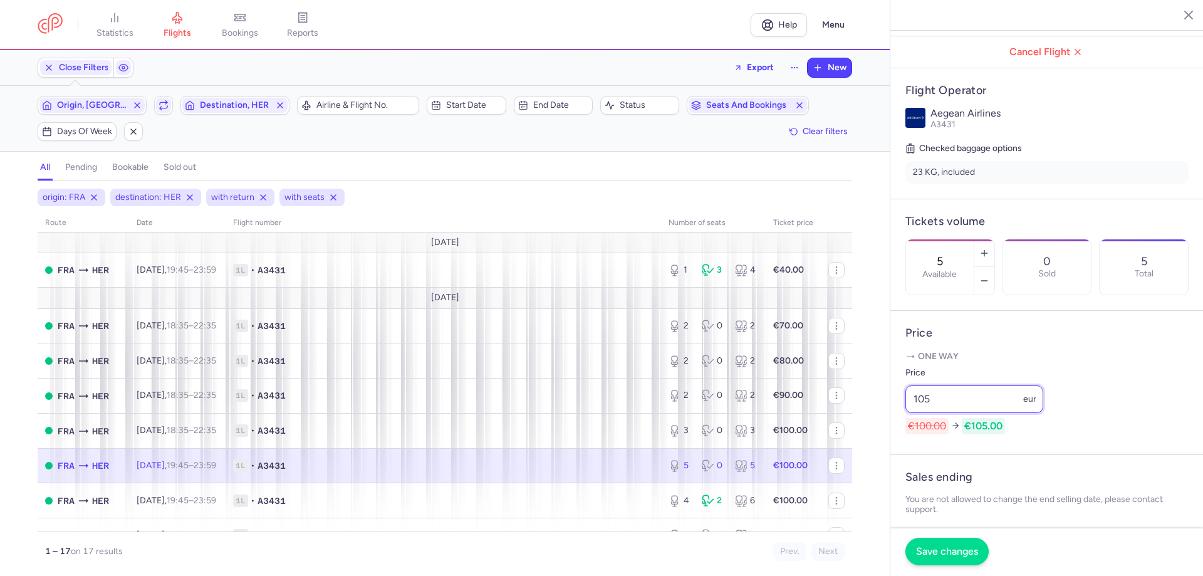
type input "105"
click at [943, 553] on span "Save changes" at bounding box center [947, 551] width 62 height 11
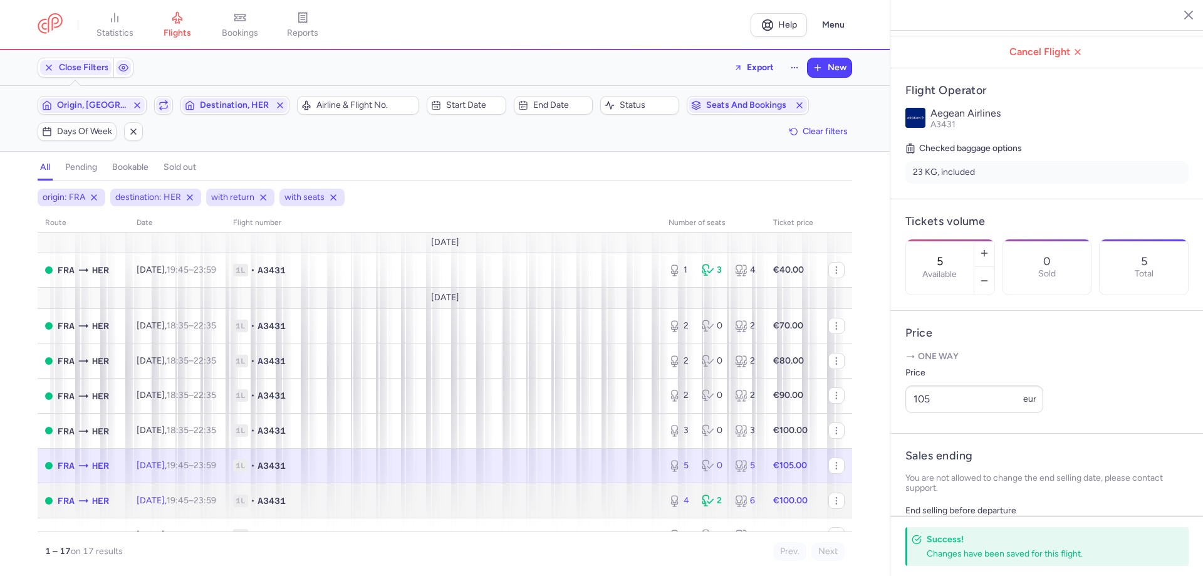
click at [521, 499] on span "1L • A3431" at bounding box center [443, 500] width 421 height 13
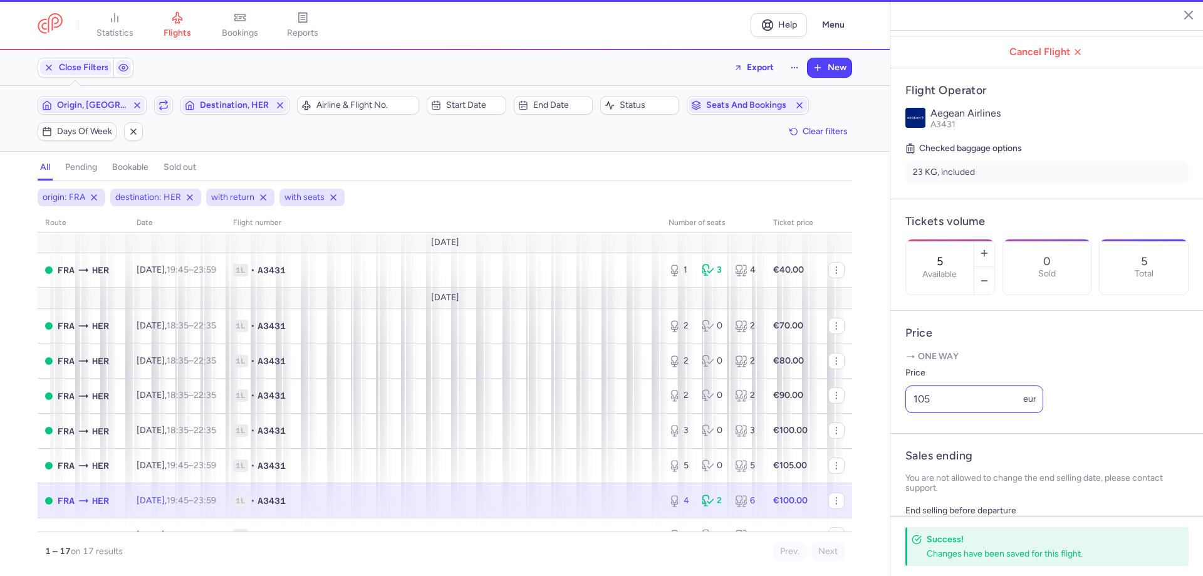
type input "4"
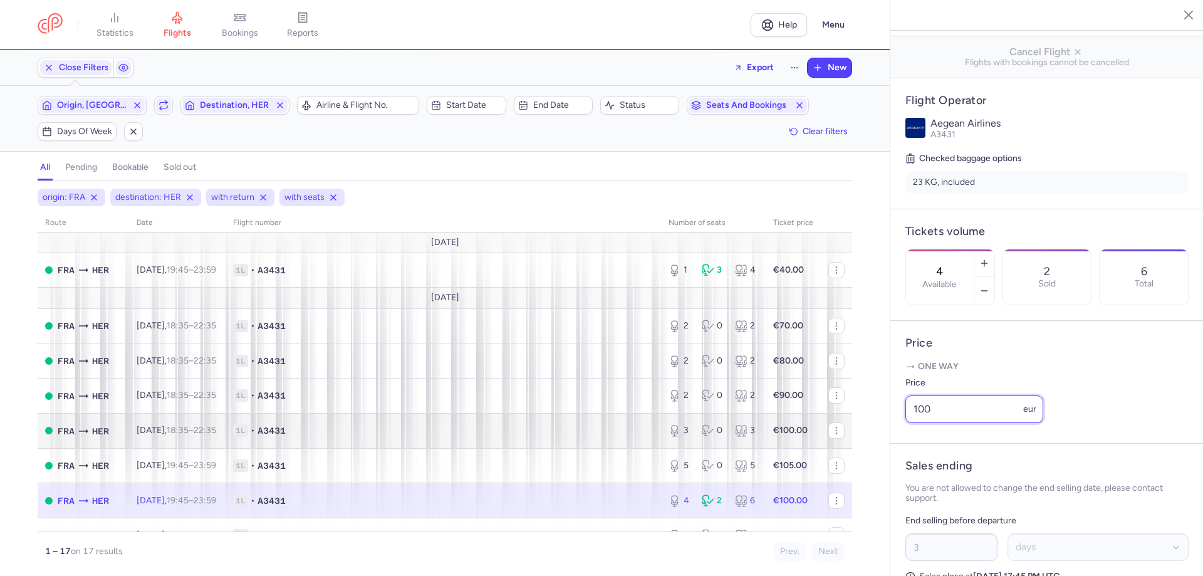
drag, startPoint x: 956, startPoint y: 442, endPoint x: 783, endPoint y: 416, distance: 175.5
click at [854, 433] on div "statistics flights bookings reports Help Menu Close Filters Export New Filters …" at bounding box center [601, 288] width 1203 height 576
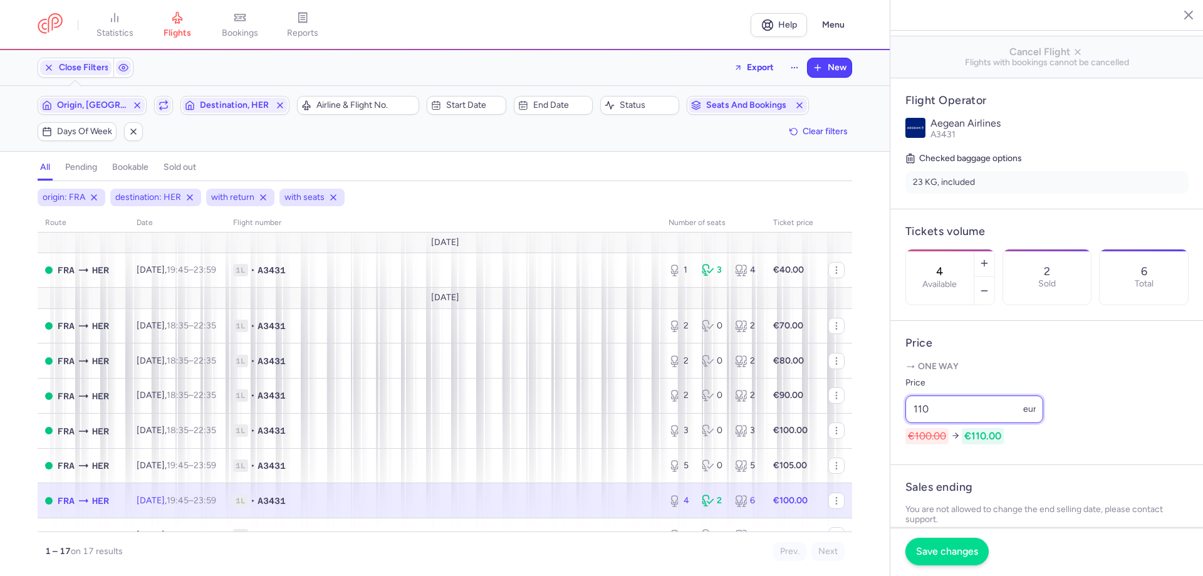
type input "110"
click at [935, 551] on span "Save changes" at bounding box center [947, 551] width 62 height 11
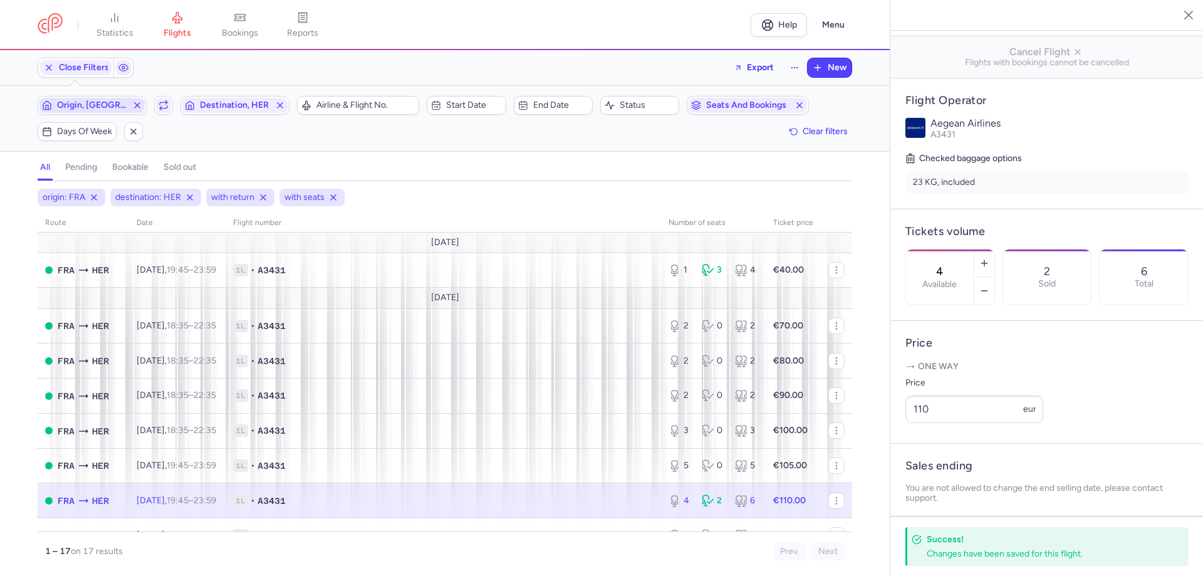
click at [112, 112] on span "Origin, FRA" at bounding box center [91, 105] width 105 height 15
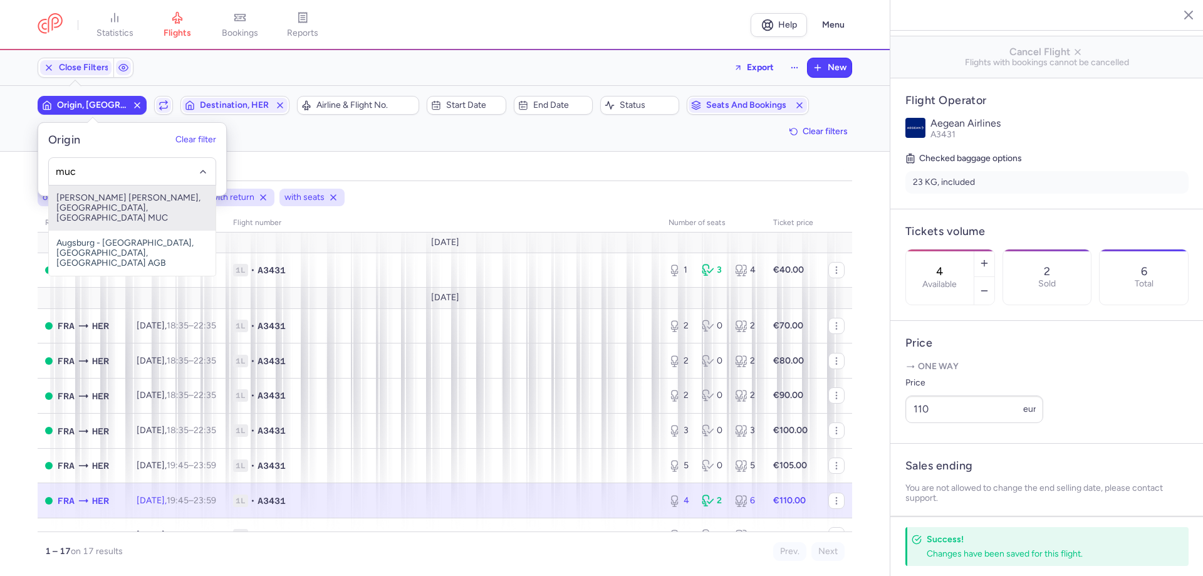
click at [123, 204] on span "Franz Josef Strauss, Munich, Germany MUC" at bounding box center [132, 208] width 167 height 45
type input "muc"
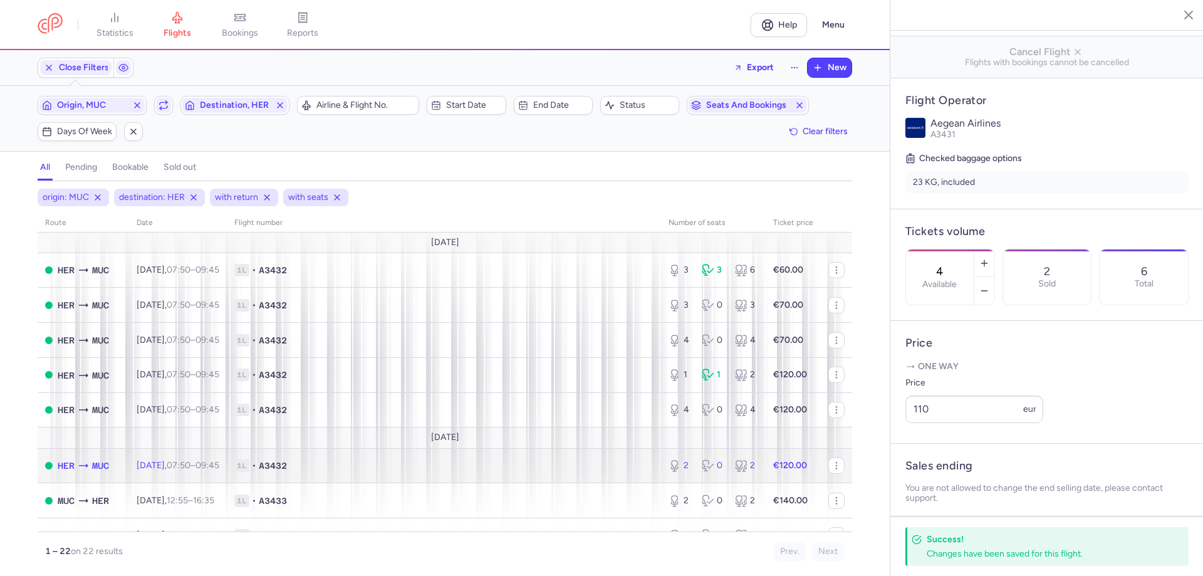
click at [287, 462] on span "A3432" at bounding box center [273, 465] width 28 height 13
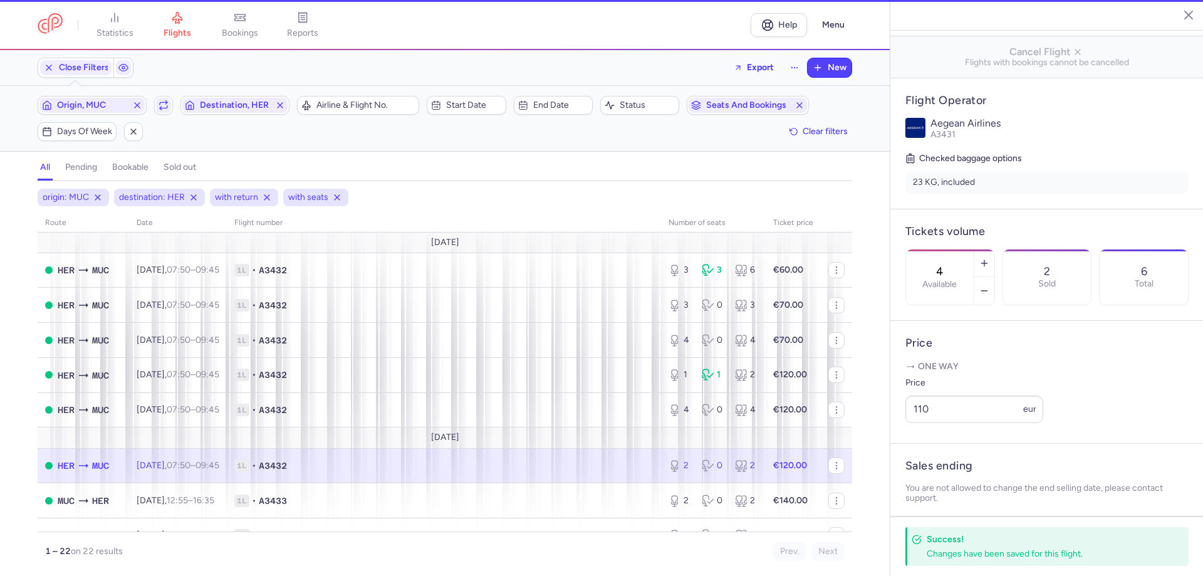
type input "2"
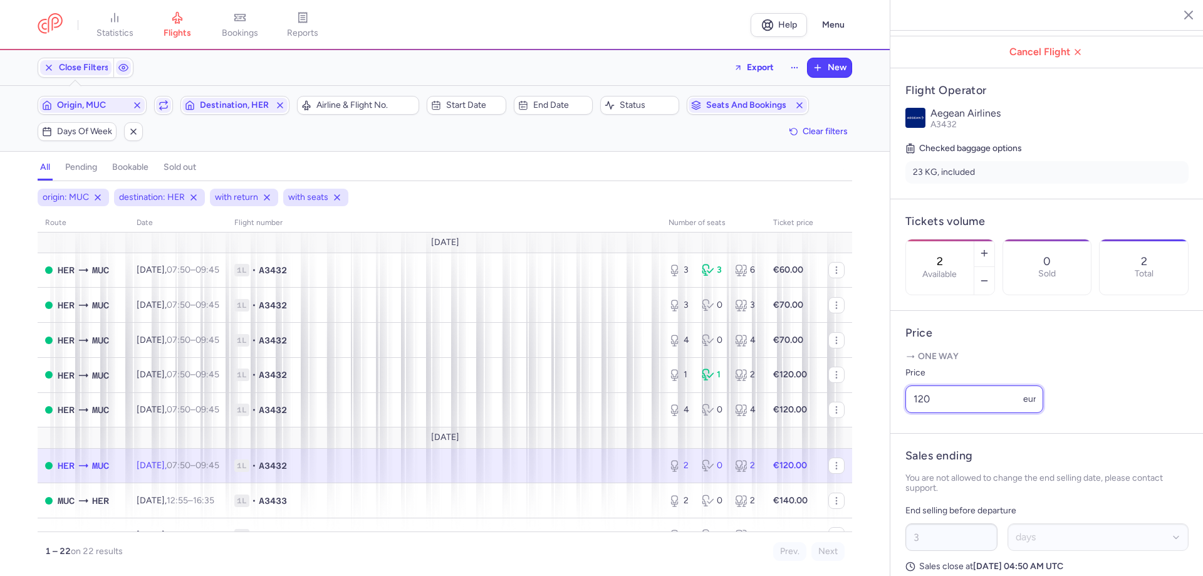
drag, startPoint x: 954, startPoint y: 439, endPoint x: 832, endPoint y: 441, distance: 122.2
click at [853, 441] on div "statistics flights bookings reports Help Menu Close Filters Export New Filters …" at bounding box center [601, 288] width 1203 height 576
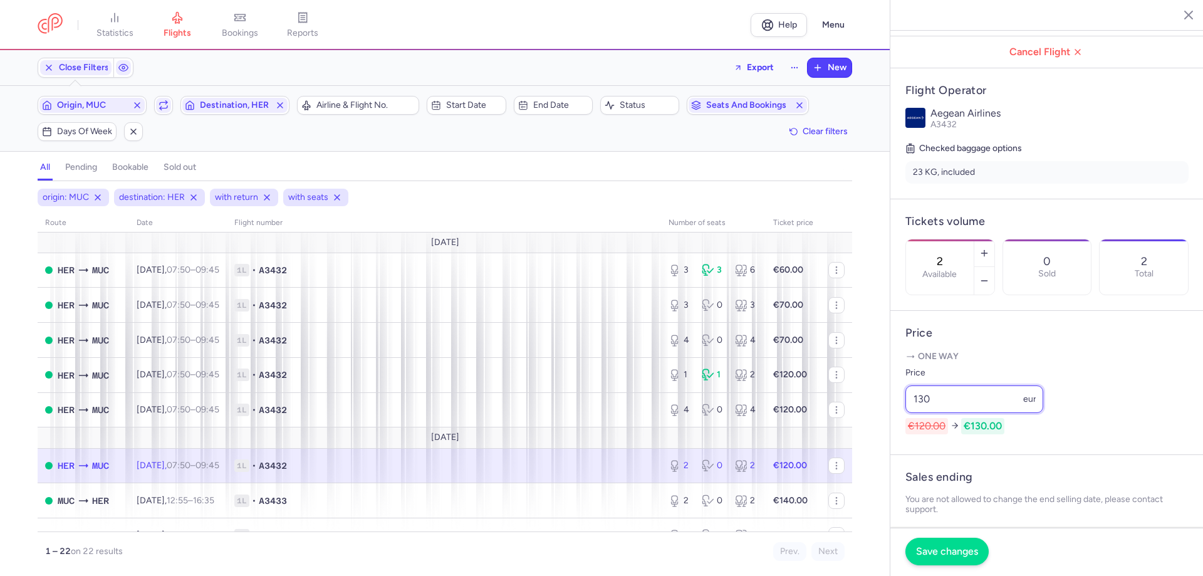
type input "130"
click at [966, 553] on span "Save changes" at bounding box center [947, 551] width 62 height 11
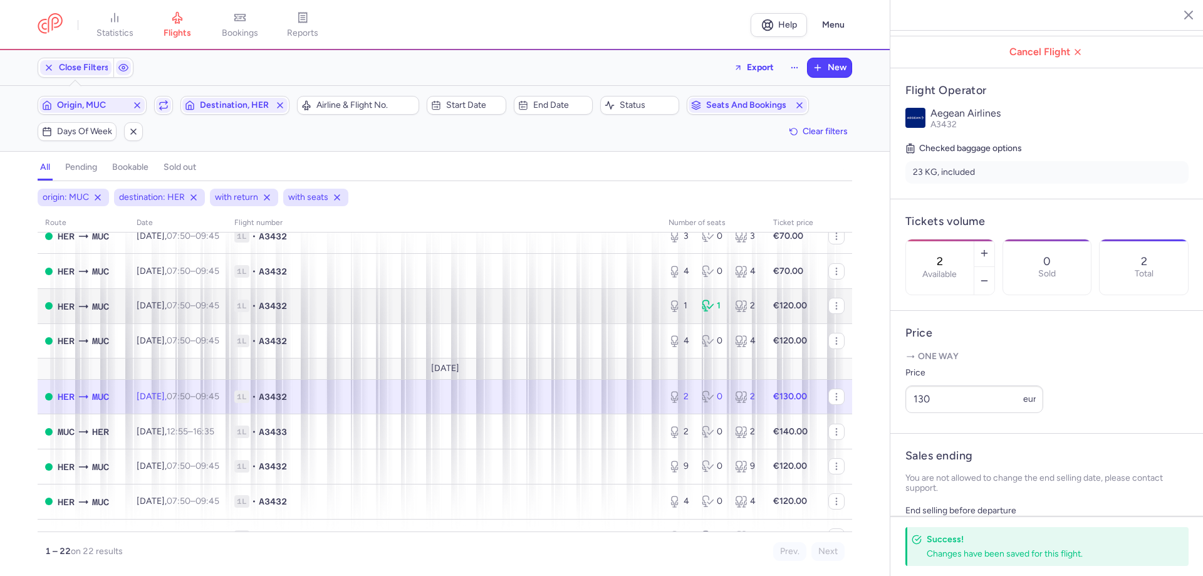
scroll to position [125, 0]
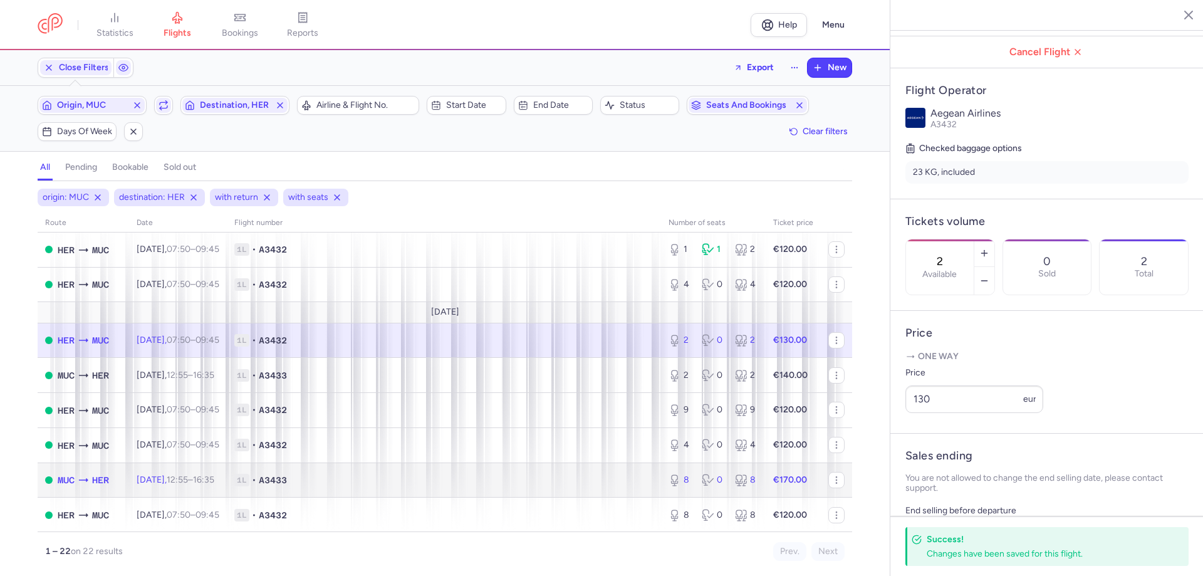
click at [249, 481] on span "1L" at bounding box center [241, 480] width 15 height 13
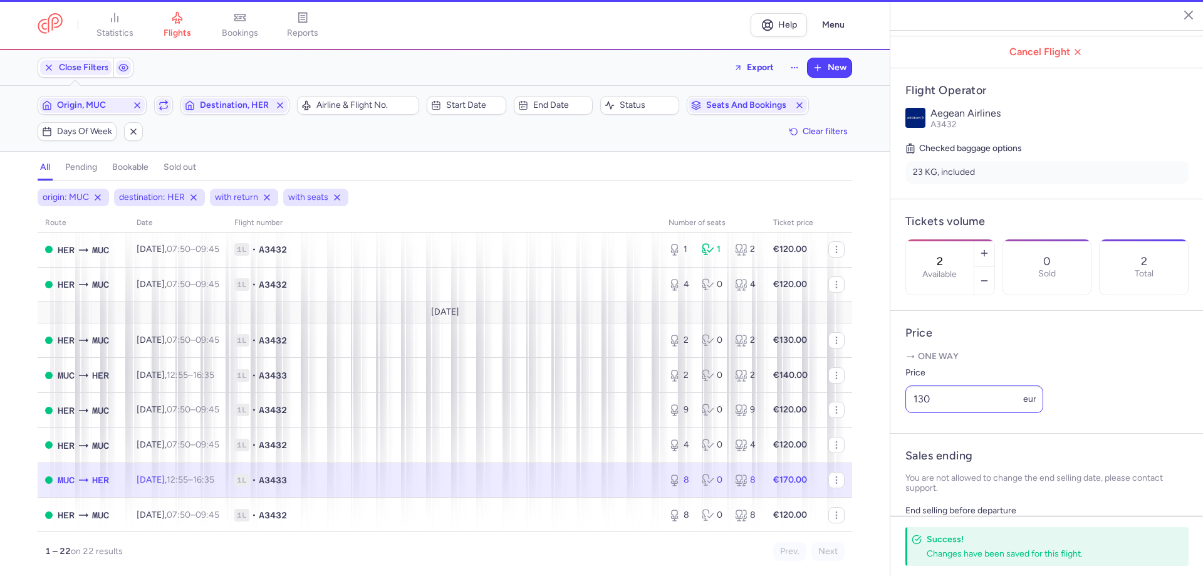
type input "8"
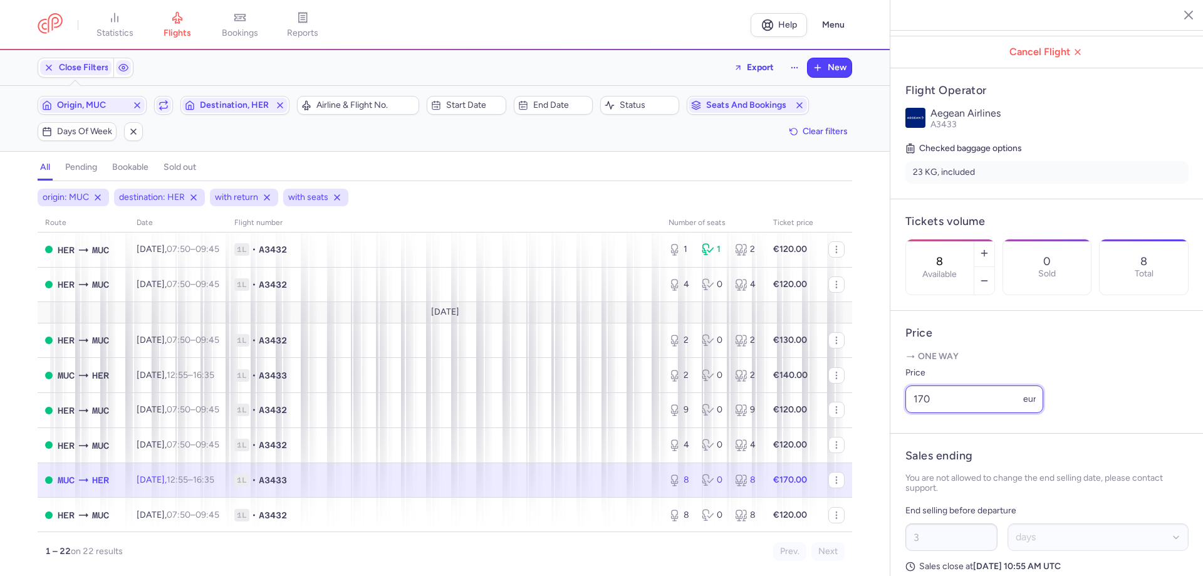
drag, startPoint x: 931, startPoint y: 437, endPoint x: 866, endPoint y: 436, distance: 64.6
click at [881, 437] on div "statistics flights bookings reports Help Menu Close Filters Export New Filters …" at bounding box center [601, 288] width 1203 height 576
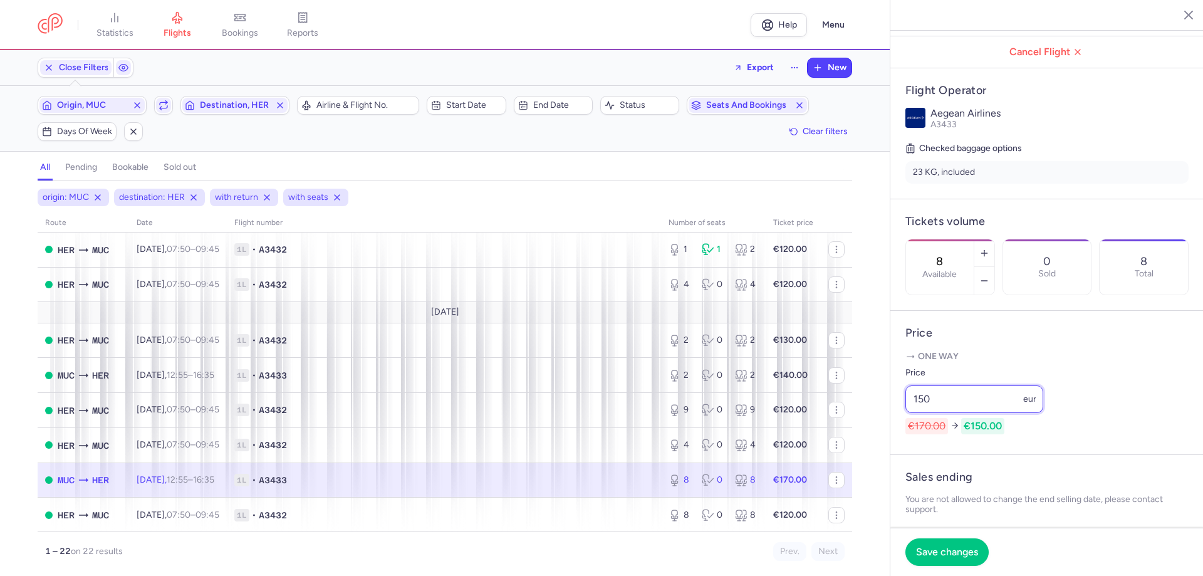
type input "150"
click at [929, 535] on footer "Save changes" at bounding box center [1047, 552] width 313 height 48
click at [929, 547] on span "Save changes" at bounding box center [947, 551] width 62 height 11
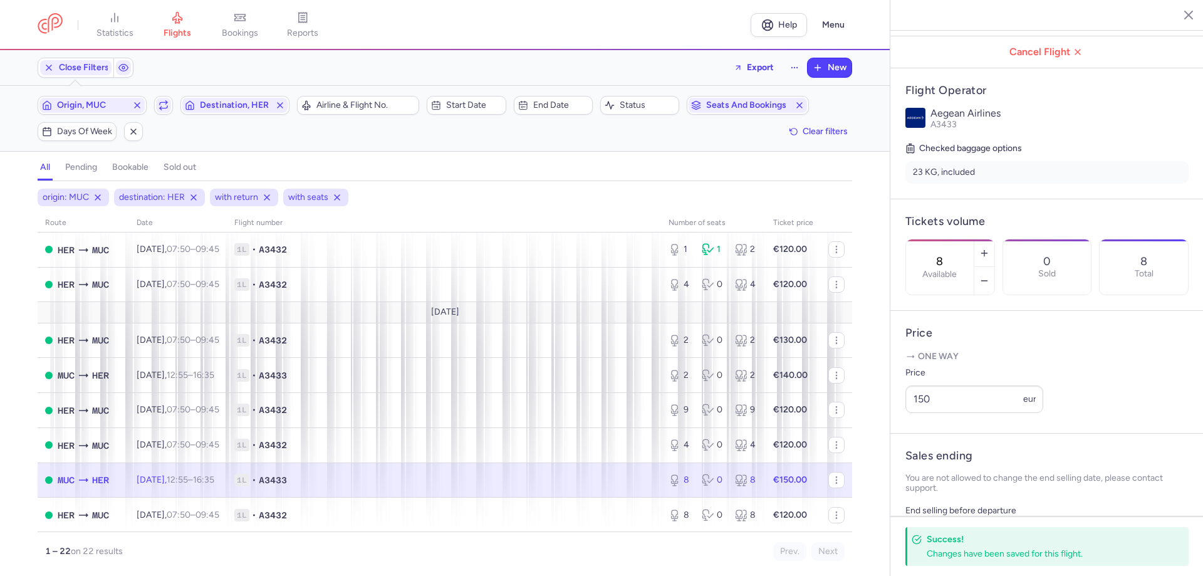
scroll to position [188, 0]
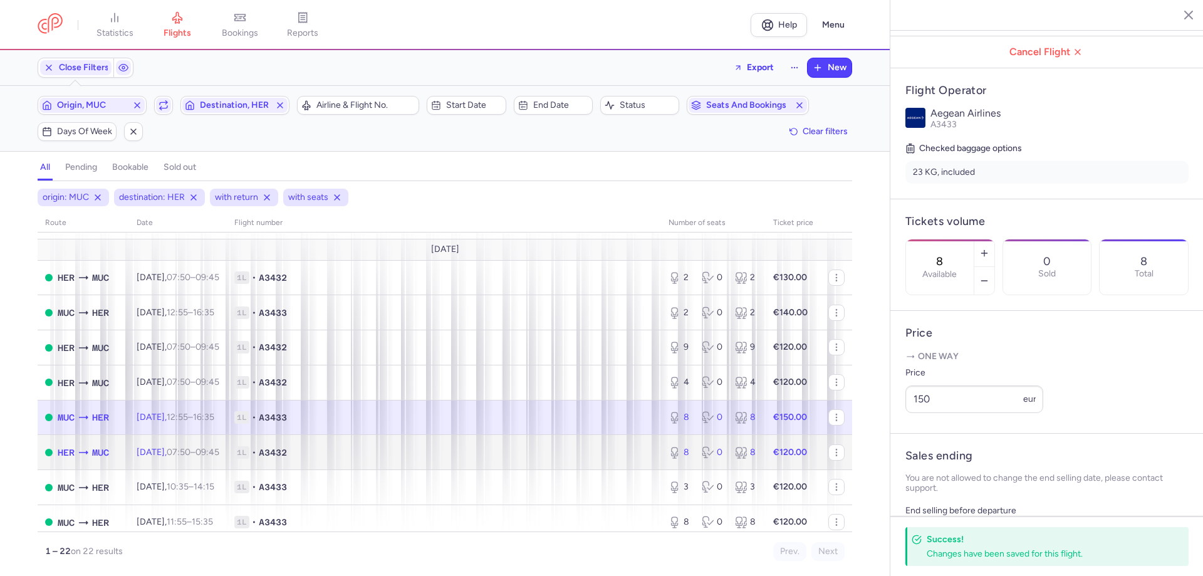
click at [287, 453] on span "A3432" at bounding box center [273, 452] width 28 height 13
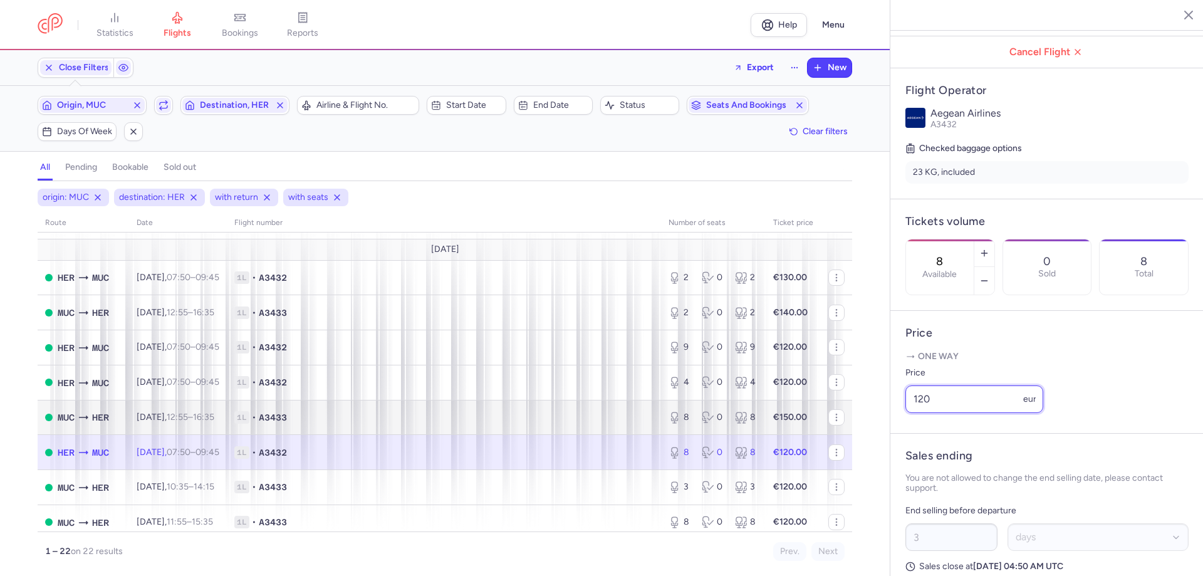
click at [854, 416] on div "statistics flights bookings reports Help Menu Close Filters Export New Filters …" at bounding box center [601, 288] width 1203 height 576
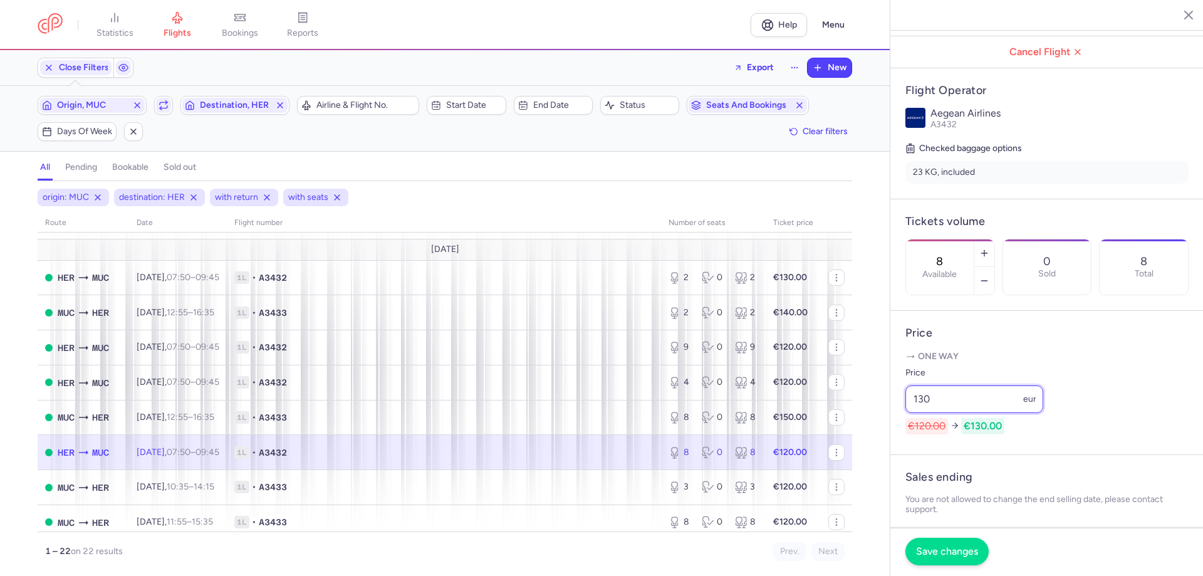
type input "130"
click at [922, 555] on span "Save changes" at bounding box center [947, 551] width 62 height 11
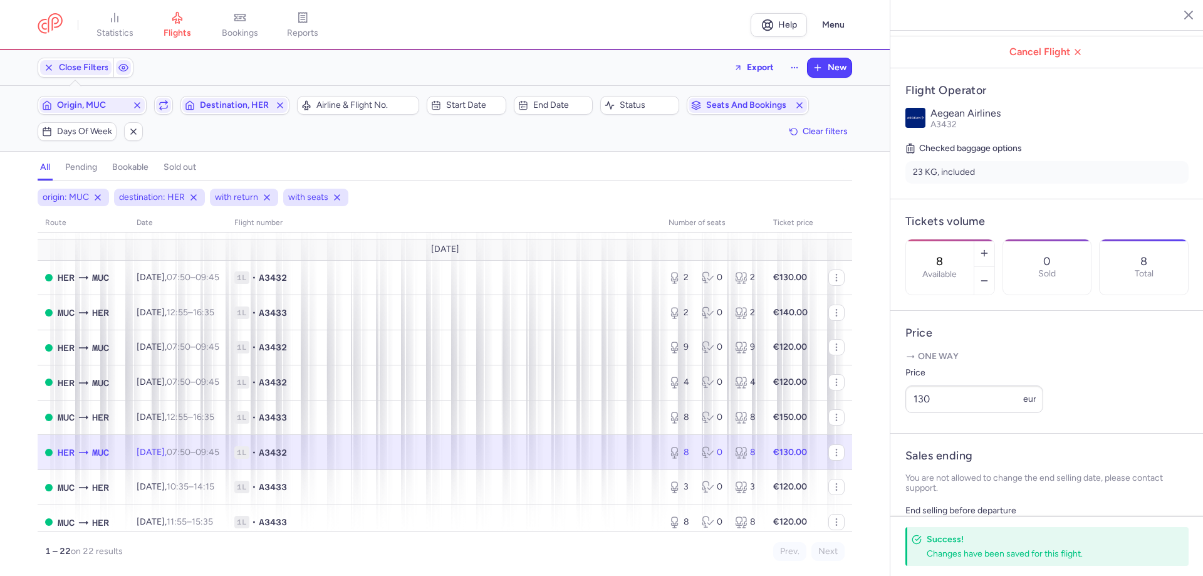
click at [95, 115] on div "Origin, MUC Include return Destination, HER" at bounding box center [163, 105] width 259 height 26
click at [95, 107] on span "Origin, MUC" at bounding box center [92, 105] width 70 height 10
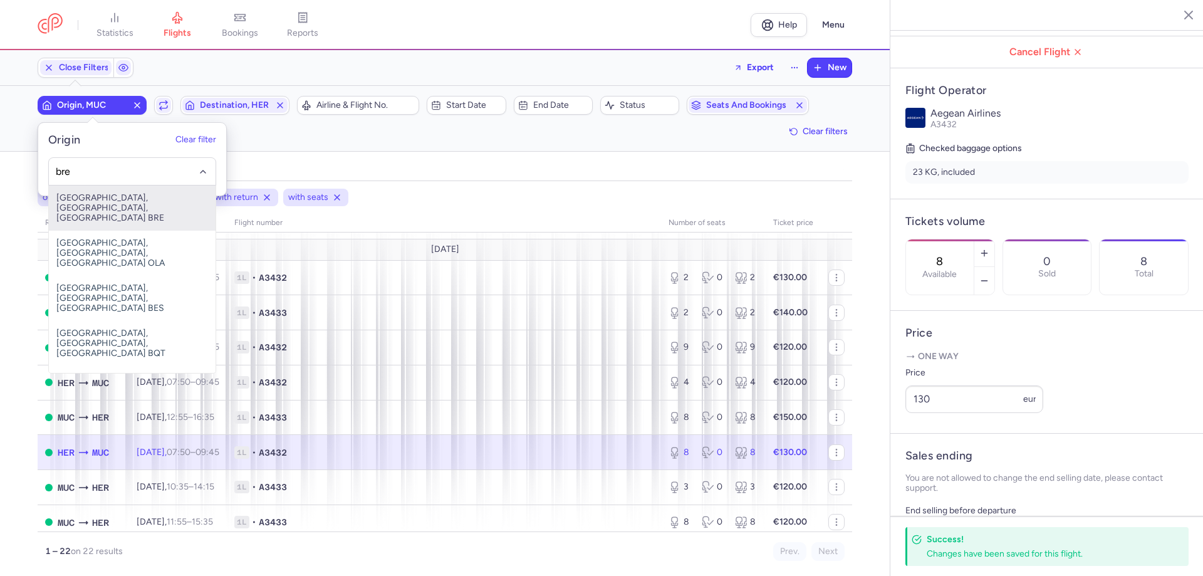
click at [117, 202] on span "Bremen, Bremen, Germany BRE" at bounding box center [132, 208] width 167 height 45
type input "bre"
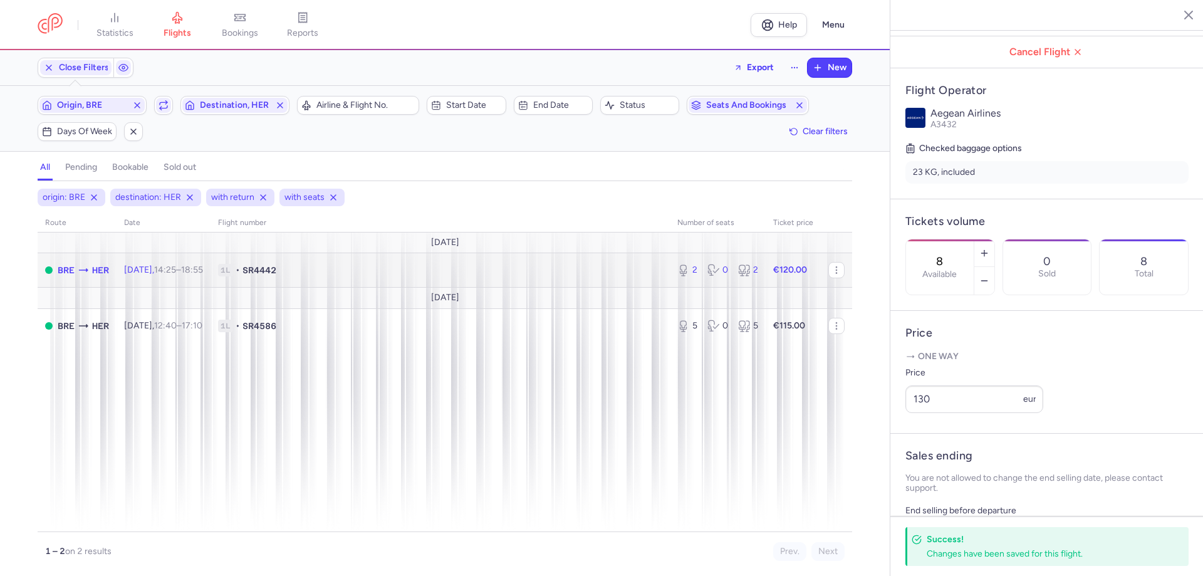
click at [538, 279] on td "1L • SR4442" at bounding box center [440, 270] width 459 height 35
type input "2"
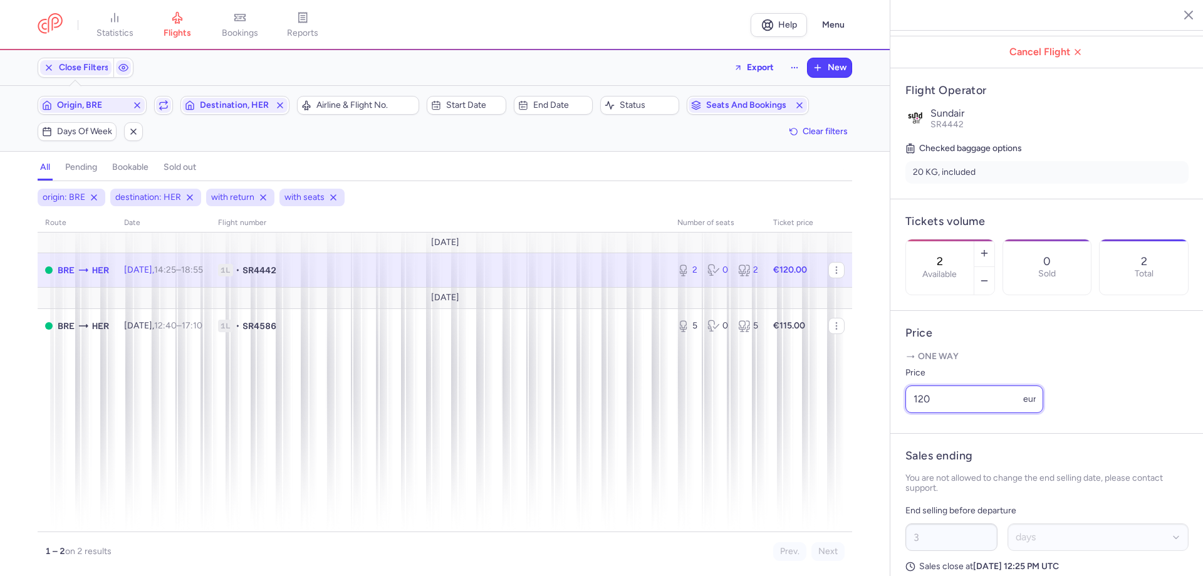
drag, startPoint x: 928, startPoint y: 434, endPoint x: 798, endPoint y: 432, distance: 129.7
click at [805, 434] on div "statistics flights bookings reports Help Menu Close Filters Export New Filters …" at bounding box center [601, 288] width 1203 height 576
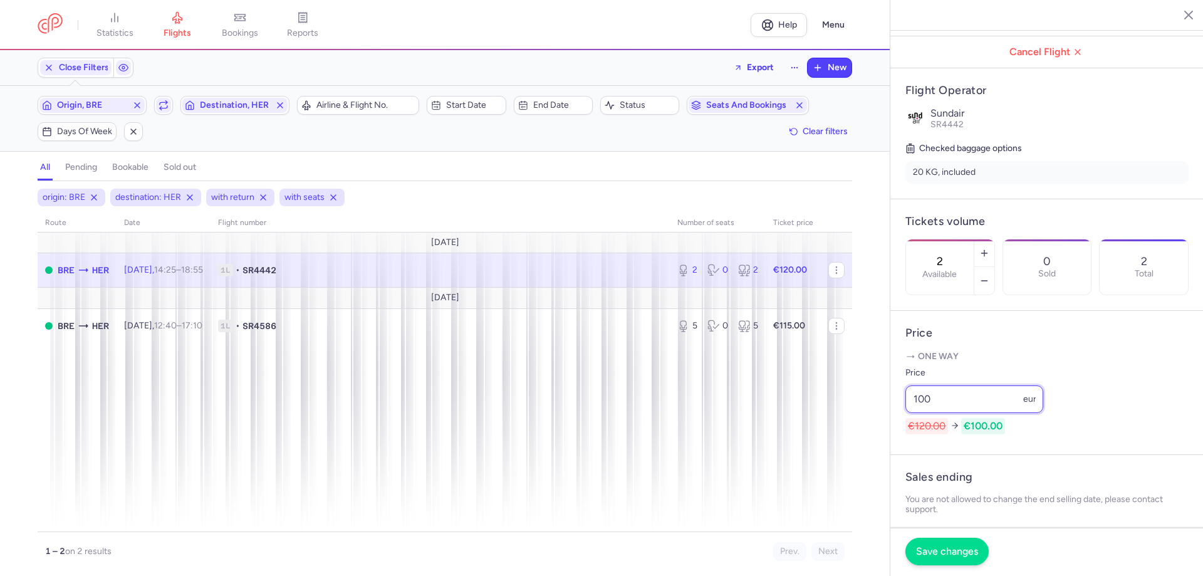
type input "100"
click at [963, 555] on span "Save changes" at bounding box center [947, 551] width 62 height 11
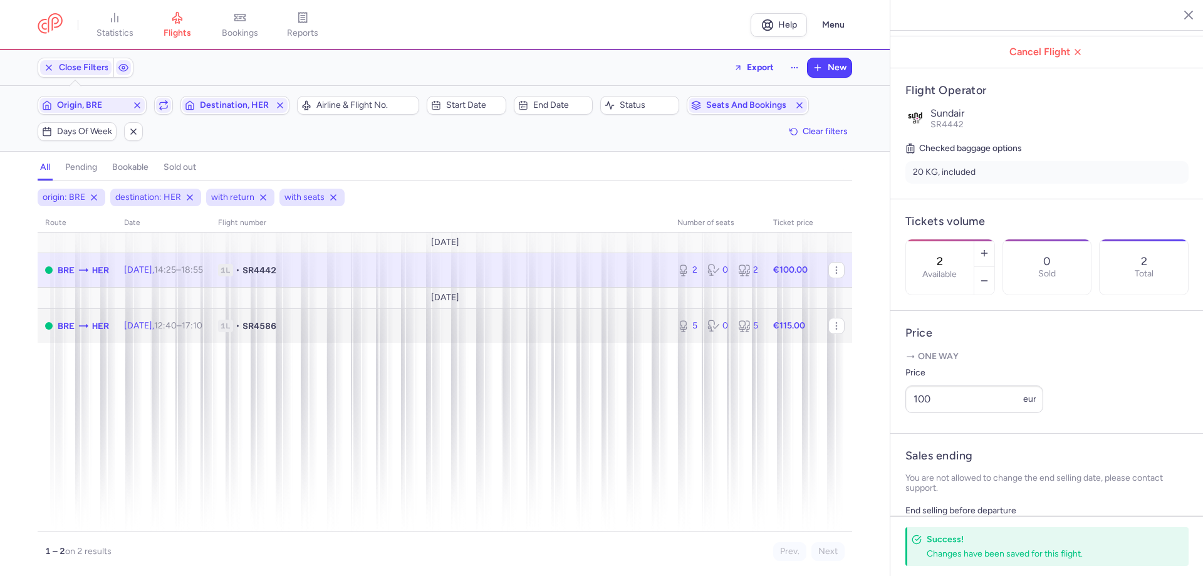
click at [567, 334] on td "1L • SR4586" at bounding box center [440, 325] width 459 height 34
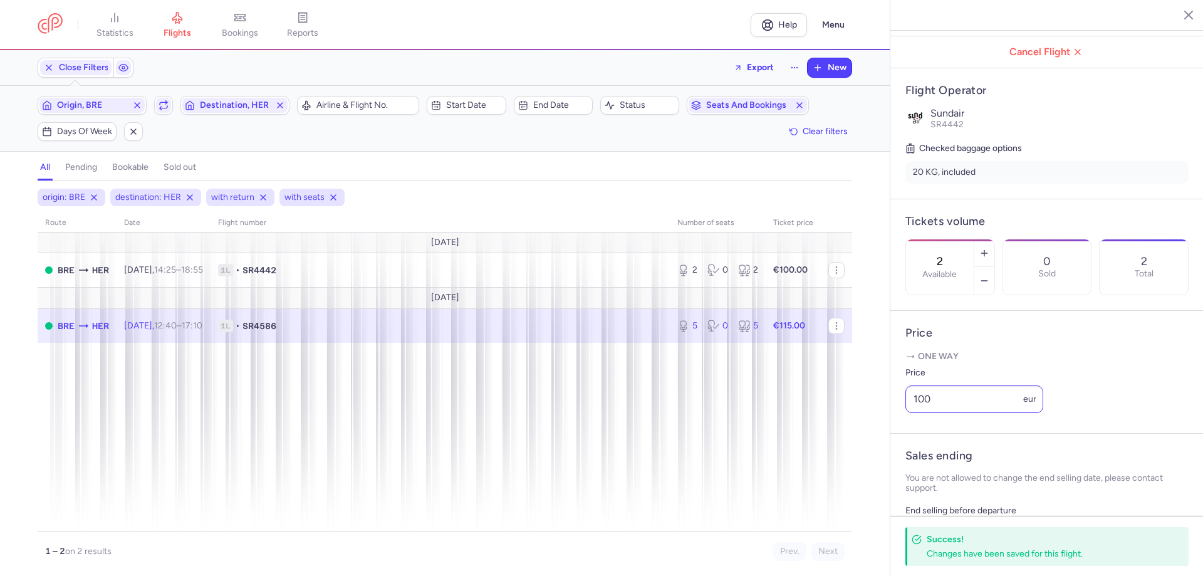
type input "5"
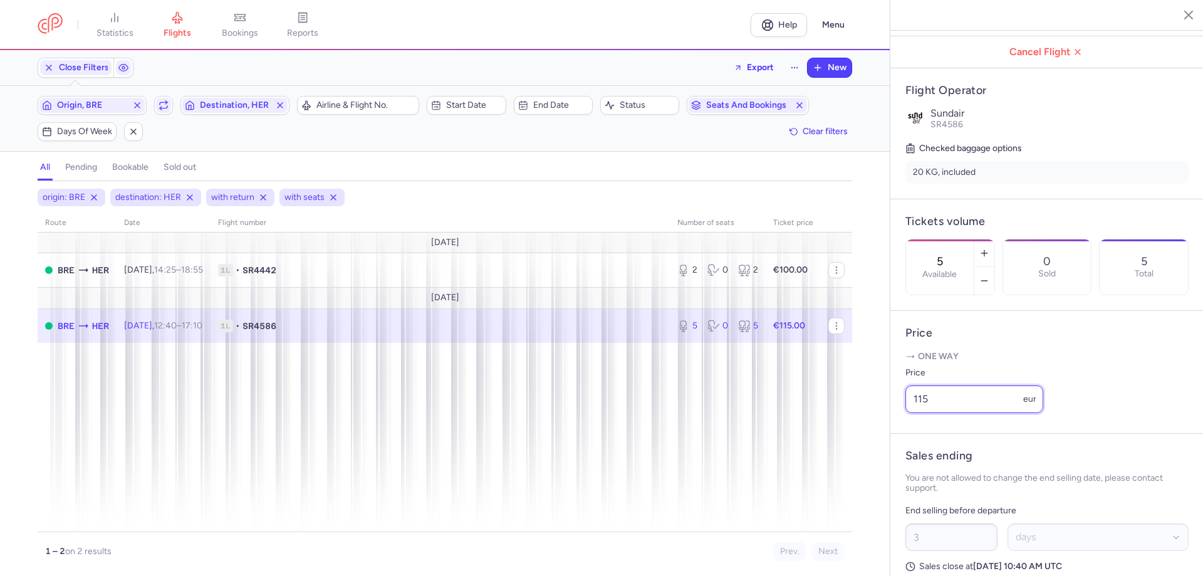
drag, startPoint x: 873, startPoint y: 438, endPoint x: 797, endPoint y: 434, distance: 76.6
click at [830, 438] on div "statistics flights bookings reports Help Menu Close Filters Export New Filters …" at bounding box center [601, 288] width 1203 height 576
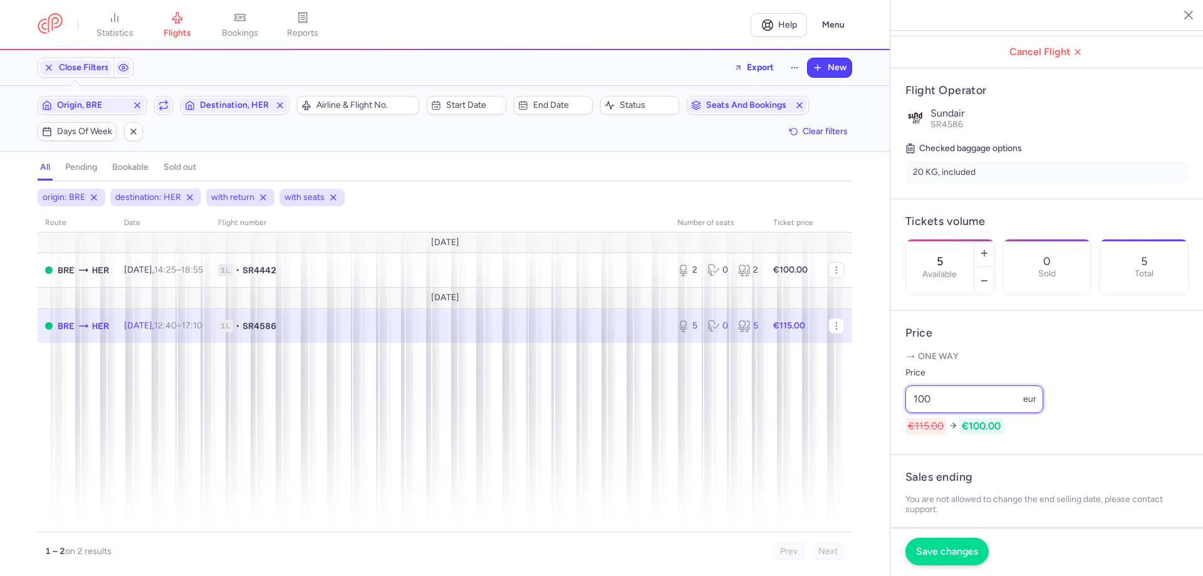
type input "100"
click at [941, 555] on span "Save changes" at bounding box center [947, 551] width 62 height 11
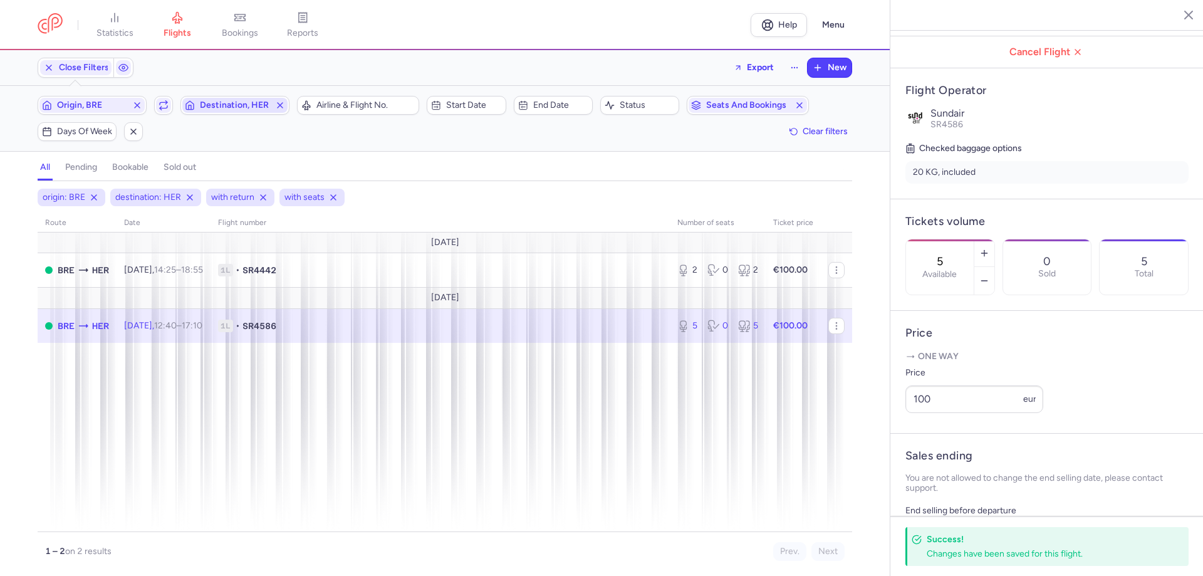
click at [220, 100] on span "Destination, HER" at bounding box center [235, 105] width 70 height 10
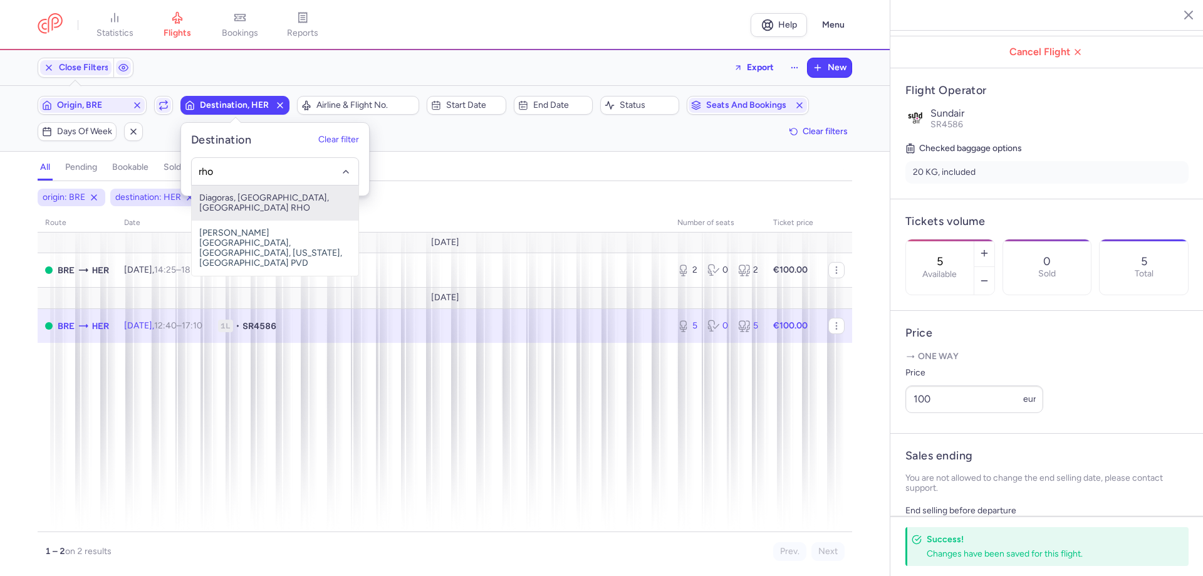
click at [263, 197] on span "Diagoras, Ródos, Greece RHO" at bounding box center [275, 203] width 167 height 35
type input "rho"
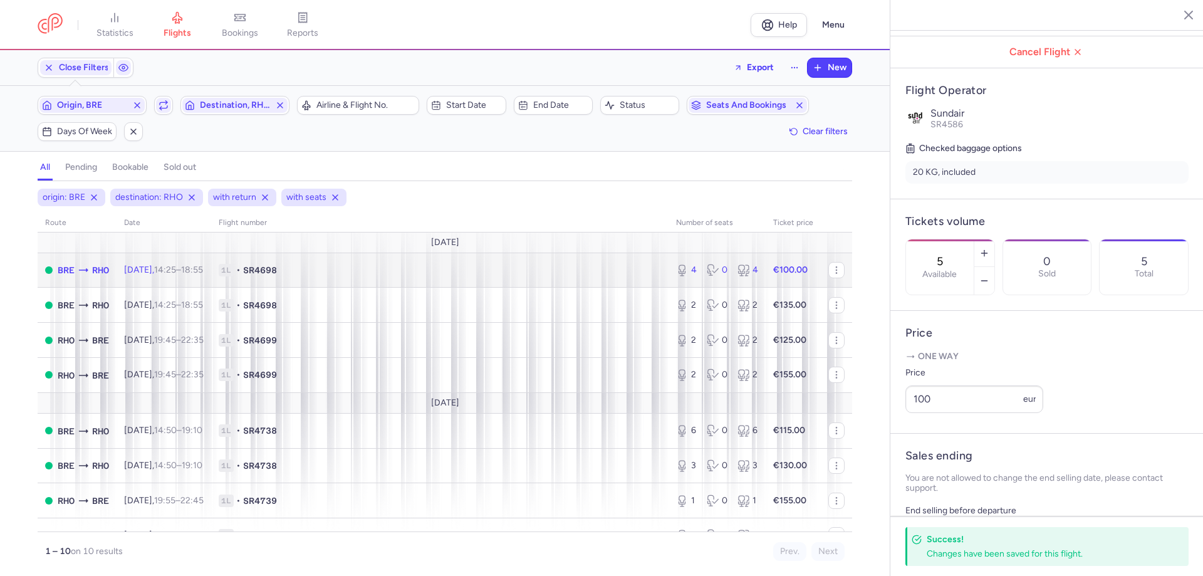
click at [203, 268] on time "18:55 +0" at bounding box center [192, 269] width 22 height 11
type input "4"
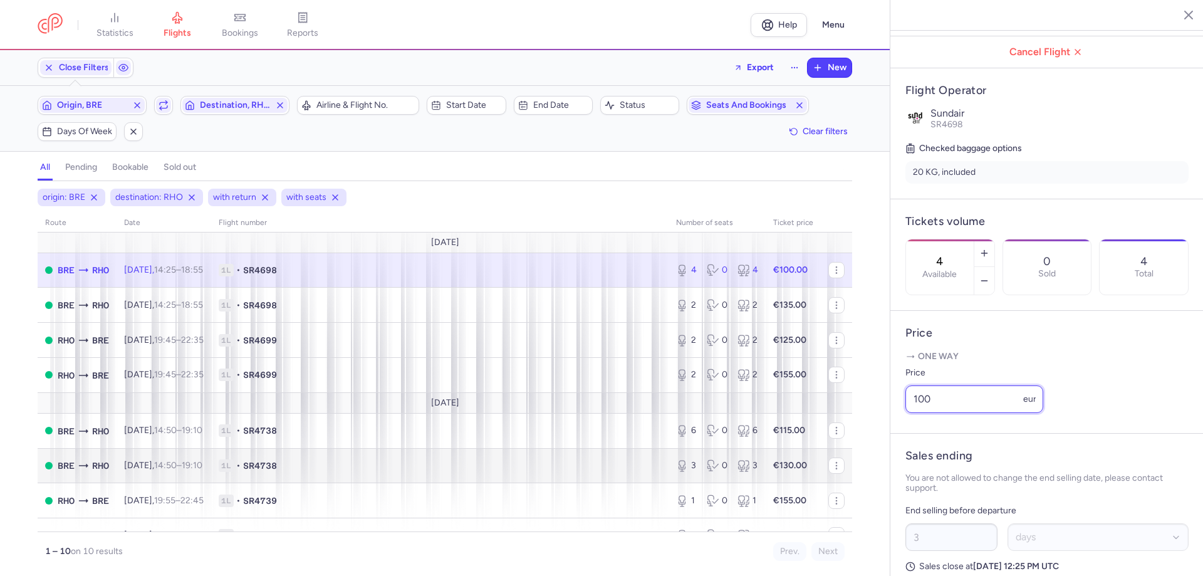
drag, startPoint x: 963, startPoint y: 442, endPoint x: 788, endPoint y: 448, distance: 174.9
click at [802, 446] on div "statistics flights bookings reports Help Menu Close Filters Export New Filters …" at bounding box center [601, 288] width 1203 height 576
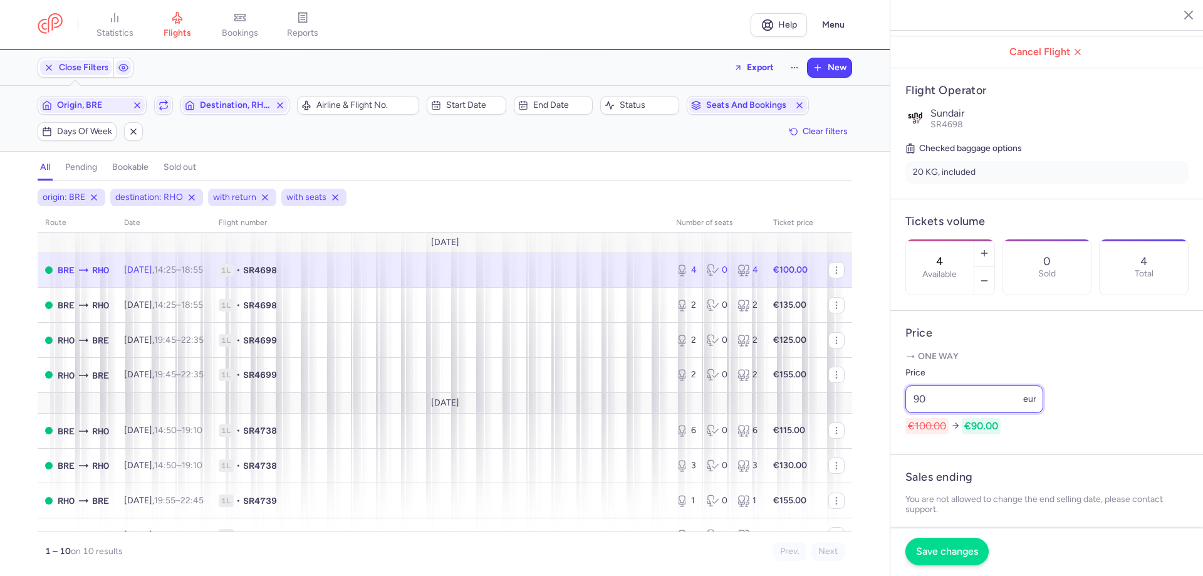
type input "90"
click at [936, 549] on span "Save changes" at bounding box center [947, 551] width 62 height 11
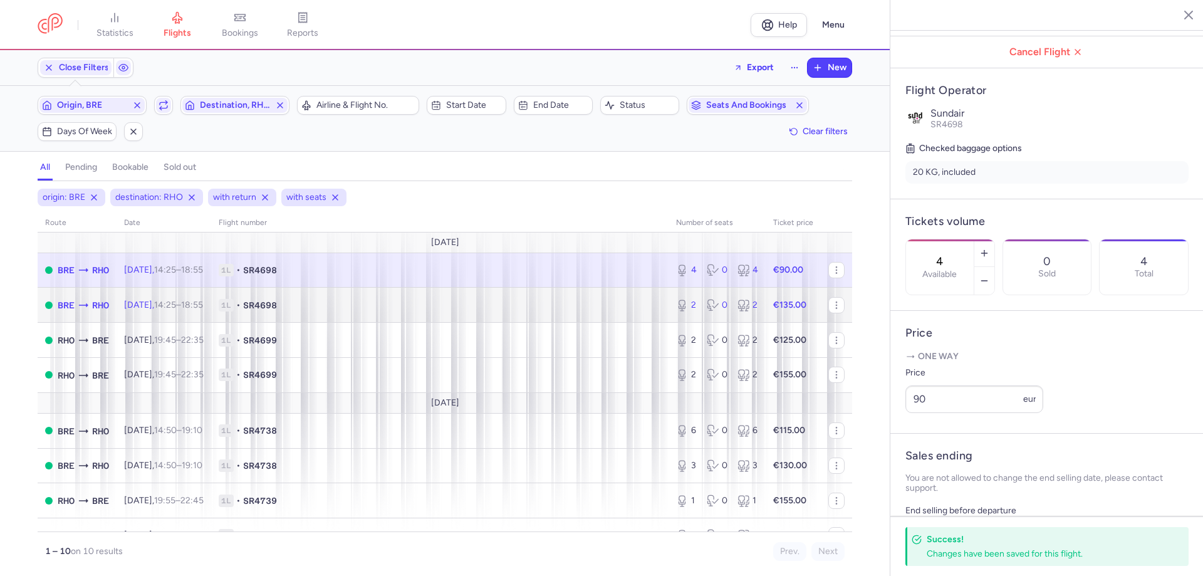
click at [234, 307] on span "1L" at bounding box center [226, 305] width 15 height 13
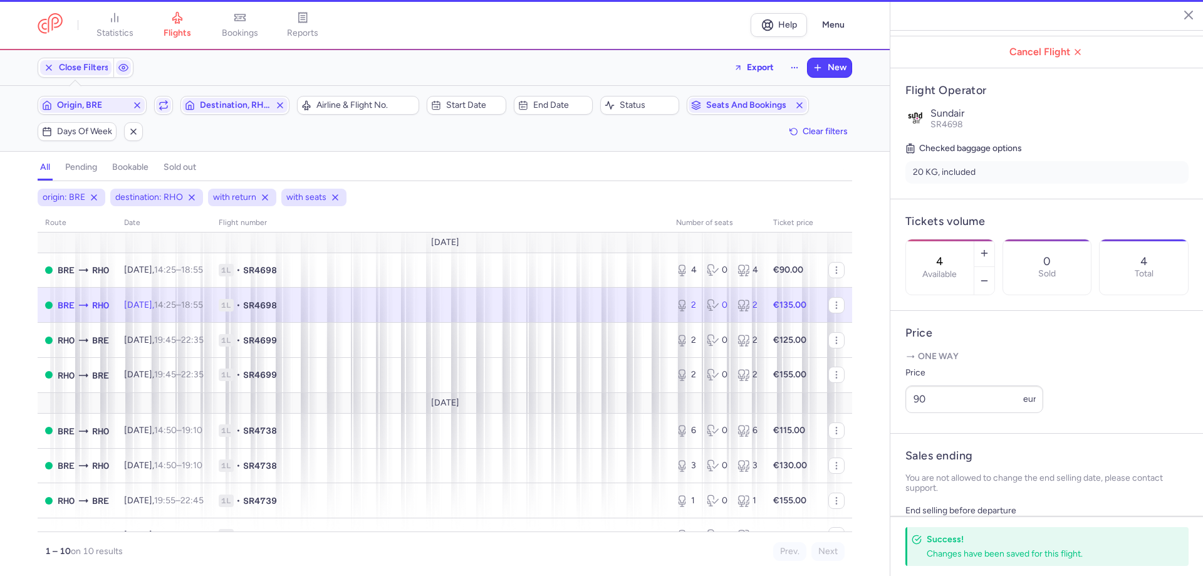
type input "2"
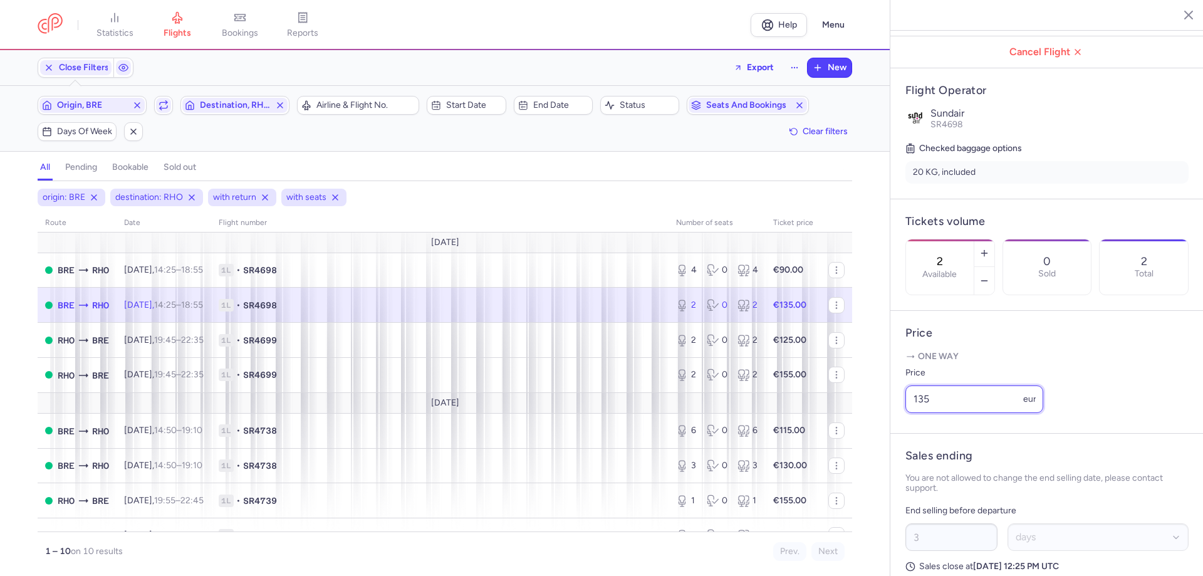
click at [921, 413] on input "135" at bounding box center [975, 399] width 138 height 28
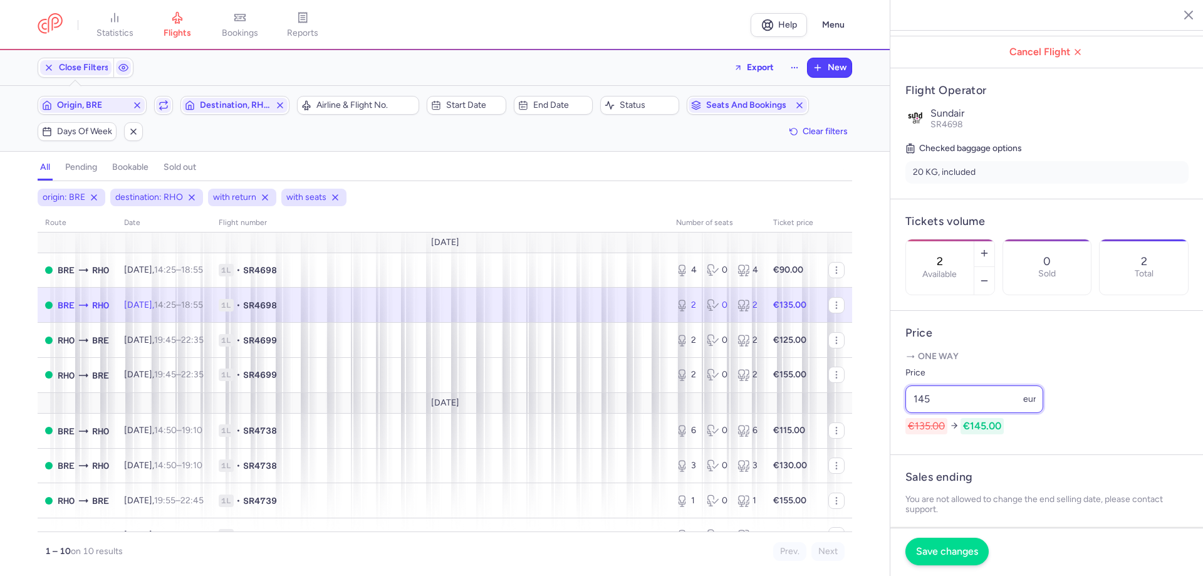
type input "145"
click at [956, 545] on button "Save changes" at bounding box center [947, 552] width 83 height 28
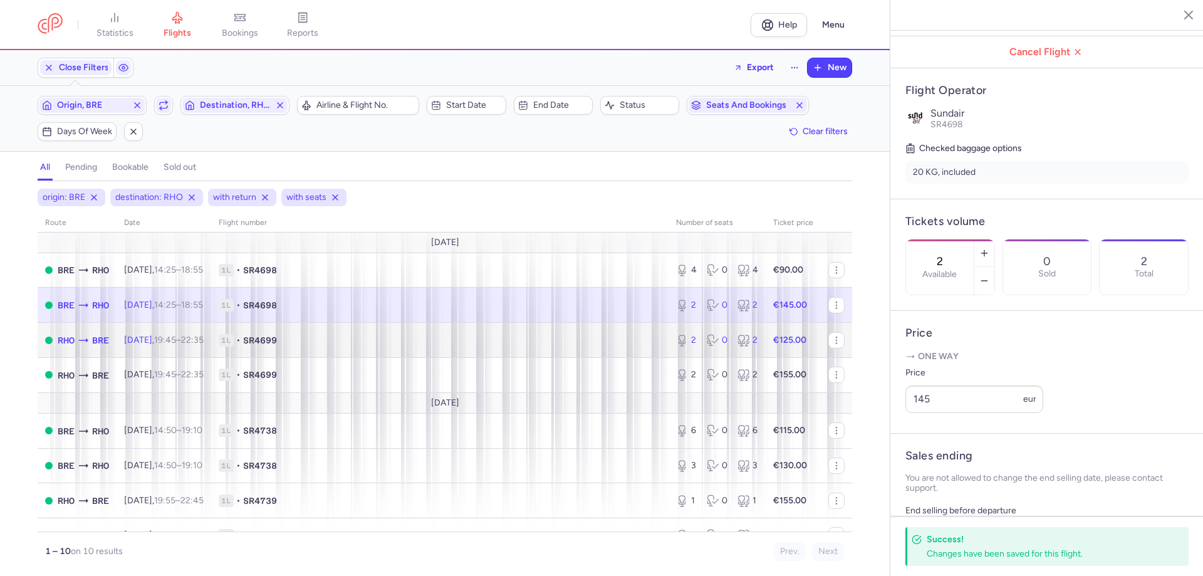
click at [641, 341] on span "1L • SR4699" at bounding box center [440, 340] width 442 height 13
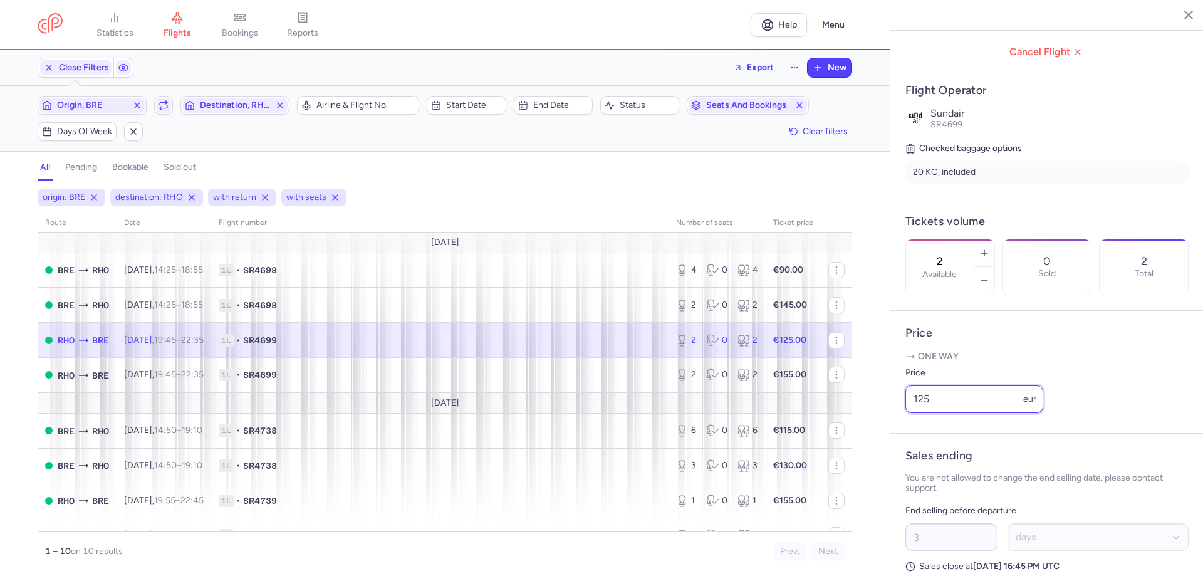
drag, startPoint x: 958, startPoint y: 434, endPoint x: 834, endPoint y: 427, distance: 123.7
click at [844, 434] on div "statistics flights bookings reports Help Menu Close Filters Export New Filters …" at bounding box center [601, 288] width 1203 height 576
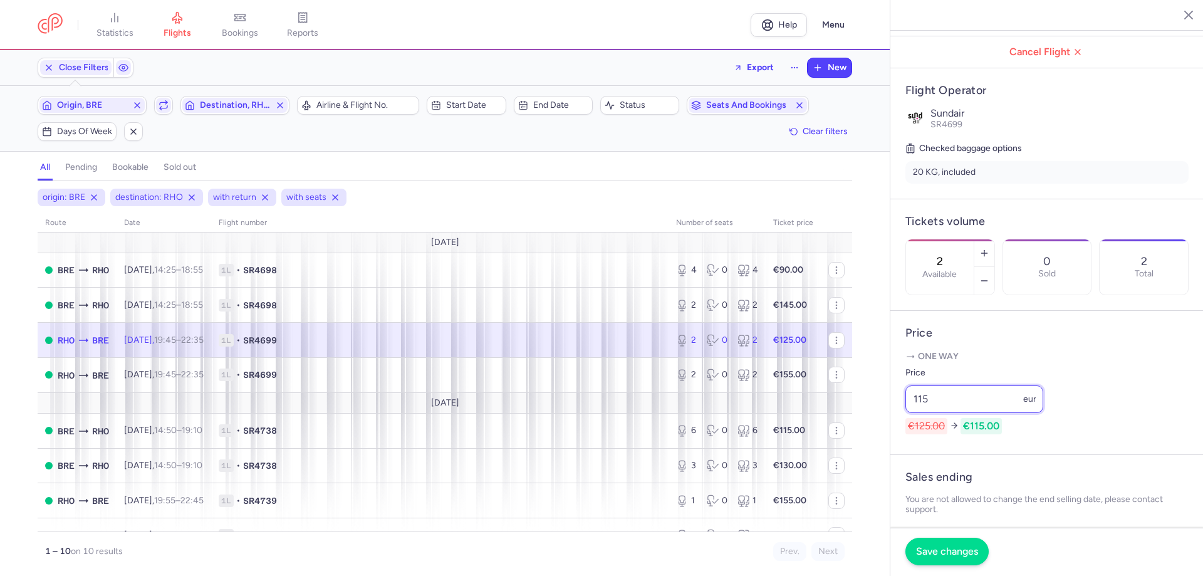
type input "115"
click at [944, 546] on span "Save changes" at bounding box center [947, 551] width 62 height 11
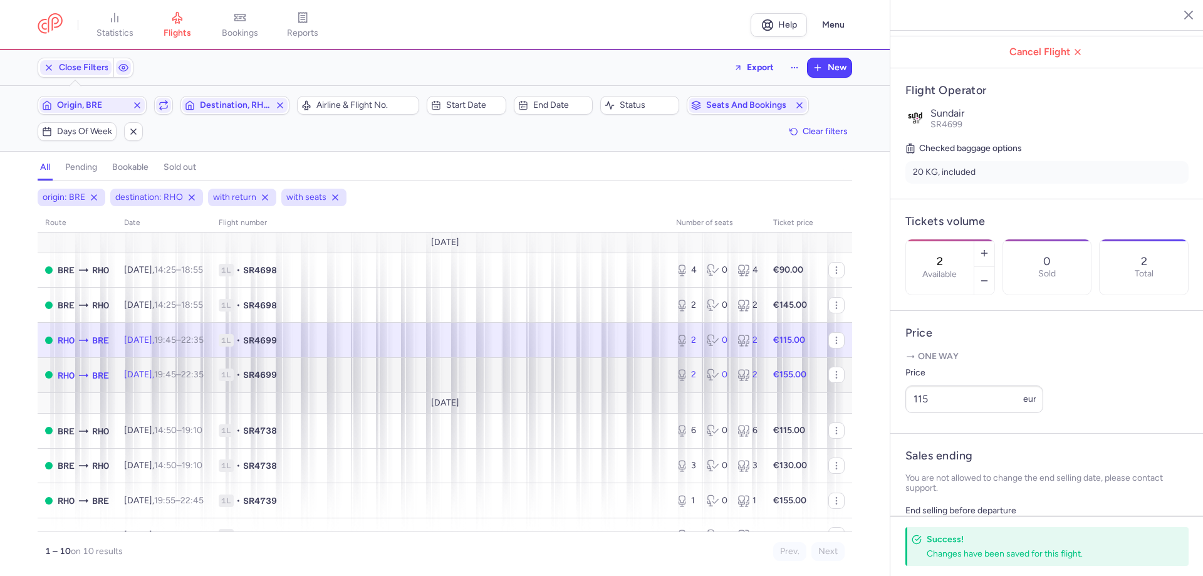
click at [211, 374] on td "Sun, 21 Sep, 19:45 – 22:35 +0" at bounding box center [164, 374] width 95 height 35
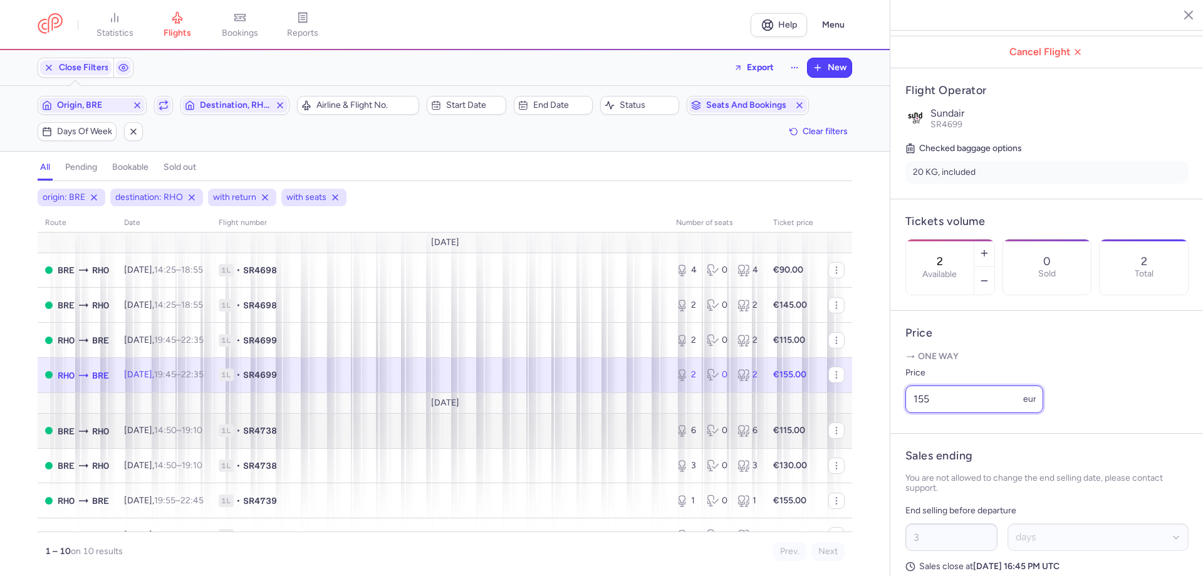
click at [850, 442] on div "statistics flights bookings reports Help Menu Close Filters Export New Filters …" at bounding box center [601, 288] width 1203 height 576
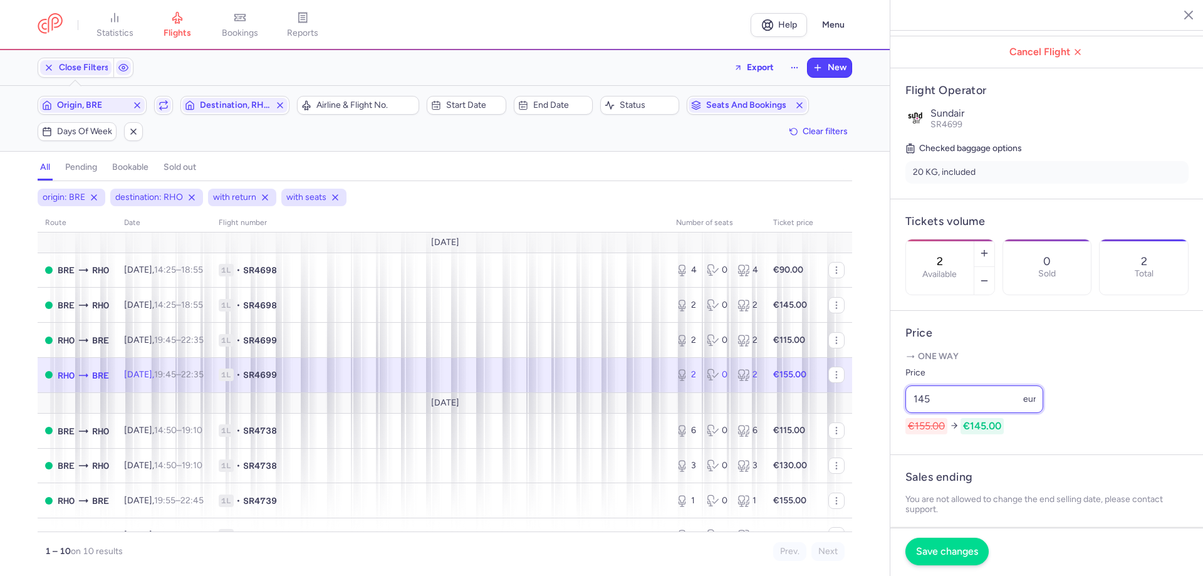
type input "145"
click at [916, 544] on button "Save changes" at bounding box center [947, 552] width 83 height 28
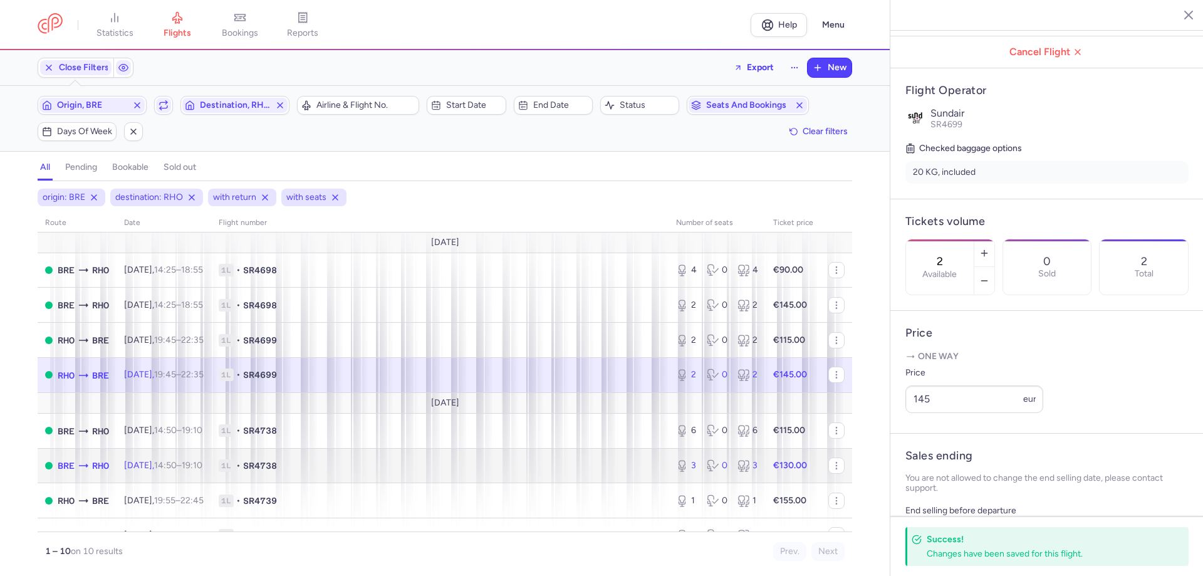
click at [238, 463] on td "1L • SR4738" at bounding box center [440, 465] width 458 height 35
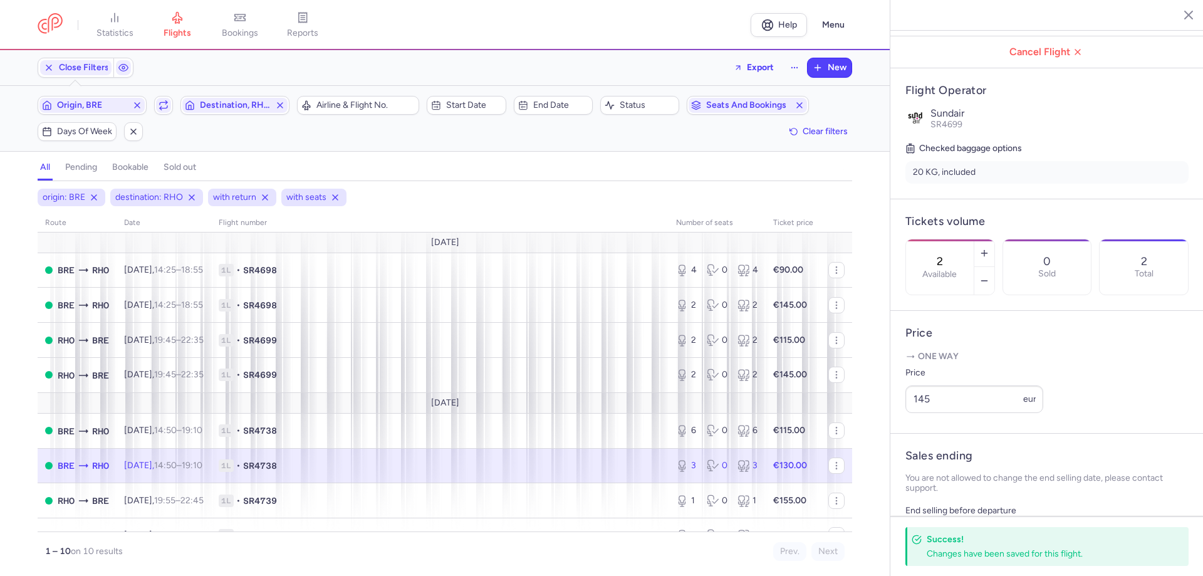
type input "3"
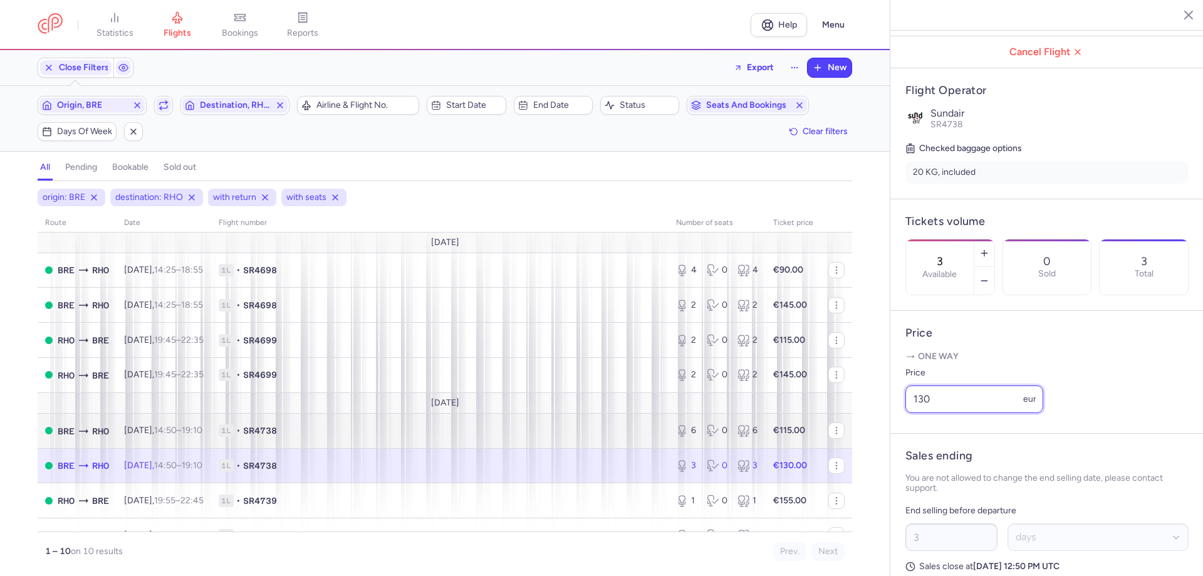
drag, startPoint x: 958, startPoint y: 430, endPoint x: 799, endPoint y: 417, distance: 159.7
click at [831, 429] on div "statistics flights bookings reports Help Menu Close Filters Export New Filters …" at bounding box center [601, 288] width 1203 height 576
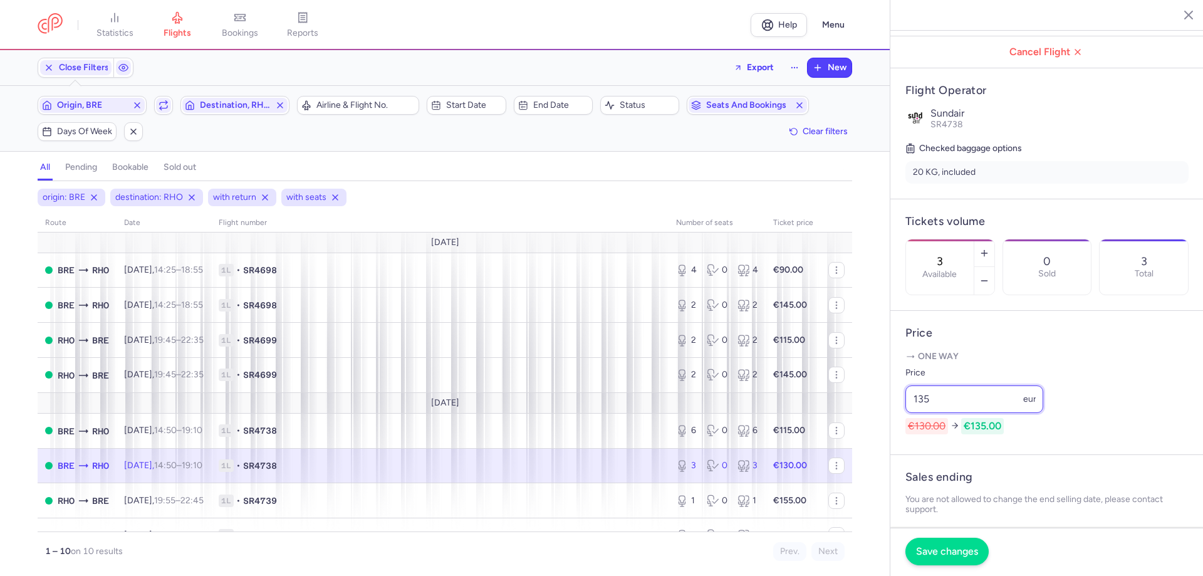
type input "135"
click at [923, 547] on span "Save changes" at bounding box center [947, 551] width 62 height 11
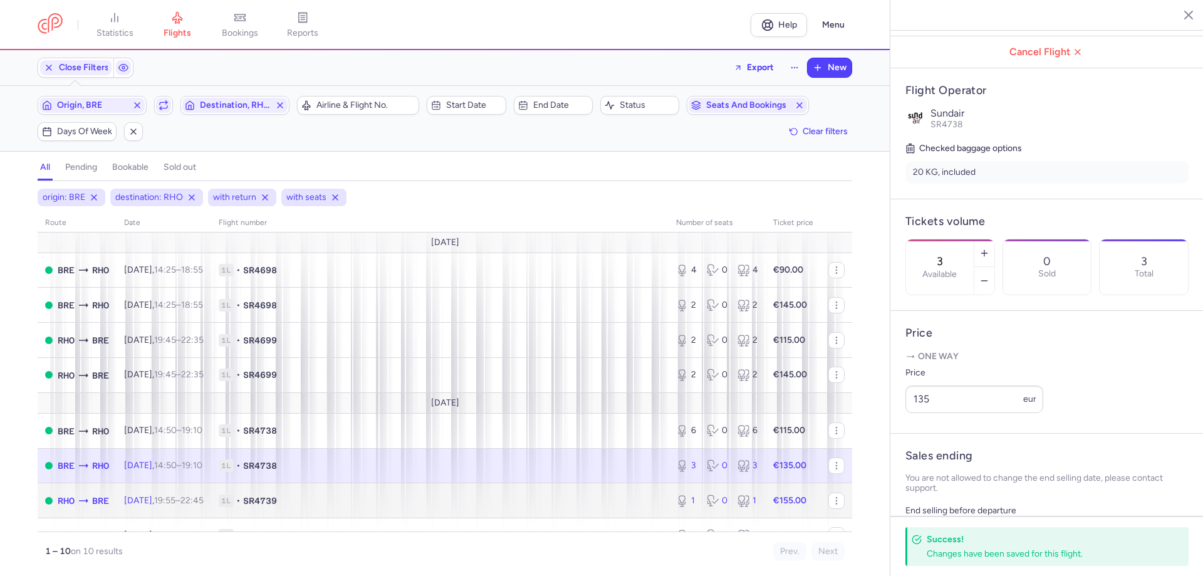
click at [362, 501] on span "1L • SR4739" at bounding box center [440, 500] width 442 height 13
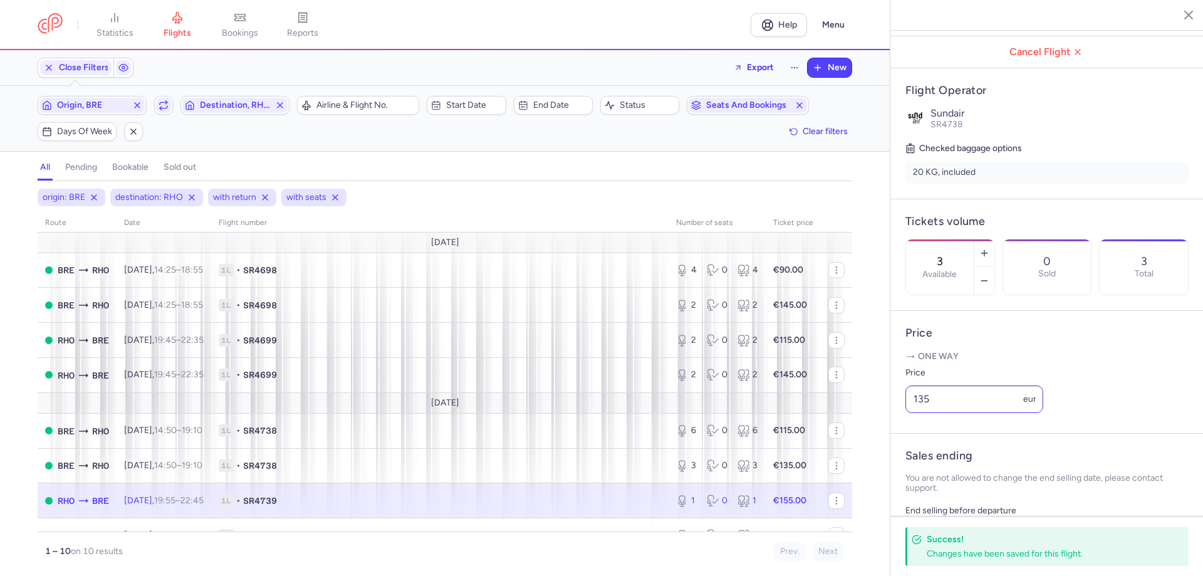
type input "1"
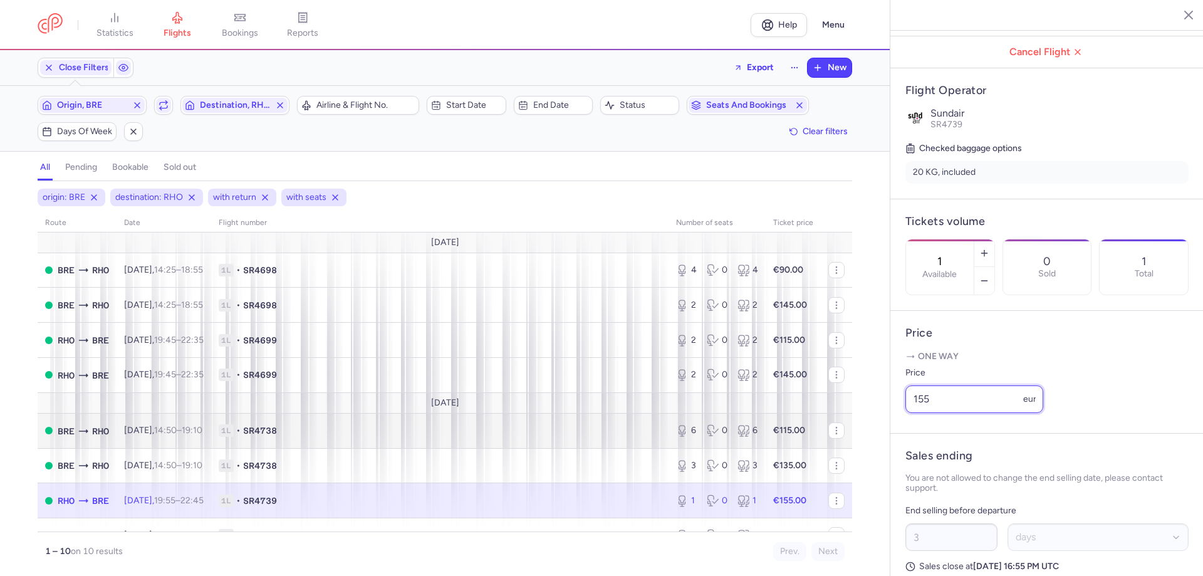
click at [839, 442] on div "statistics flights bookings reports Help Menu Close Filters Export New Filters …" at bounding box center [601, 288] width 1203 height 576
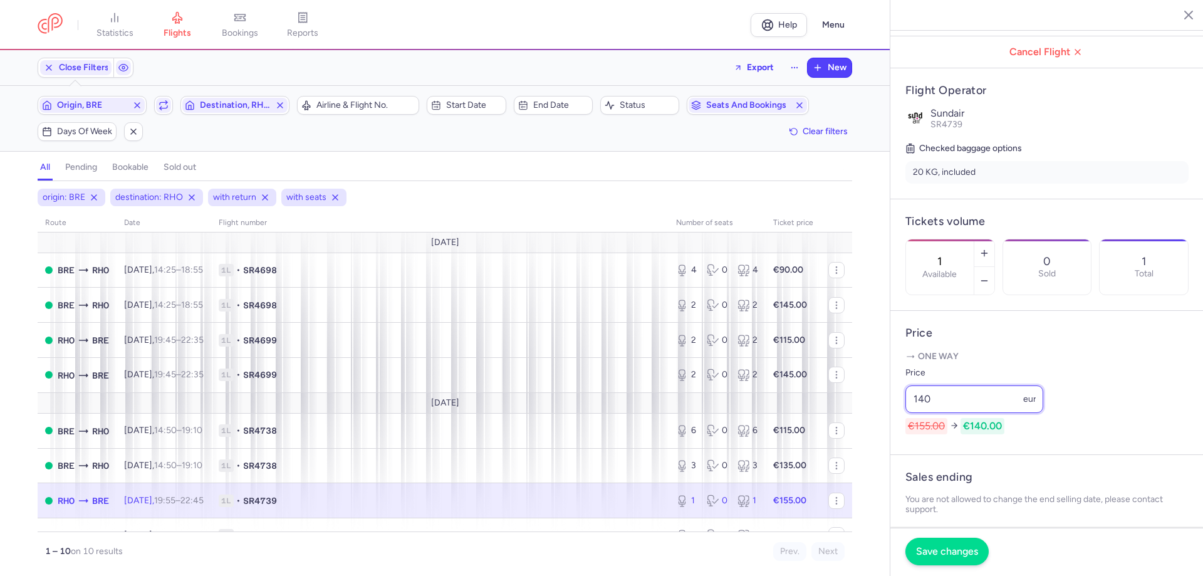
type input "140"
click at [931, 550] on span "Save changes" at bounding box center [947, 551] width 62 height 11
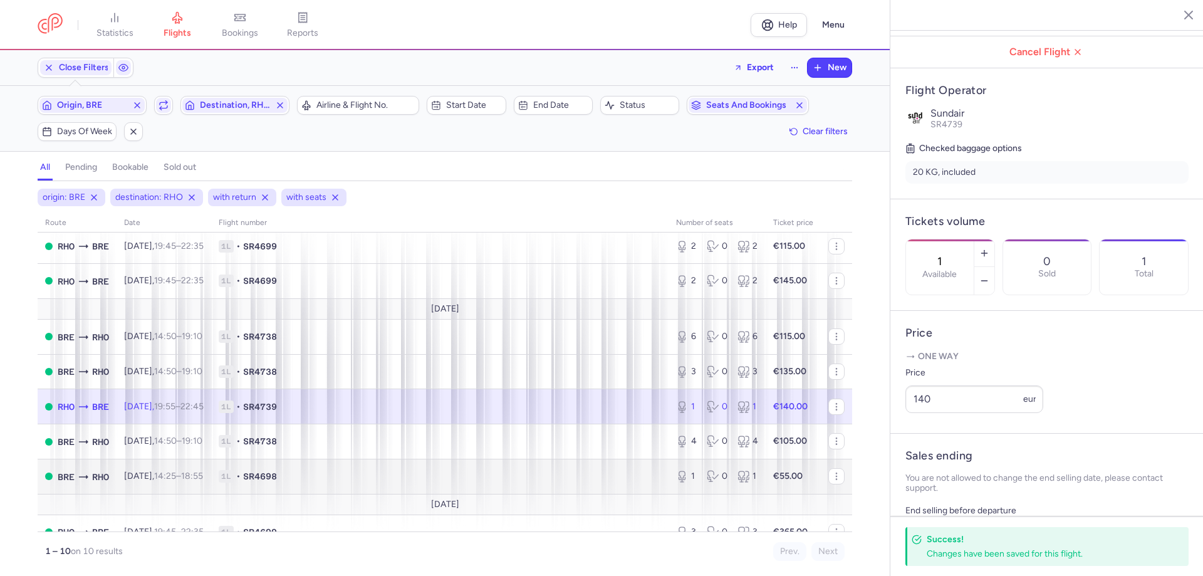
scroll to position [112, 0]
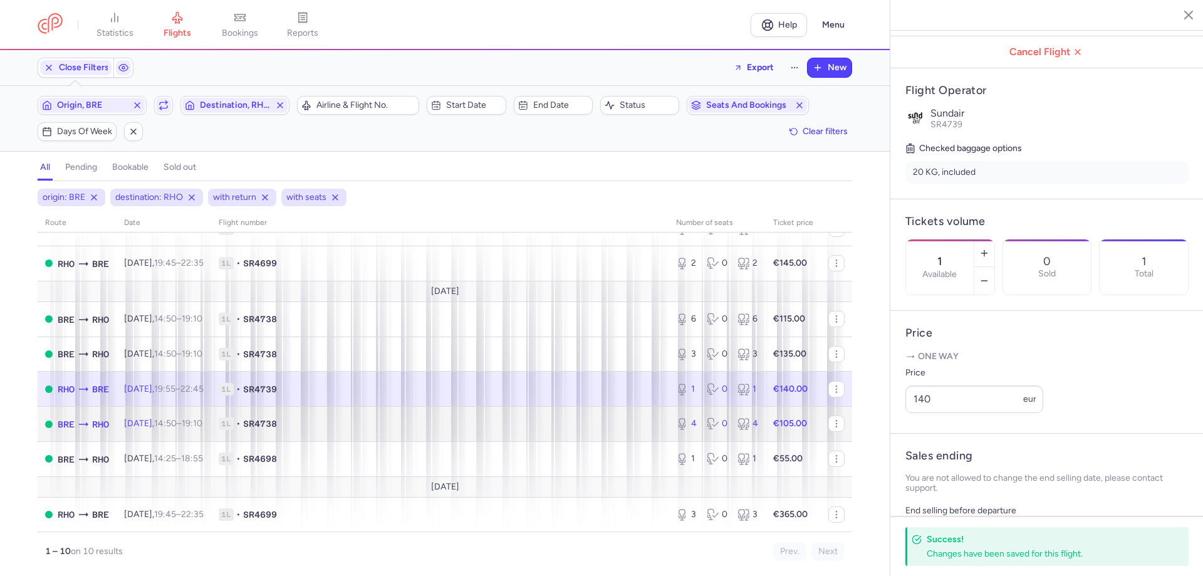
click at [202, 426] on time "19:10 +0" at bounding box center [192, 423] width 21 height 11
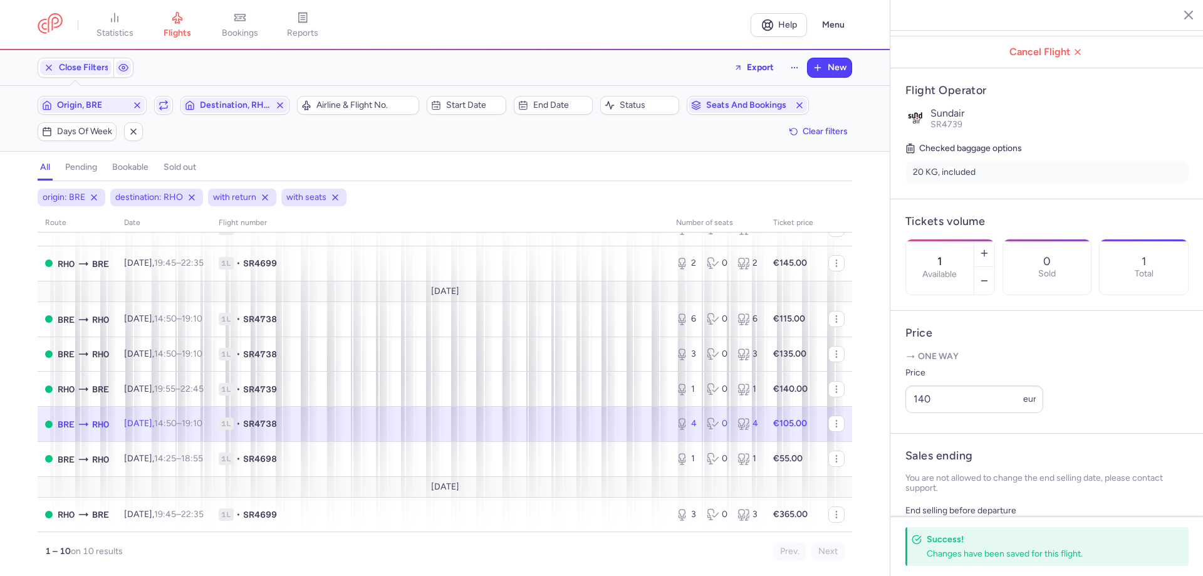
type input "4"
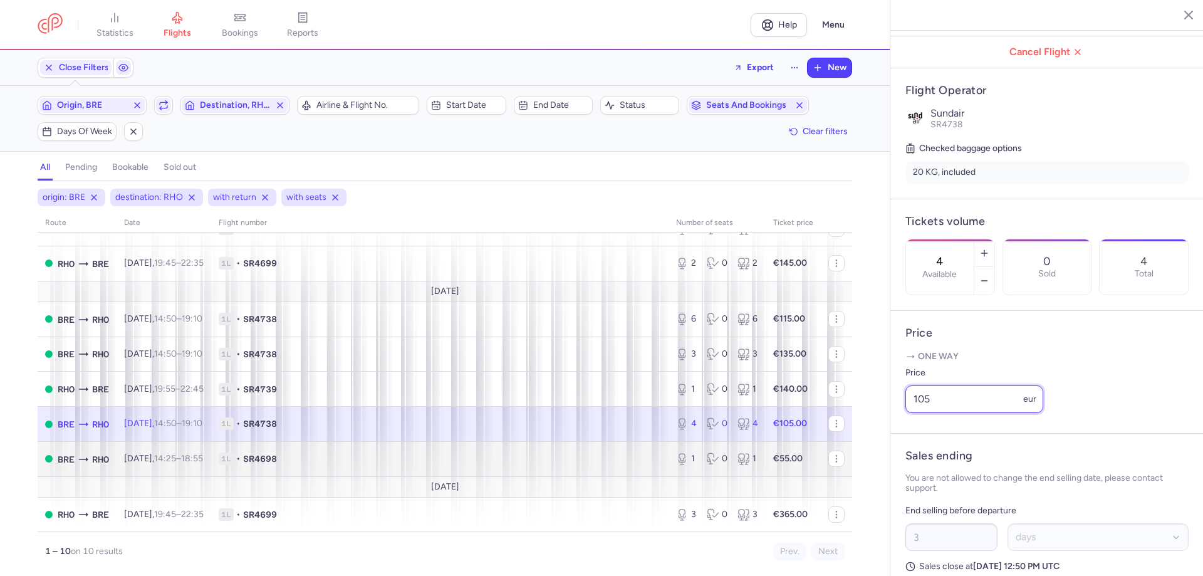
drag, startPoint x: 949, startPoint y: 431, endPoint x: 798, endPoint y: 463, distance: 154.4
click at [852, 433] on div "statistics flights bookings reports Help Menu Close Filters Export New Filters …" at bounding box center [601, 288] width 1203 height 576
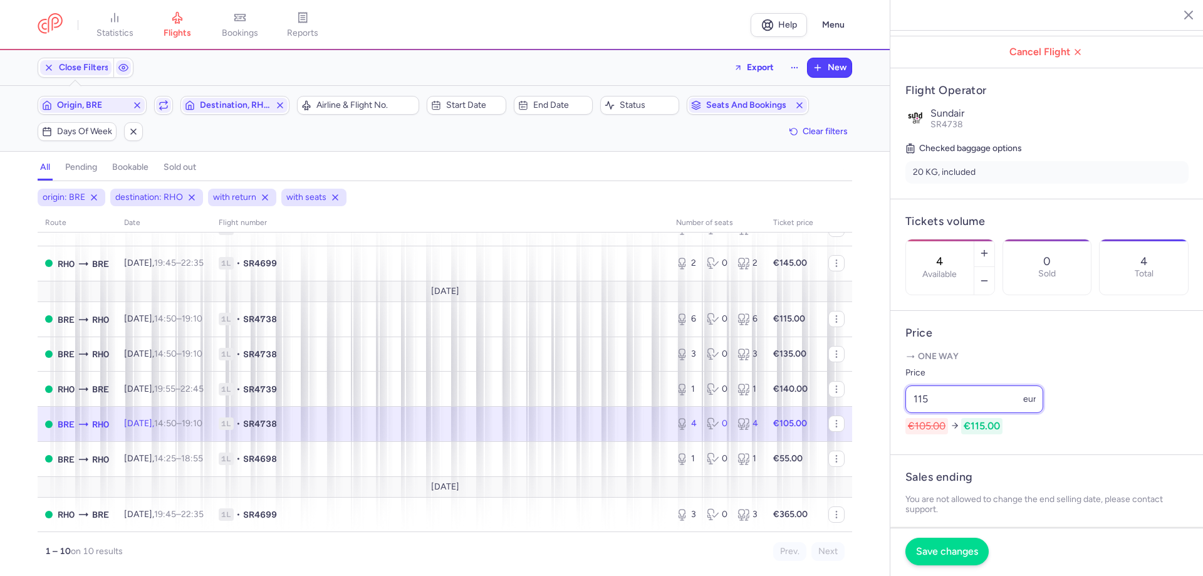
type input "115"
click at [934, 556] on span "Save changes" at bounding box center [947, 551] width 62 height 11
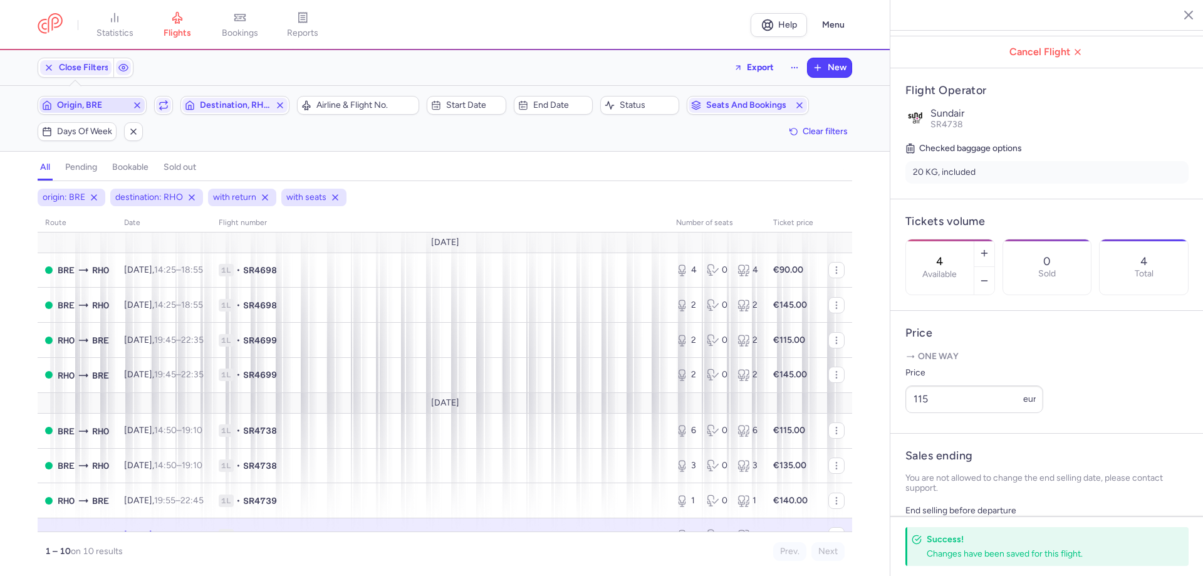
click at [108, 100] on span "Origin, BRE" at bounding box center [92, 105] width 70 height 10
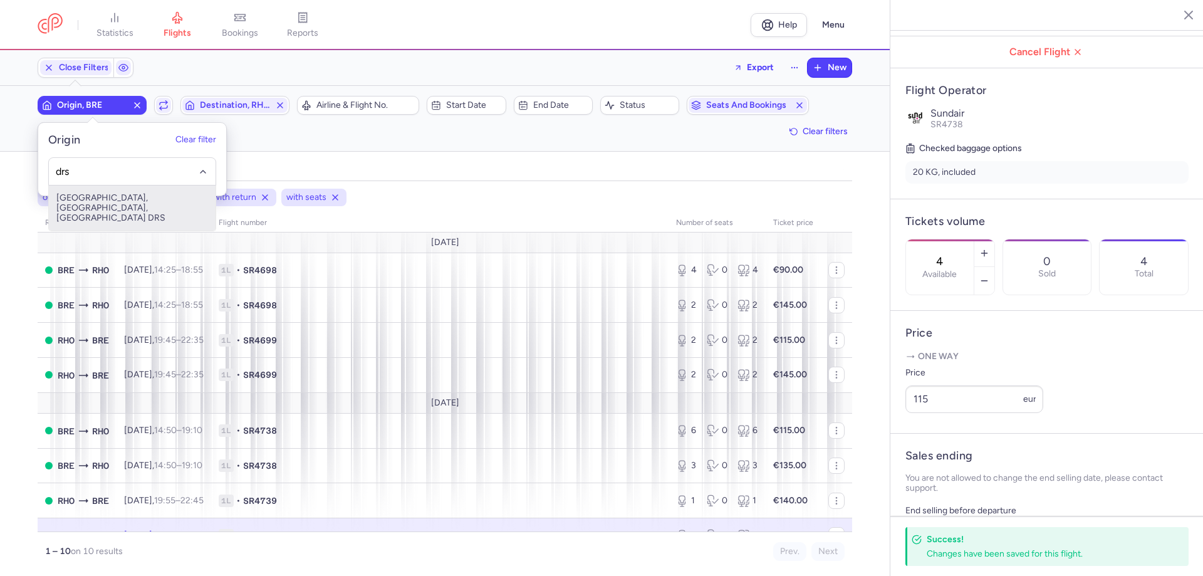
click at [96, 202] on span "Dresden Airport, Dresden, Germany DRS" at bounding box center [132, 208] width 167 height 45
type input "drs"
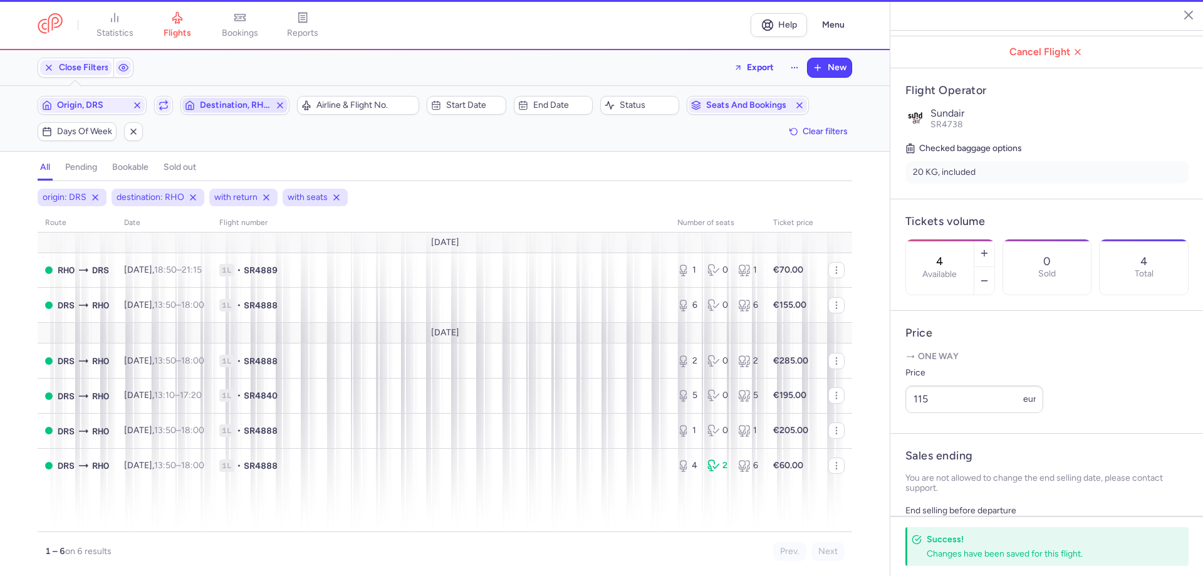
click at [238, 104] on span "Destination, RHO" at bounding box center [235, 105] width 70 height 10
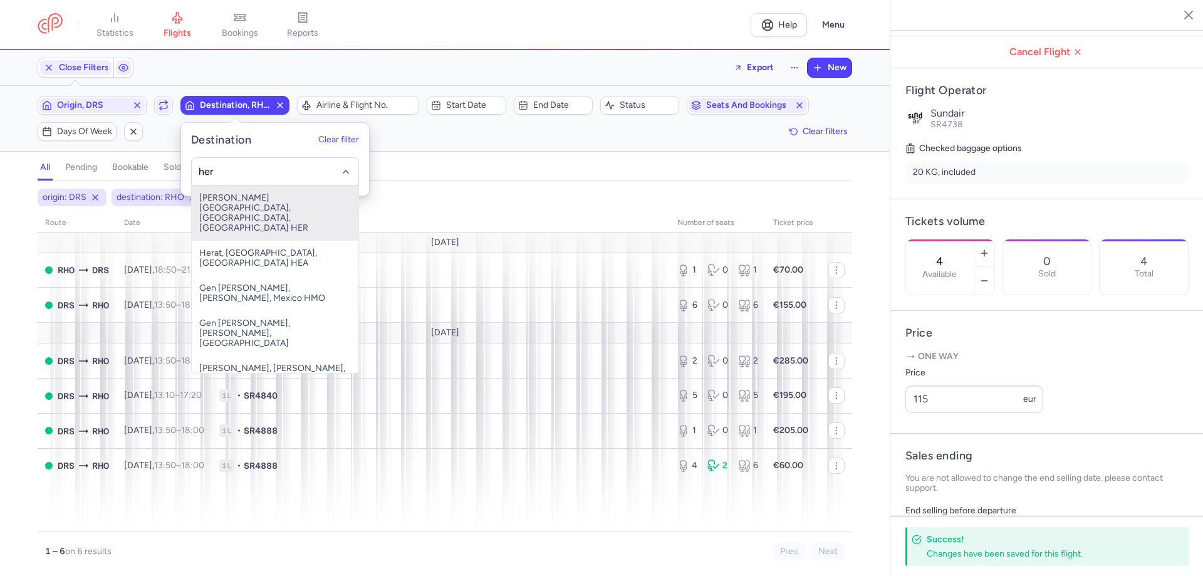
click at [233, 197] on span "Nikos Kazantzakis Airport, Irákleion, Greece HER" at bounding box center [275, 213] width 167 height 55
type input "her"
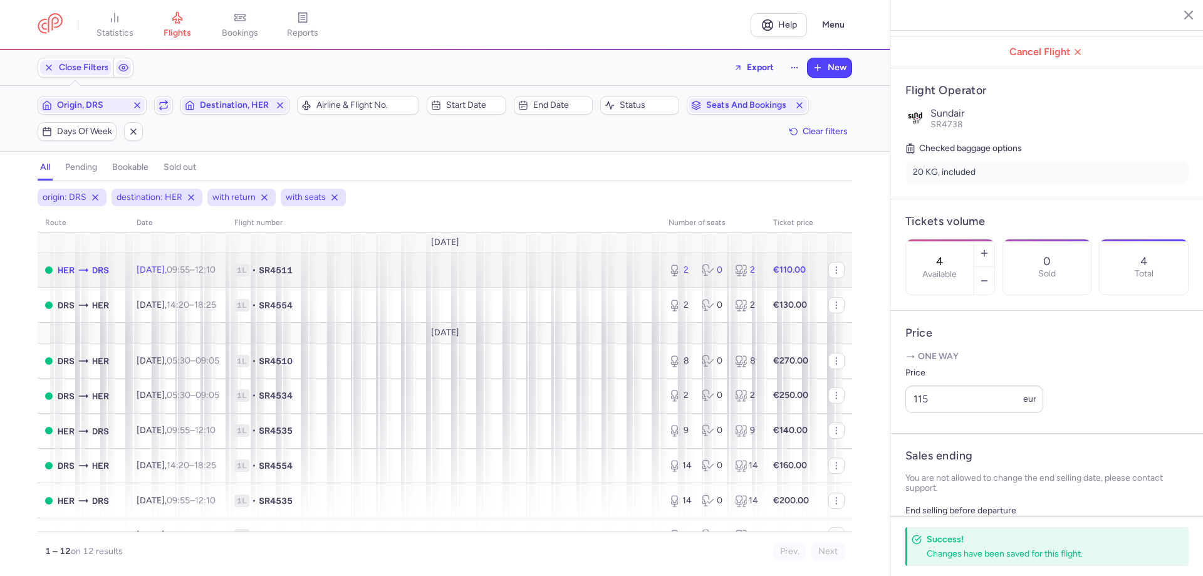
click at [293, 276] on span "SR4511" at bounding box center [276, 270] width 34 height 13
type input "2"
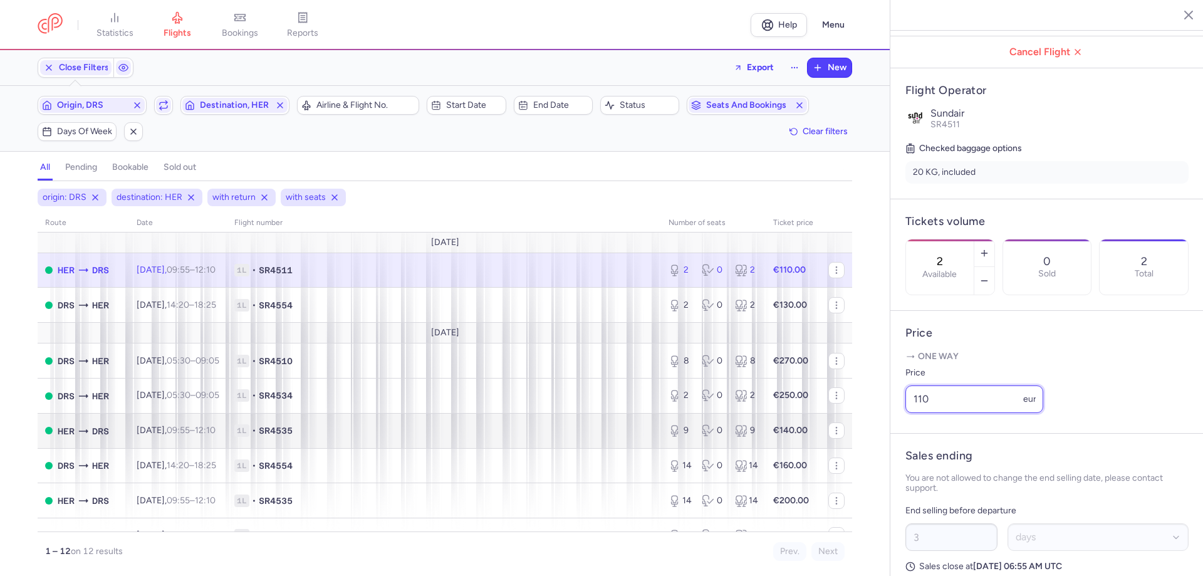
drag, startPoint x: 945, startPoint y: 434, endPoint x: 835, endPoint y: 418, distance: 110.9
click at [849, 418] on div "statistics flights bookings reports Help Menu Close Filters Export New Filters …" at bounding box center [601, 288] width 1203 height 576
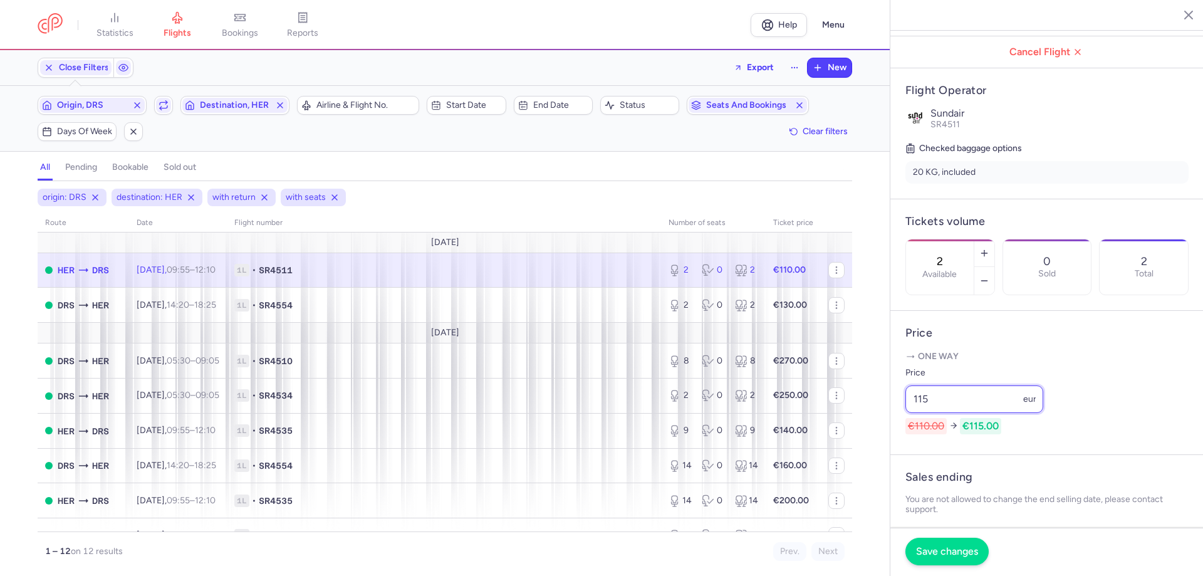
type input "115"
click at [938, 555] on span "Save changes" at bounding box center [947, 551] width 62 height 11
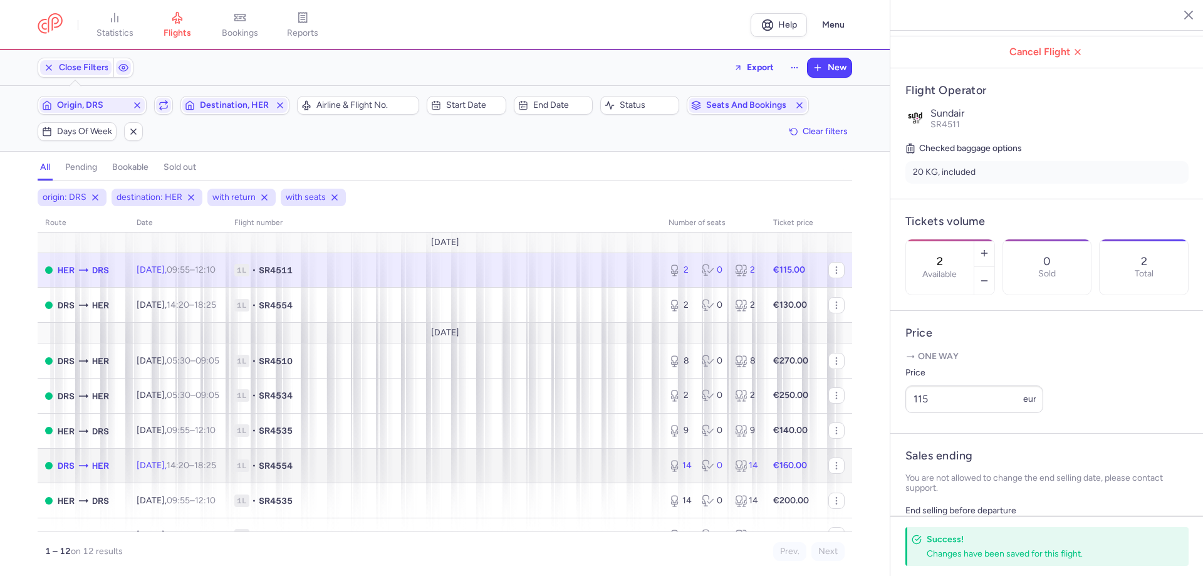
click at [293, 462] on span "SR4554" at bounding box center [276, 465] width 34 height 13
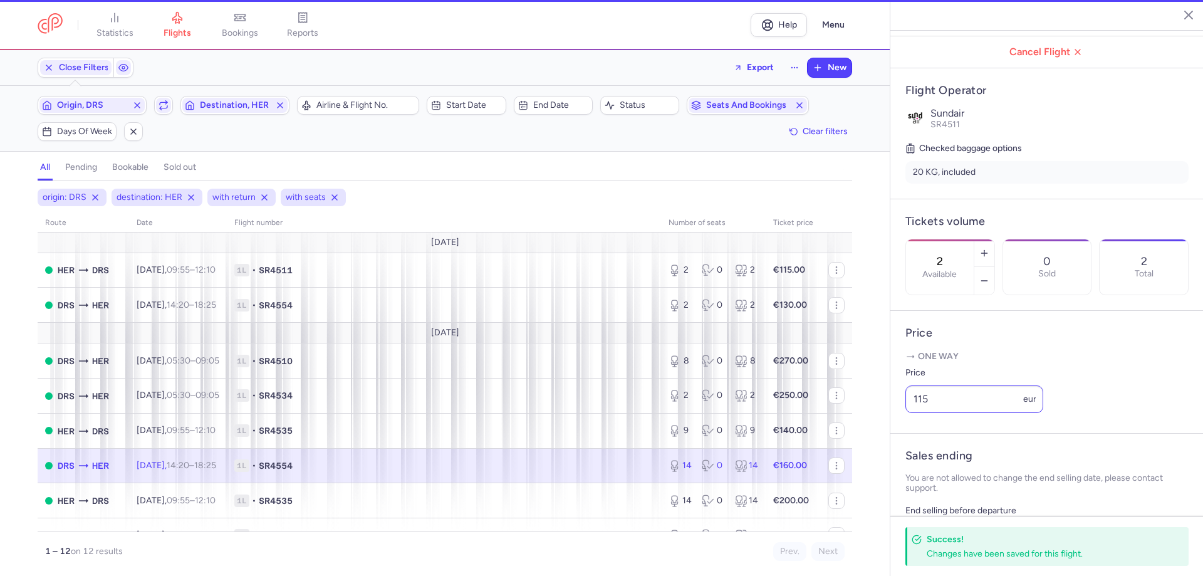
type input "14"
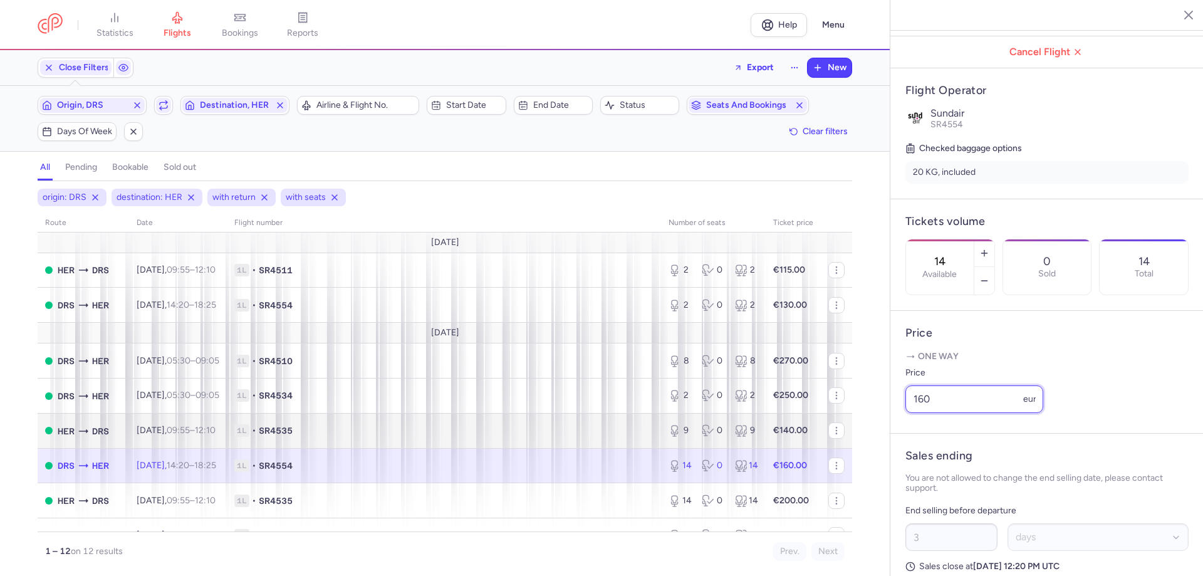
drag, startPoint x: 965, startPoint y: 434, endPoint x: 775, endPoint y: 430, distance: 190.6
click at [884, 430] on div "statistics flights bookings reports Help Menu Close Filters Export New Filters …" at bounding box center [601, 288] width 1203 height 576
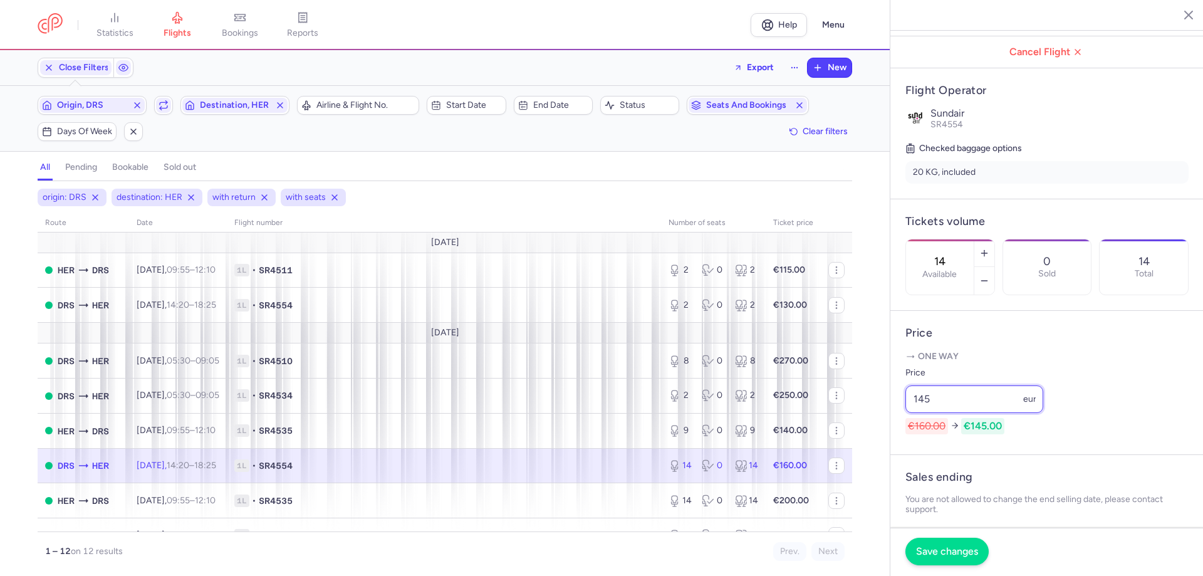
type input "145"
click at [921, 547] on span "Save changes" at bounding box center [947, 551] width 62 height 11
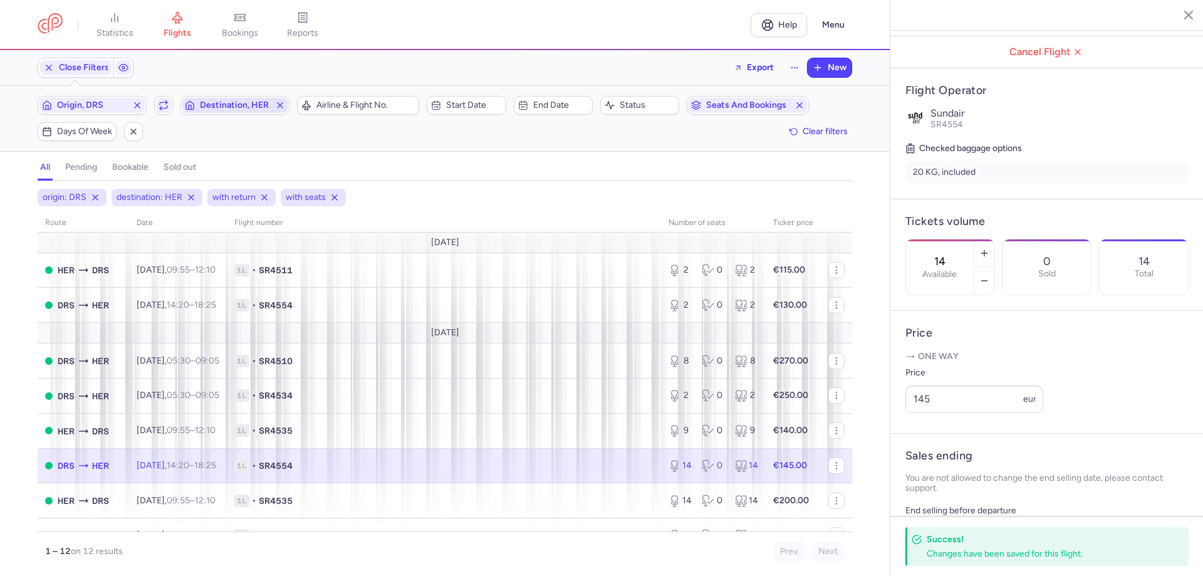
click at [242, 107] on span "Destination, HER" at bounding box center [235, 105] width 70 height 10
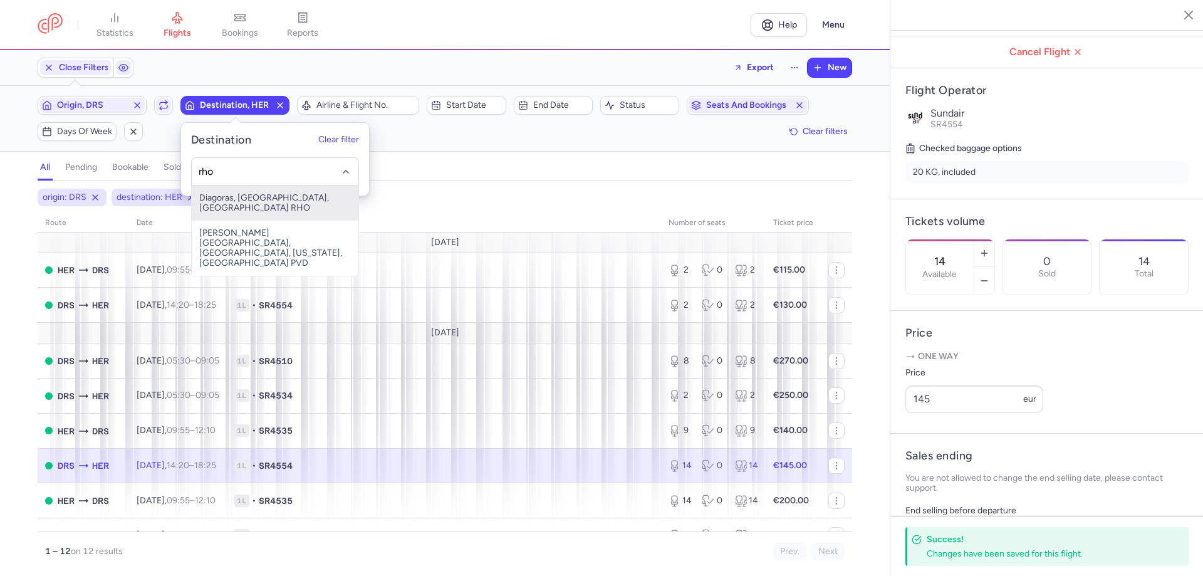
click at [248, 192] on span "Diagoras, Ródos, Greece RHO" at bounding box center [275, 203] width 167 height 35
type input "rho"
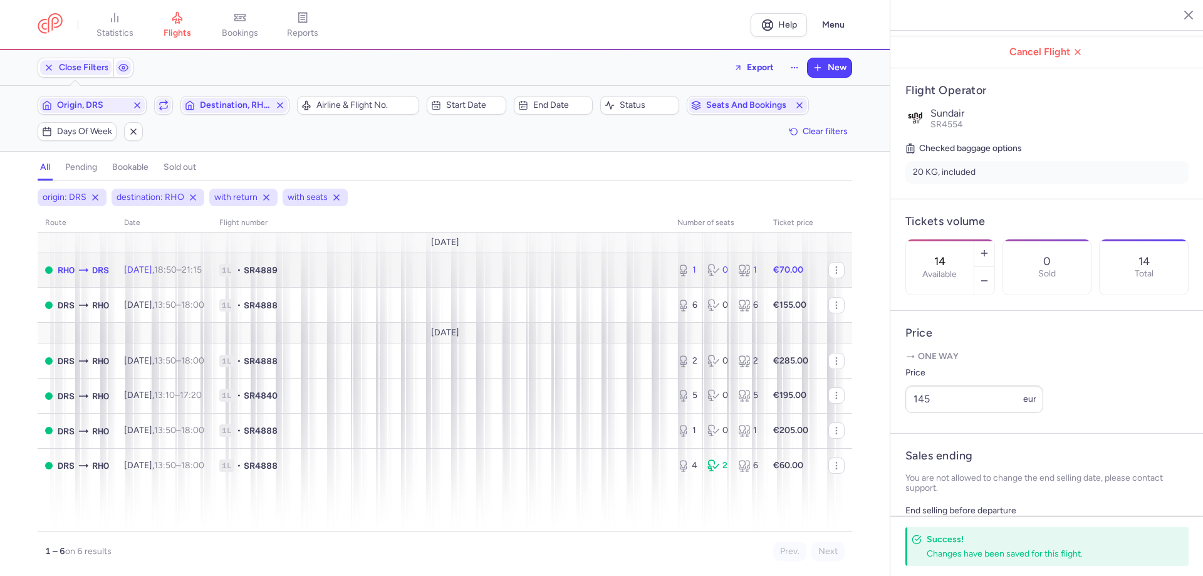
click at [202, 271] on time "21:15 +0" at bounding box center [192, 269] width 20 height 11
type input "1"
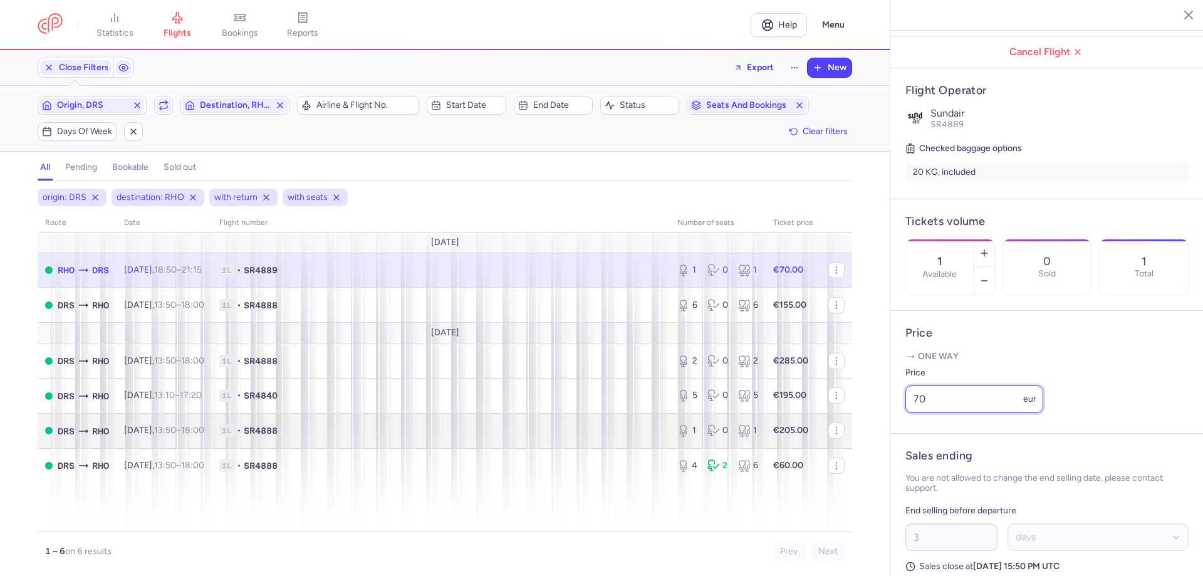
drag, startPoint x: 959, startPoint y: 394, endPoint x: 795, endPoint y: 434, distance: 168.3
click at [830, 434] on div "statistics flights bookings reports Help Menu Close Filters Export New Filters …" at bounding box center [601, 288] width 1203 height 576
type input "0"
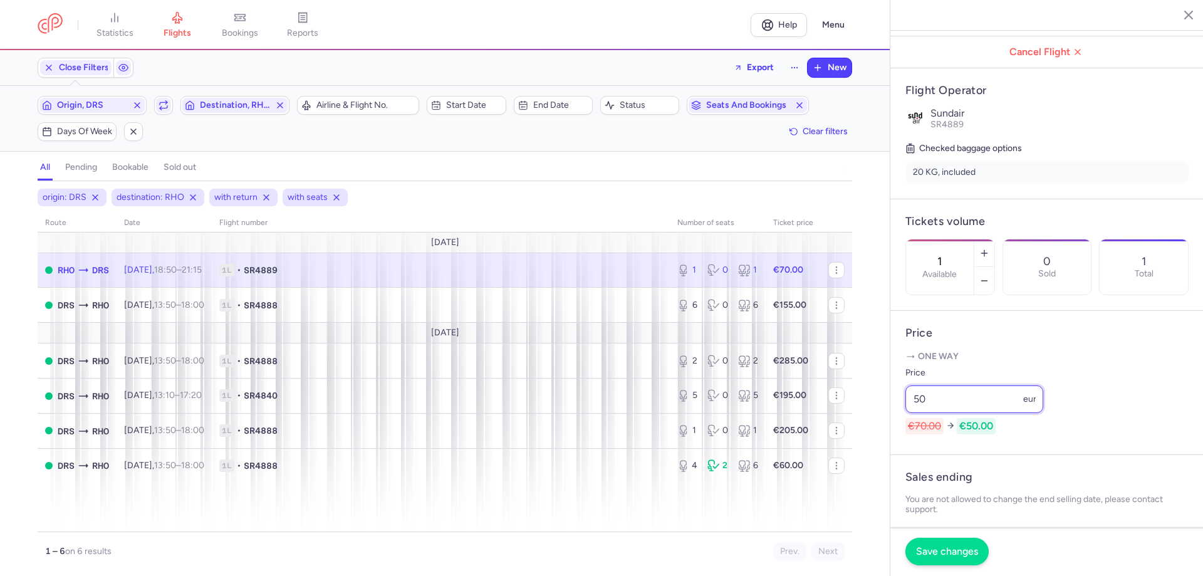
type input "50"
click at [927, 547] on span "Save changes" at bounding box center [947, 551] width 62 height 11
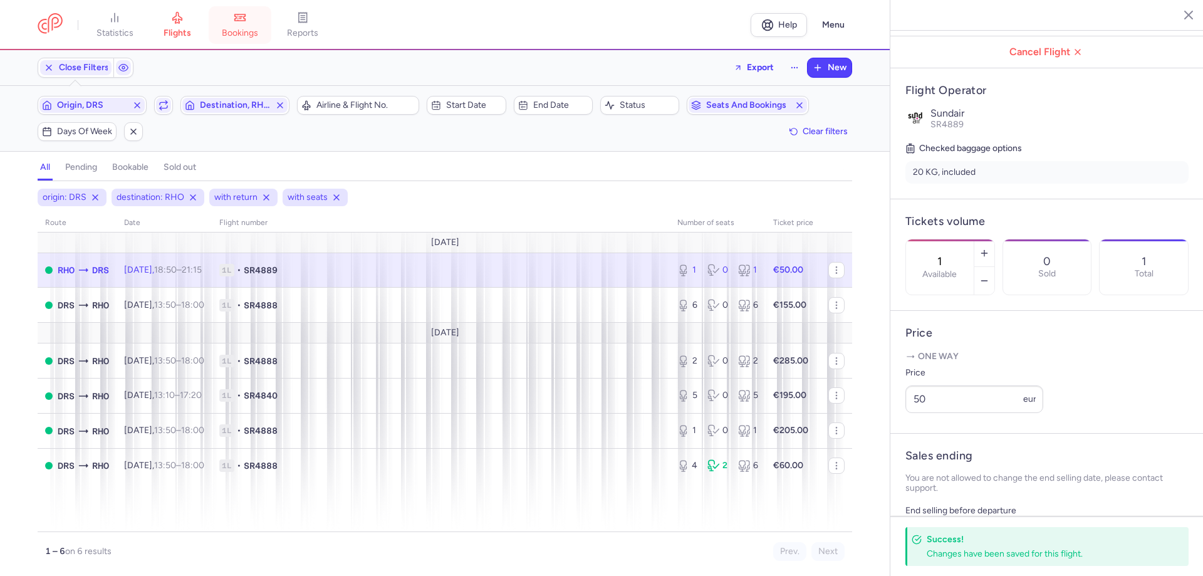
click at [248, 31] on span "bookings" at bounding box center [240, 33] width 36 height 11
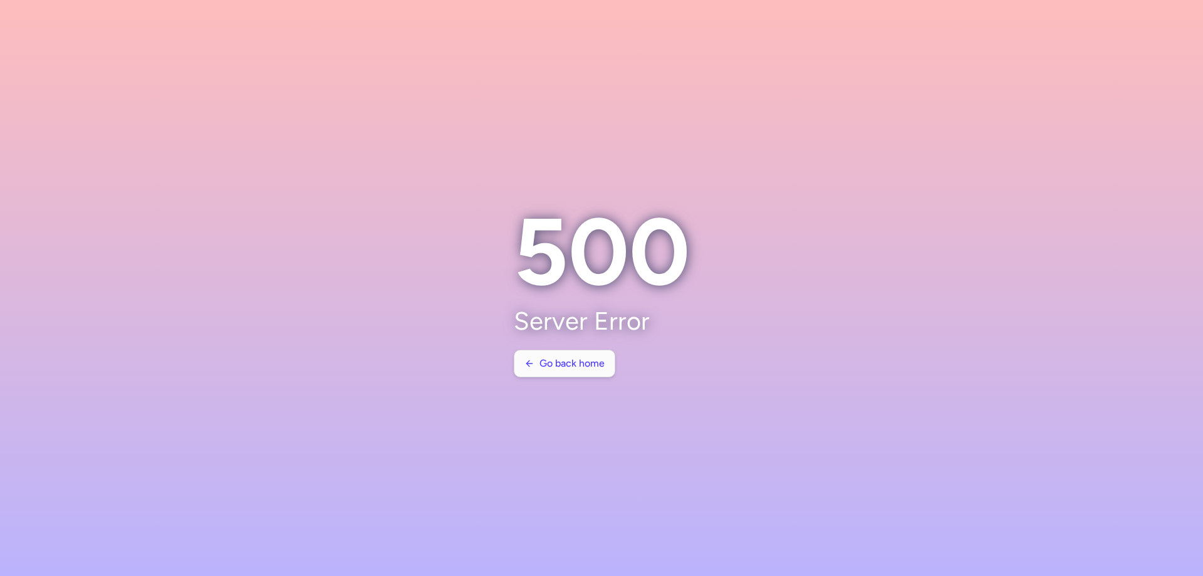
click at [544, 363] on span "Go back home" at bounding box center [572, 363] width 65 height 11
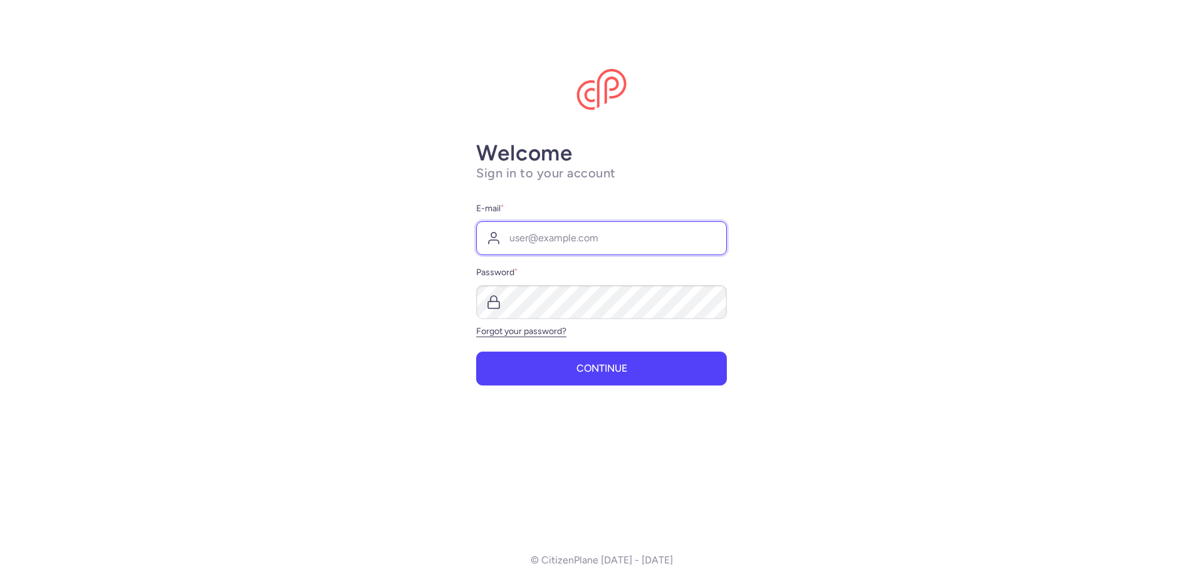
type input "[EMAIL_ADDRESS][DOMAIN_NAME]"
click at [544, 363] on button "Continue" at bounding box center [601, 369] width 251 height 34
